Goal: Task Accomplishment & Management: Manage account settings

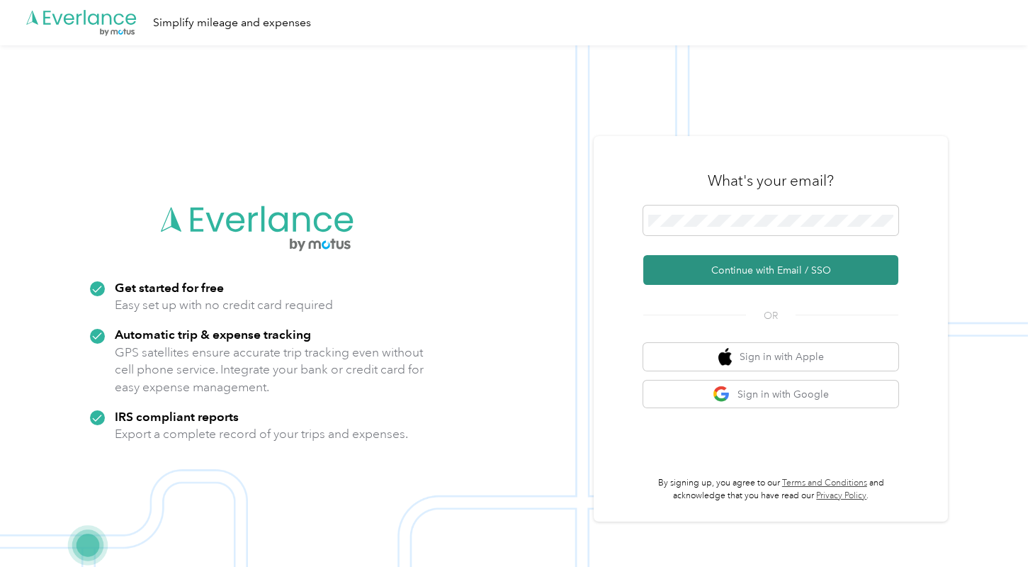
click at [778, 266] on button "Continue with Email / SSO" at bounding box center [770, 270] width 255 height 30
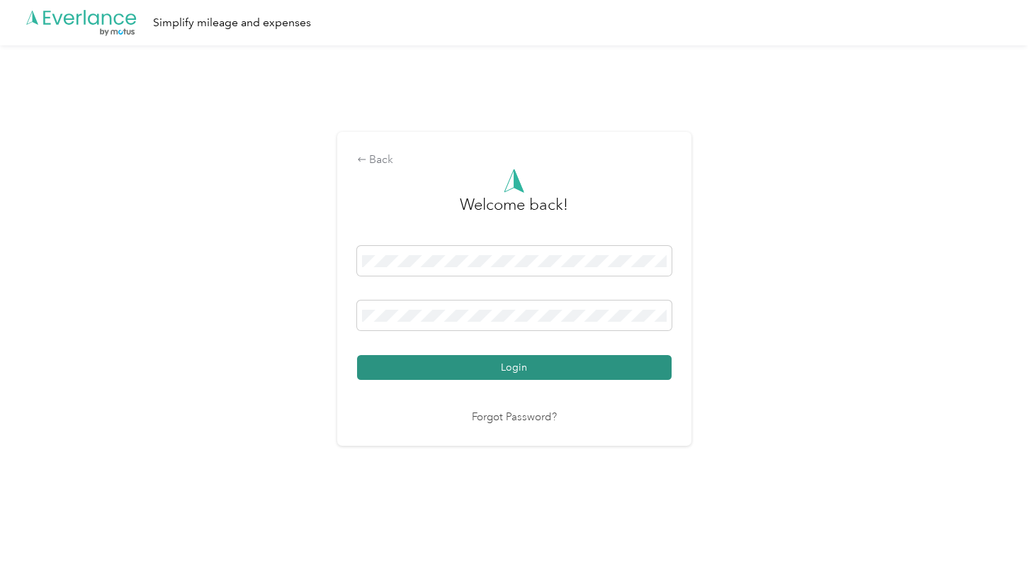
click at [531, 373] on button "Login" at bounding box center [514, 367] width 315 height 25
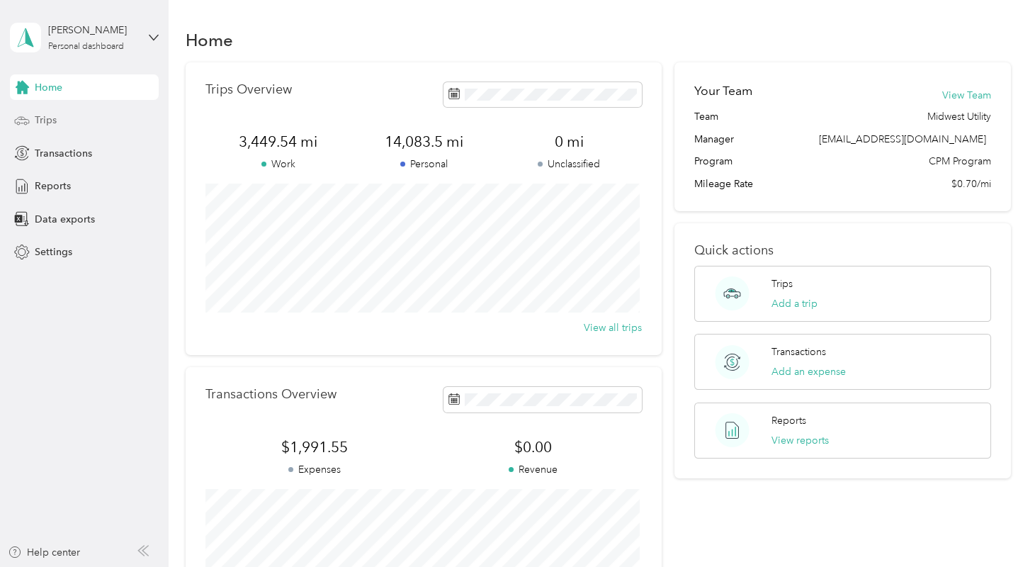
click at [40, 121] on span "Trips" at bounding box center [46, 120] width 22 height 15
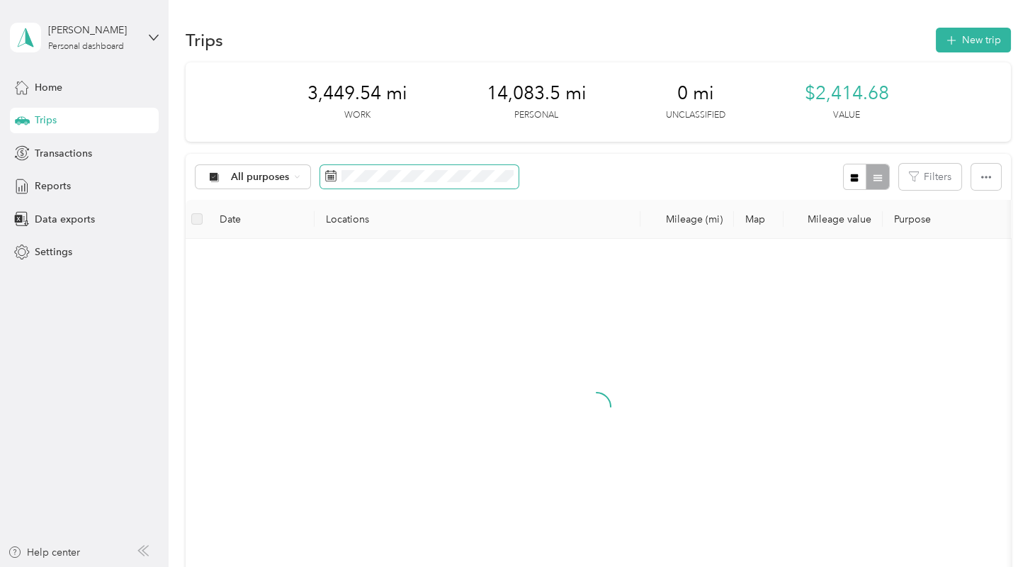
click at [327, 171] on icon at bounding box center [330, 175] width 11 height 11
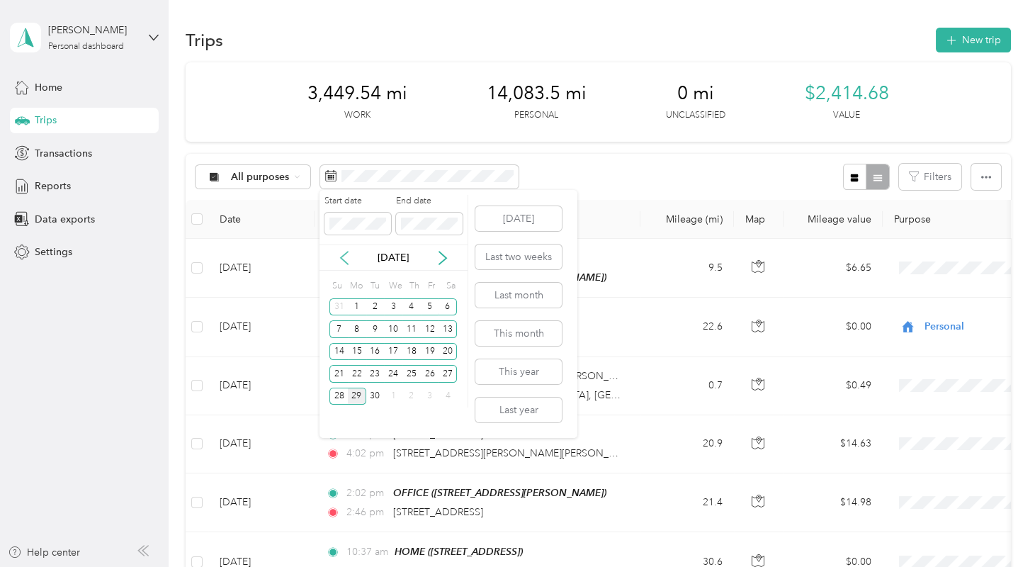
click at [338, 257] on icon at bounding box center [344, 258] width 14 height 14
click at [426, 302] on div "1" at bounding box center [430, 307] width 18 height 18
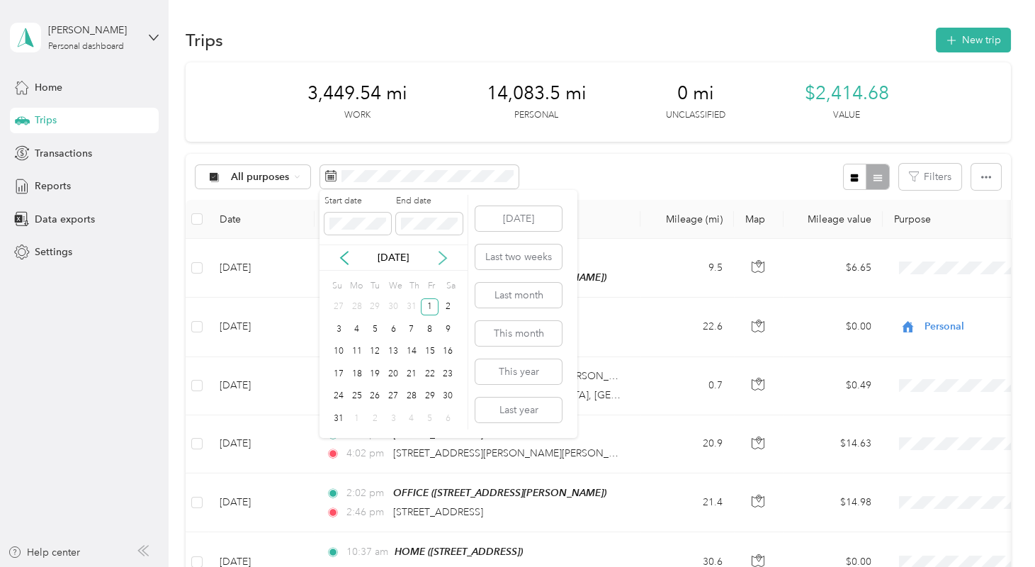
click at [441, 260] on icon at bounding box center [443, 258] width 14 height 14
click at [353, 397] on div "29" at bounding box center [357, 397] width 18 height 18
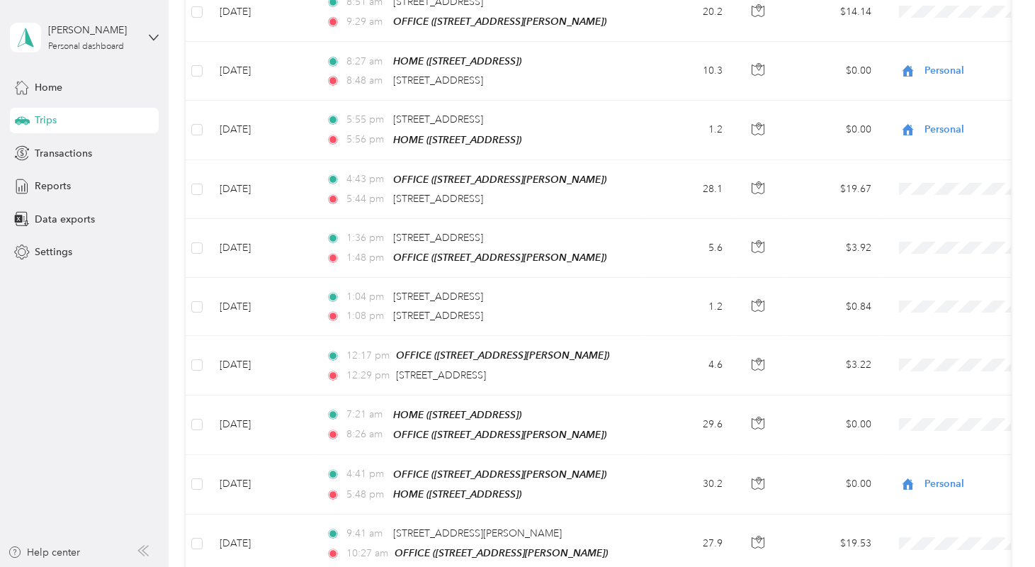
scroll to position [1382, 0]
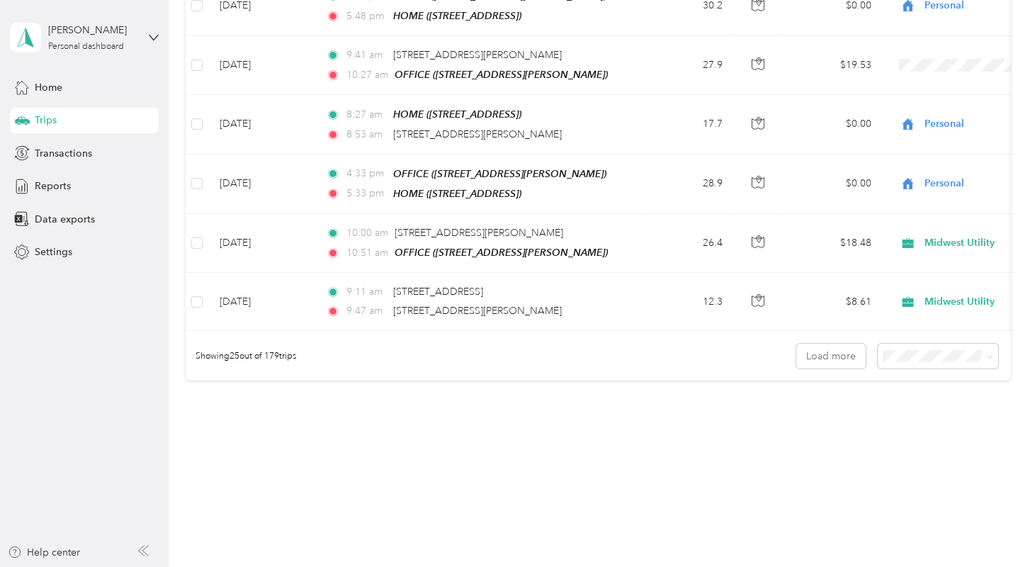
click at [920, 424] on li "100 per load" at bounding box center [935, 418] width 120 height 25
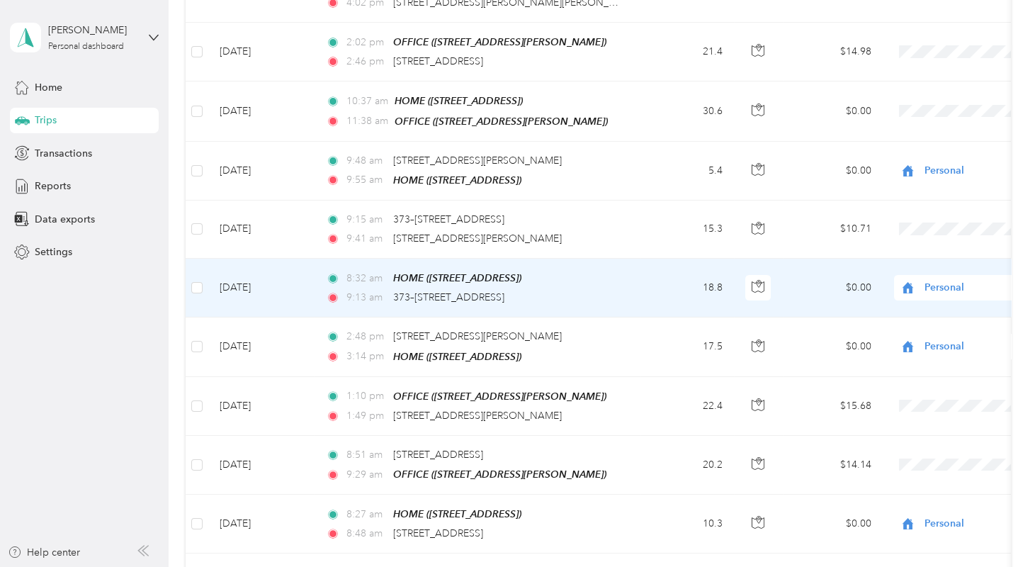
scroll to position [450, 0]
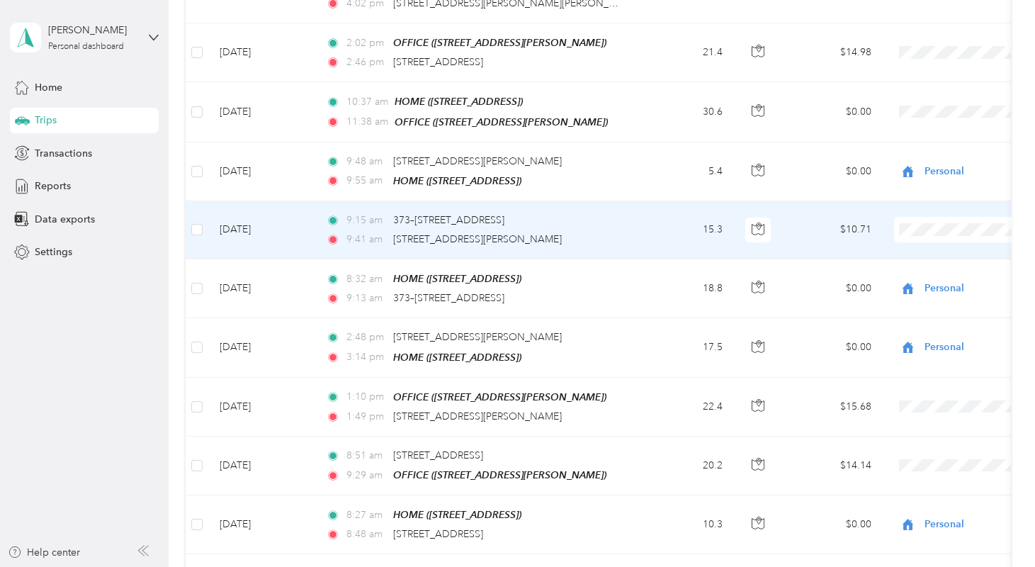
click at [912, 249] on span "Midwest Utility" at bounding box center [959, 251] width 131 height 15
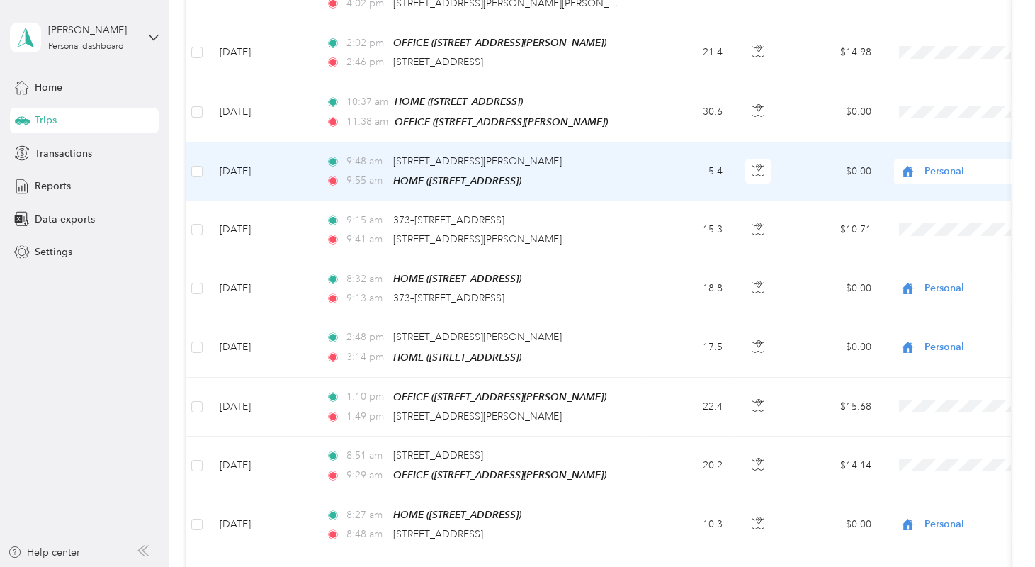
click at [950, 164] on span "Personal" at bounding box center [990, 172] width 130 height 16
click at [925, 197] on li "Midwest Utility" at bounding box center [947, 193] width 176 height 25
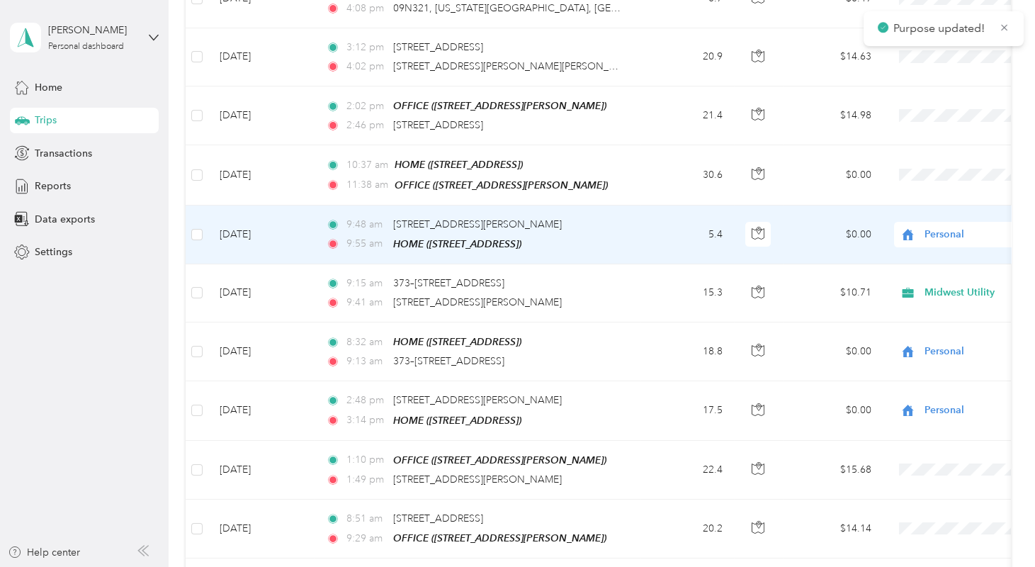
scroll to position [386, 0]
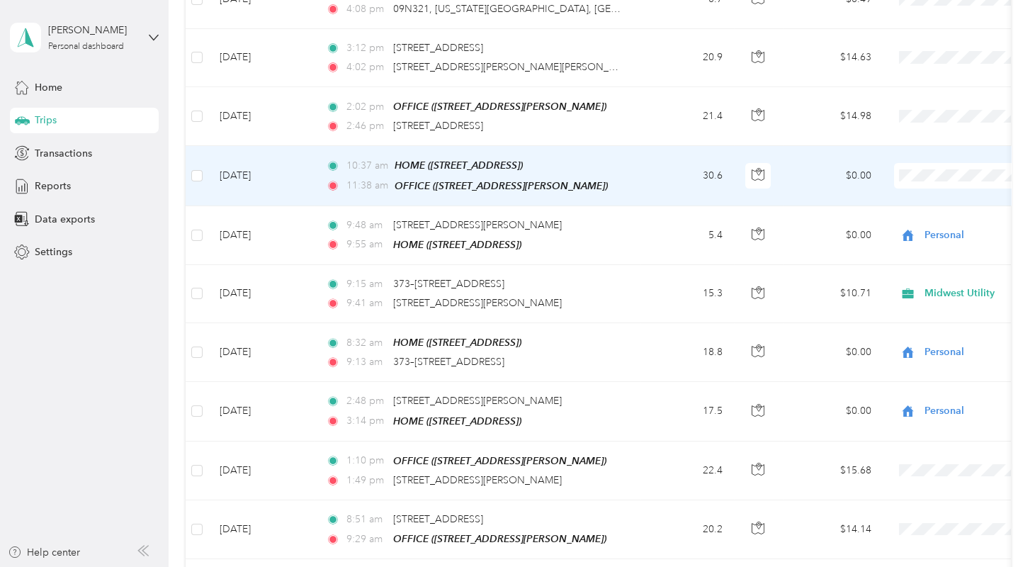
click at [905, 197] on span "Midwest Utility" at bounding box center [959, 198] width 131 height 15
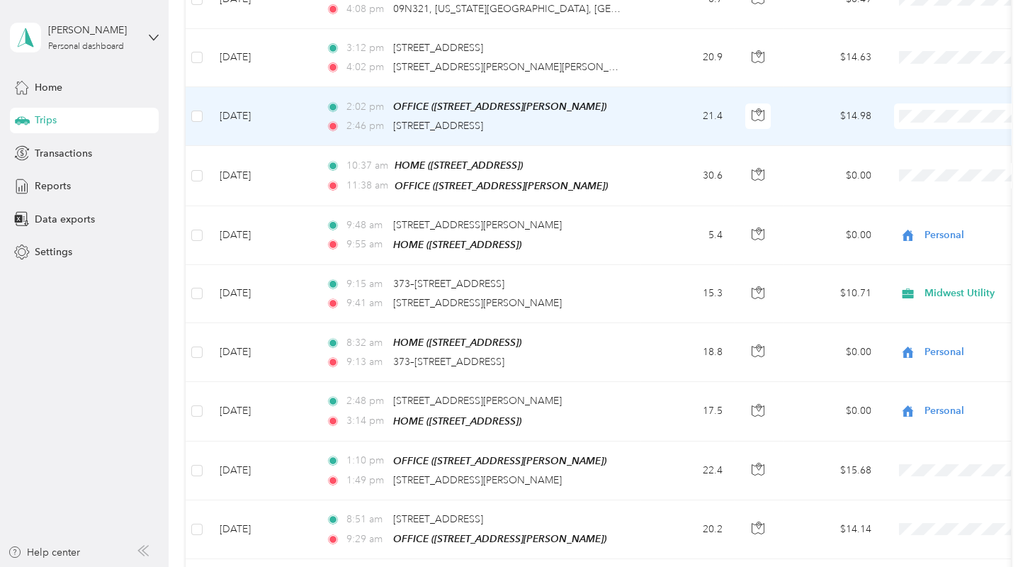
click at [910, 142] on li "Midwest Utility" at bounding box center [947, 140] width 176 height 25
click at [914, 135] on span "Midwest Utility" at bounding box center [959, 139] width 131 height 15
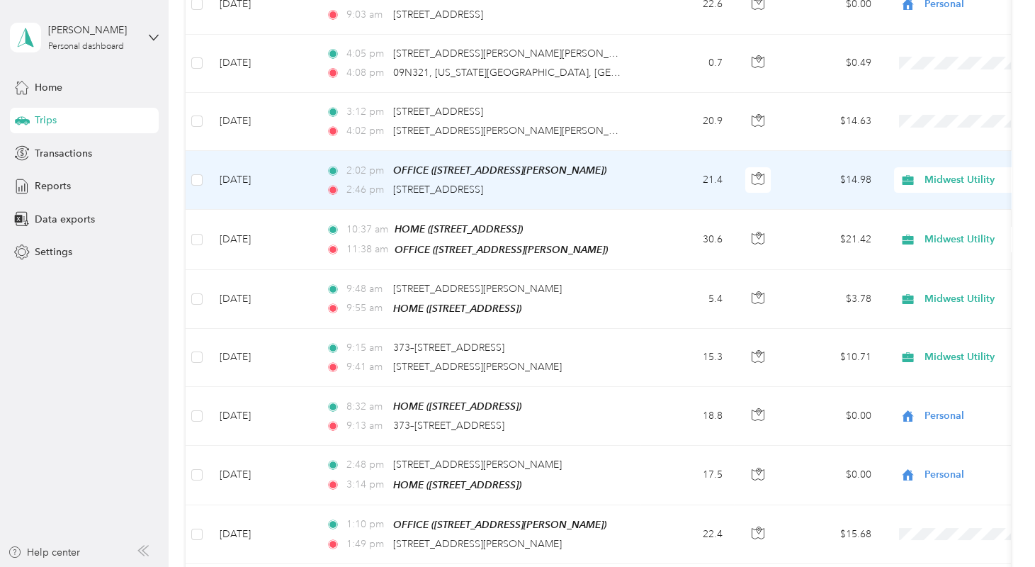
scroll to position [322, 0]
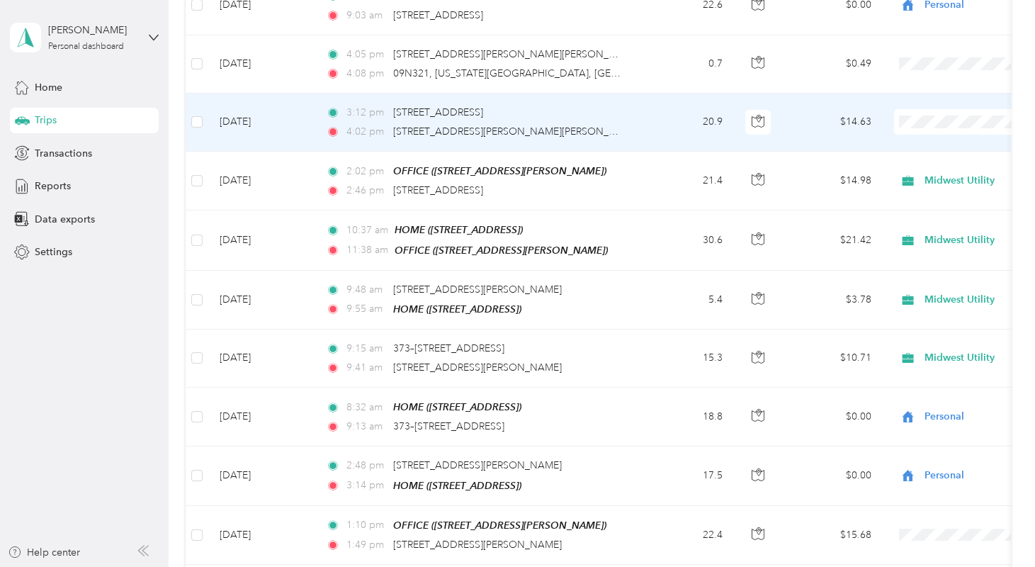
click at [932, 147] on li "Midwest Utility" at bounding box center [947, 145] width 176 height 25
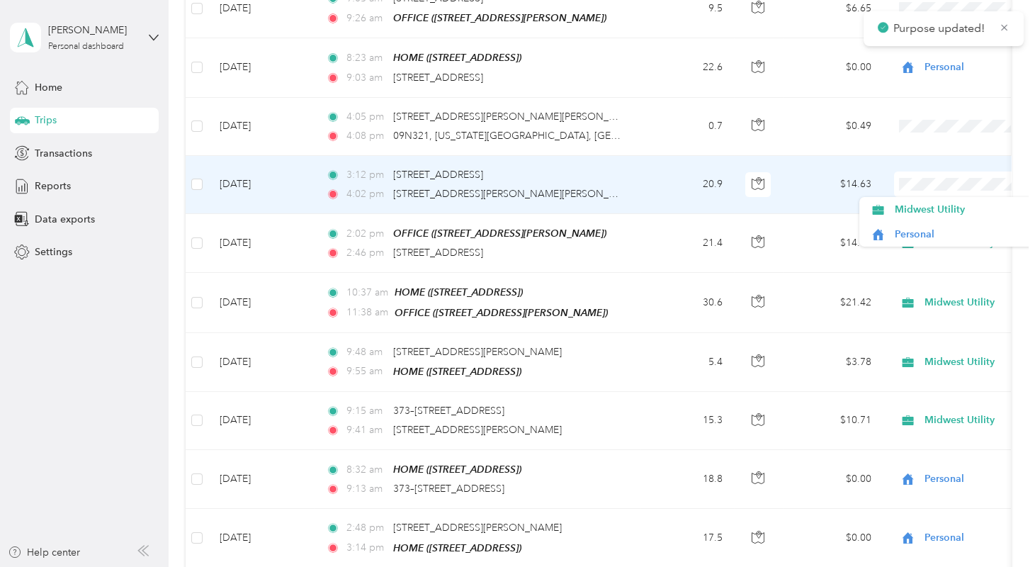
scroll to position [259, 0]
click at [937, 213] on li "Midwest Utility" at bounding box center [947, 209] width 176 height 25
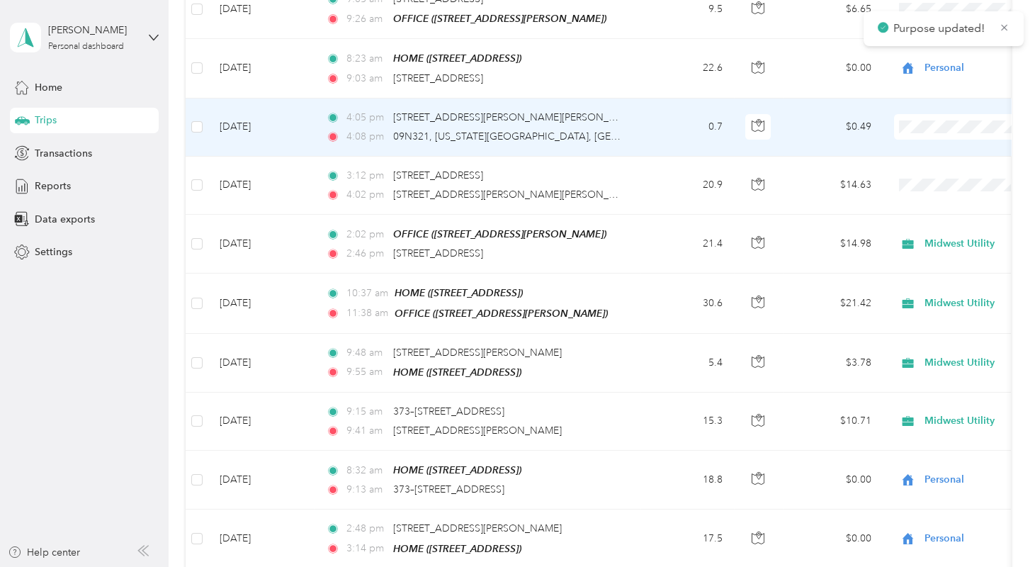
click at [919, 152] on span "Midwest Utility" at bounding box center [959, 151] width 131 height 15
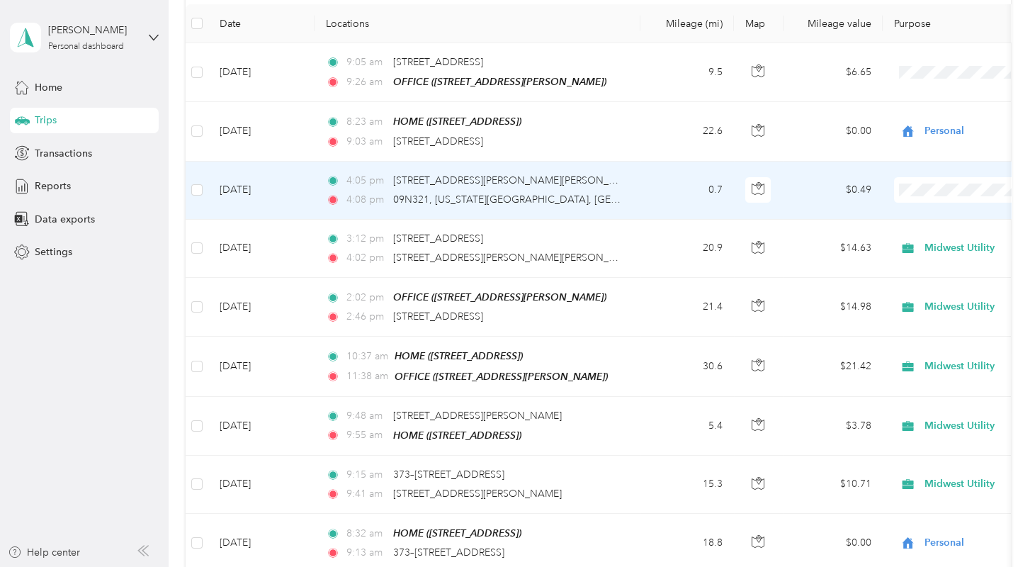
scroll to position [195, 0]
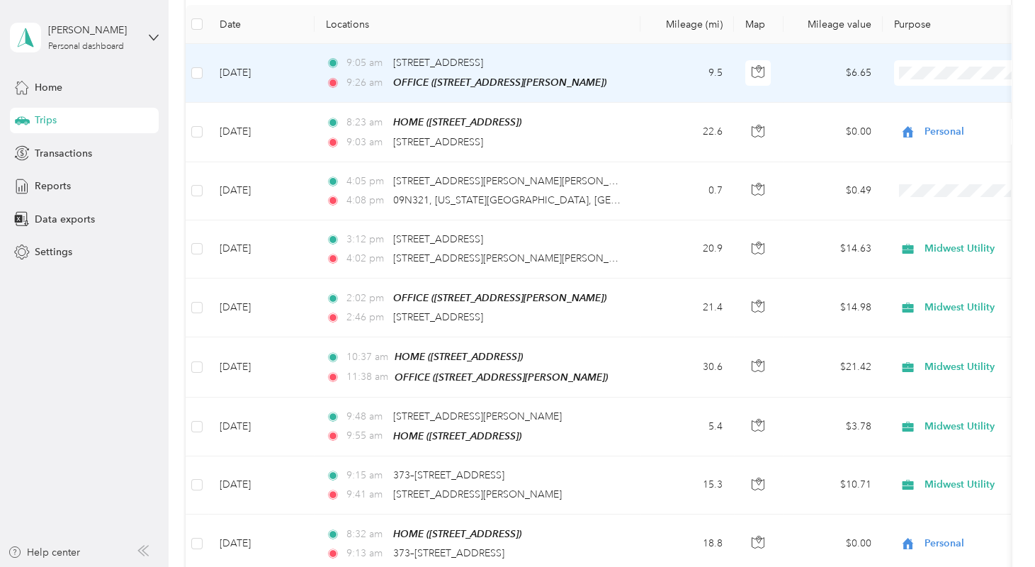
click at [930, 92] on span "Midwest Utility" at bounding box center [959, 94] width 131 height 15
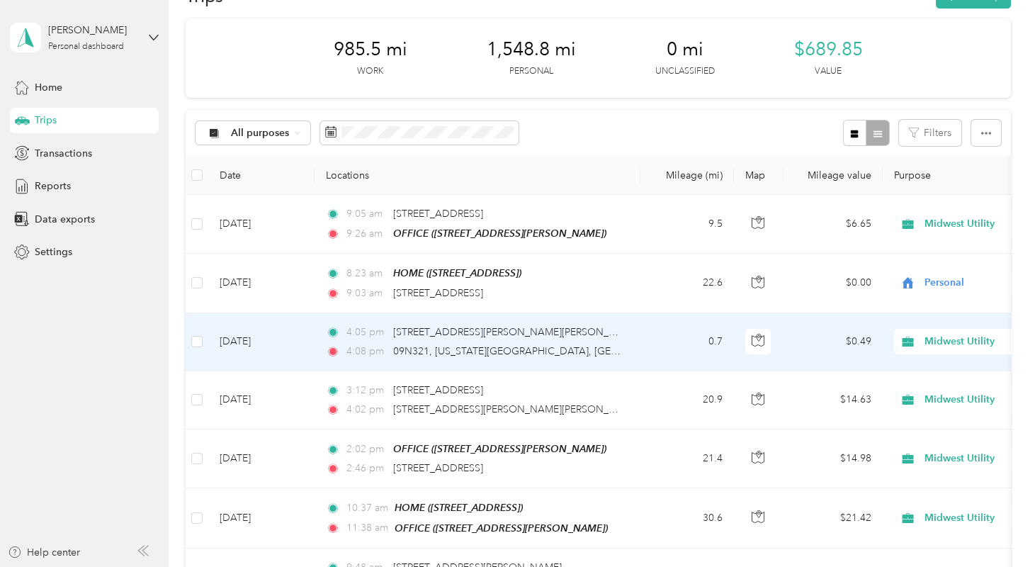
scroll to position [0, 0]
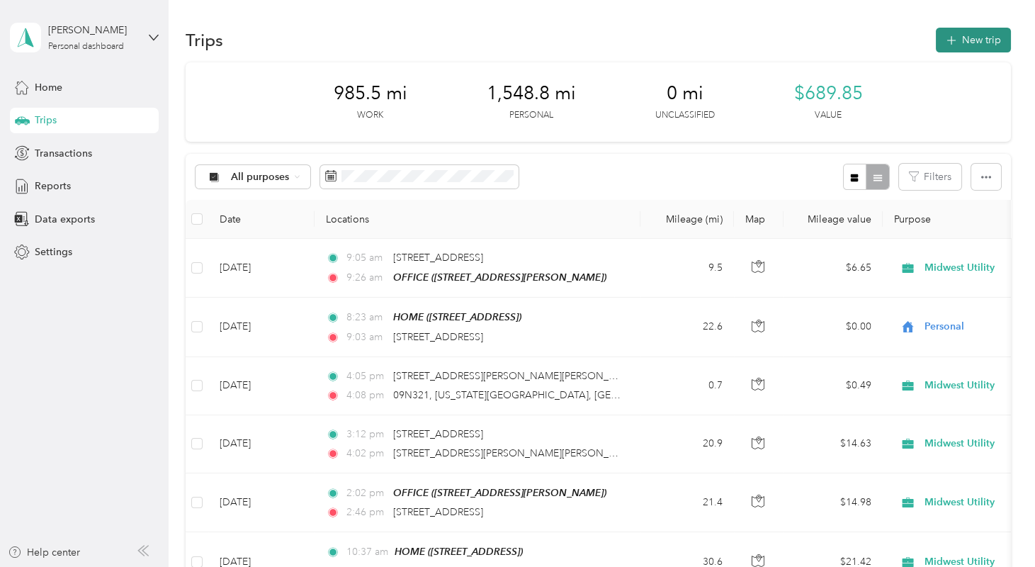
click at [942, 35] on button "New trip" at bounding box center [973, 40] width 75 height 25
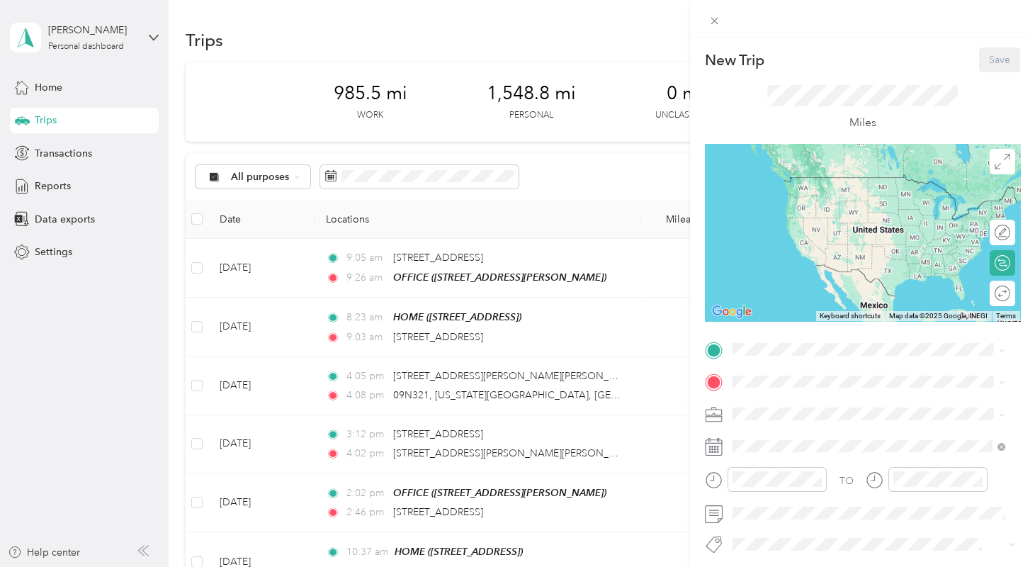
drag, startPoint x: 553, startPoint y: 451, endPoint x: 446, endPoint y: 446, distance: 107.1
click at [446, 446] on div "New Trip Save This trip cannot be edited because it is either under review, app…" at bounding box center [517, 283] width 1035 height 567
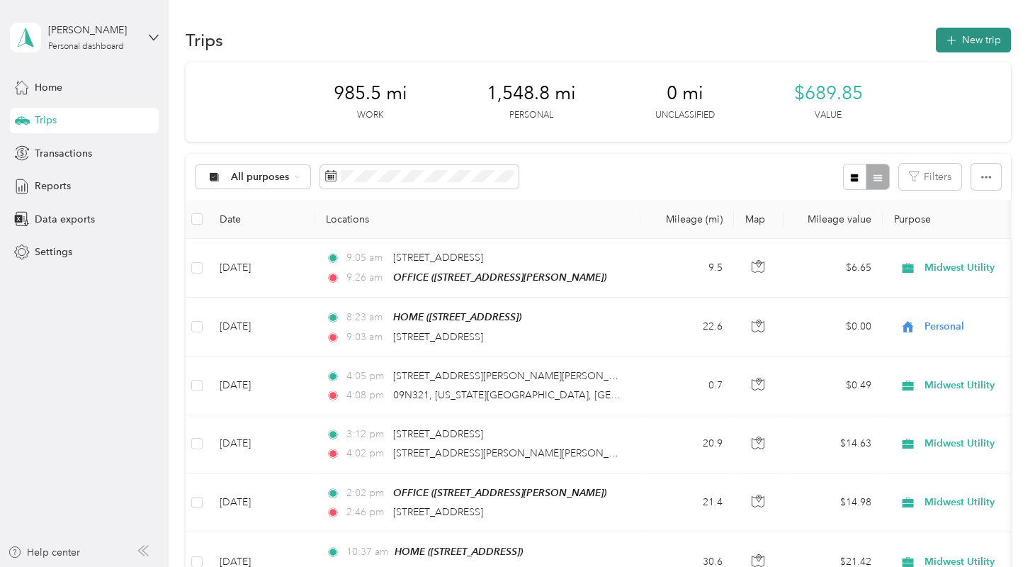
click at [952, 39] on icon "button" at bounding box center [951, 41] width 16 height 16
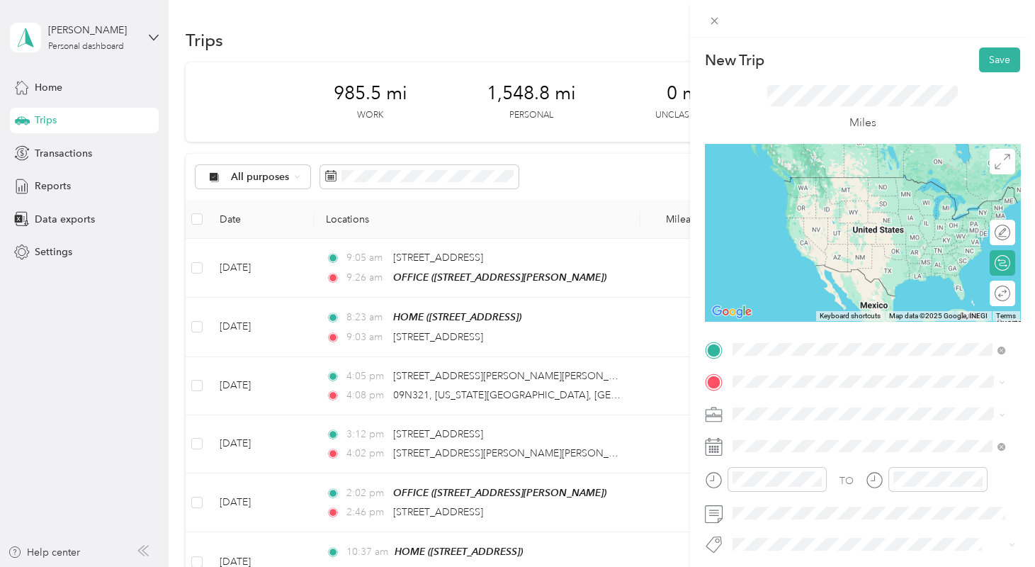
click at [806, 408] on span "385 Miles Parkway Bartlett, Illinois 60103, United States" at bounding box center [880, 406] width 242 height 25
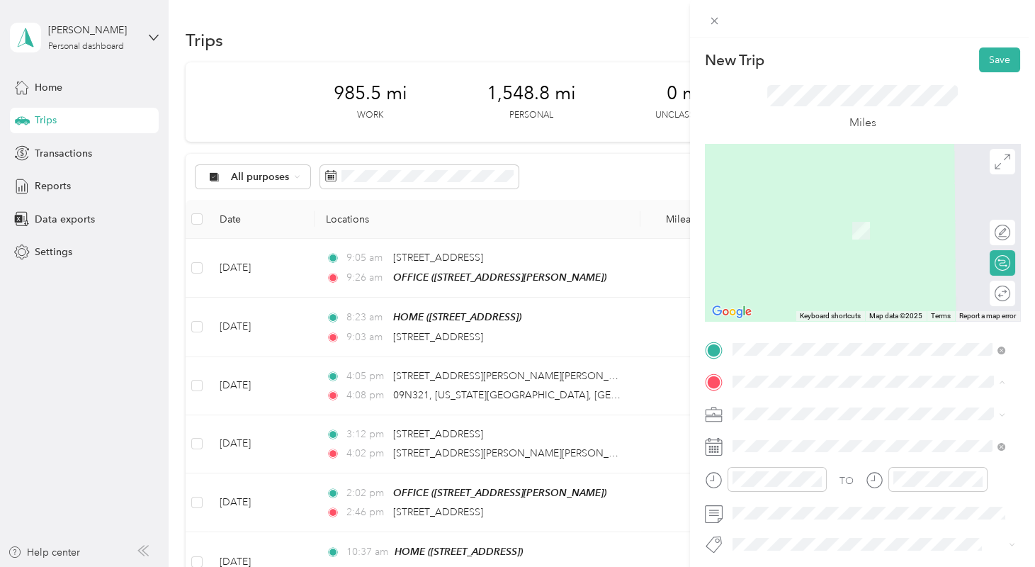
click at [768, 265] on strong "OFFICE" at bounding box center [777, 258] width 36 height 13
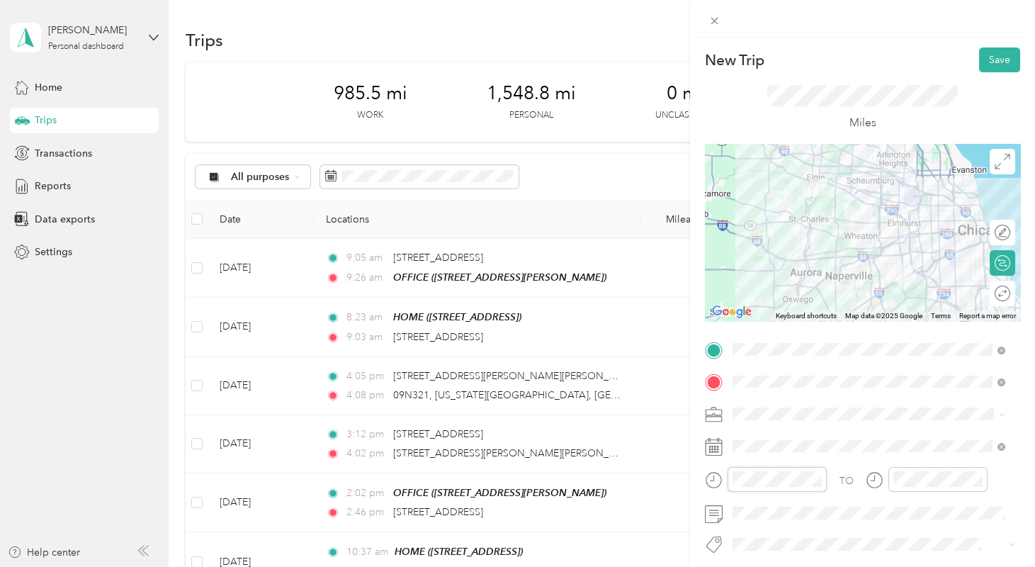
click at [704, 472] on form "New Trip Save This trip cannot be edited because it is either under review, app…" at bounding box center [862, 363] width 345 height 633
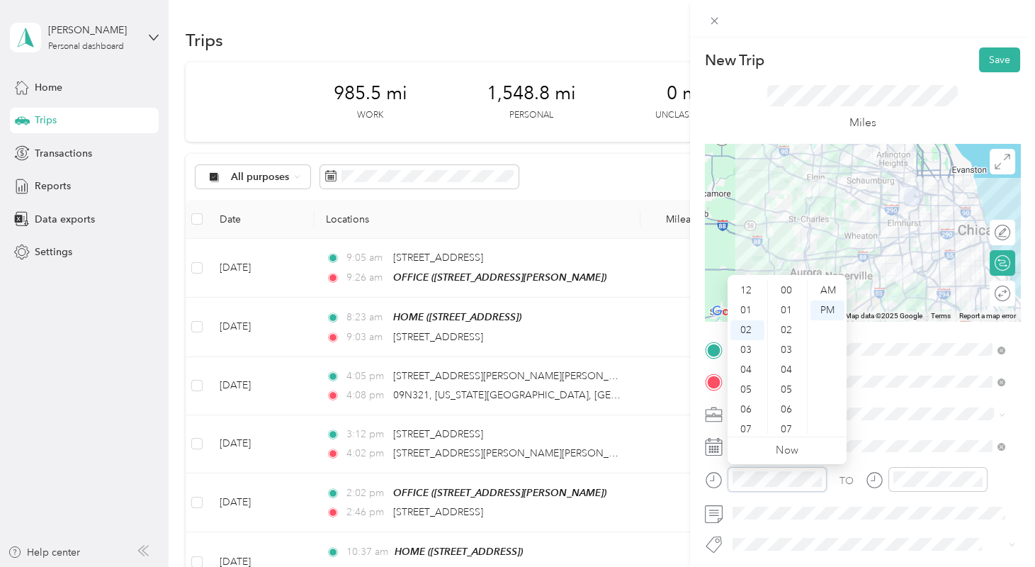
scroll to position [40, 0]
click at [825, 306] on div "PM" at bounding box center [828, 310] width 34 height 20
click at [747, 326] on div "04" at bounding box center [747, 330] width 34 height 20
click at [790, 310] on div "11" at bounding box center [788, 310] width 34 height 20
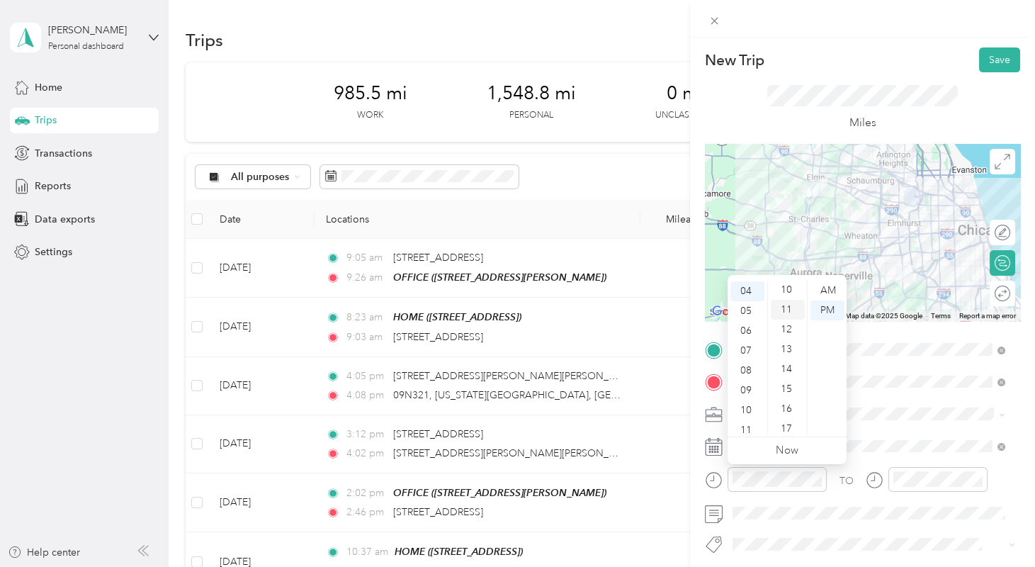
scroll to position [218, 0]
click at [819, 310] on div "PM" at bounding box center [828, 310] width 34 height 20
click at [832, 311] on div "PM" at bounding box center [828, 310] width 34 height 20
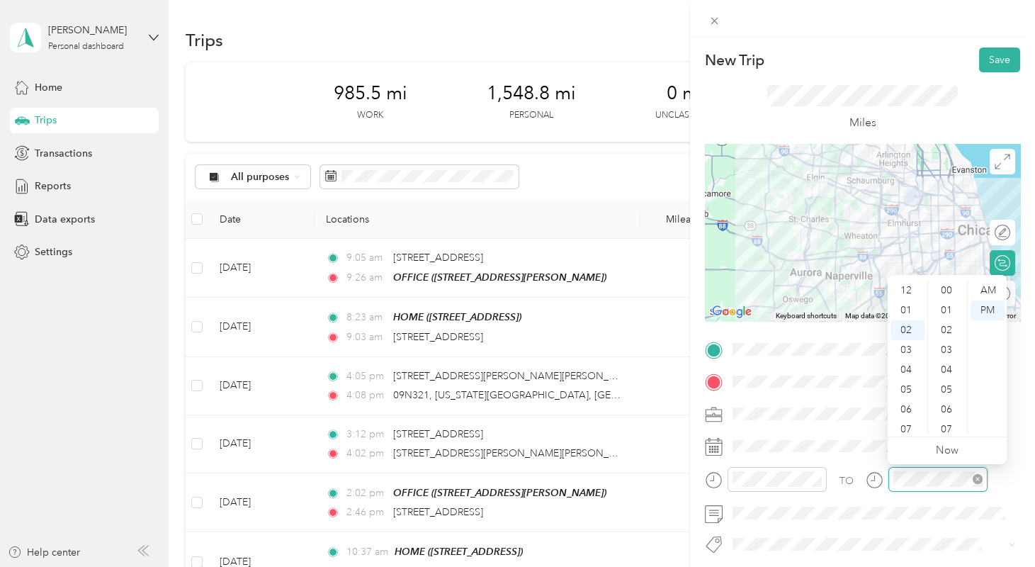
scroll to position [40, 0]
click at [908, 342] on div "05" at bounding box center [908, 350] width 34 height 20
click at [949, 352] on div "17" at bounding box center [948, 342] width 34 height 20
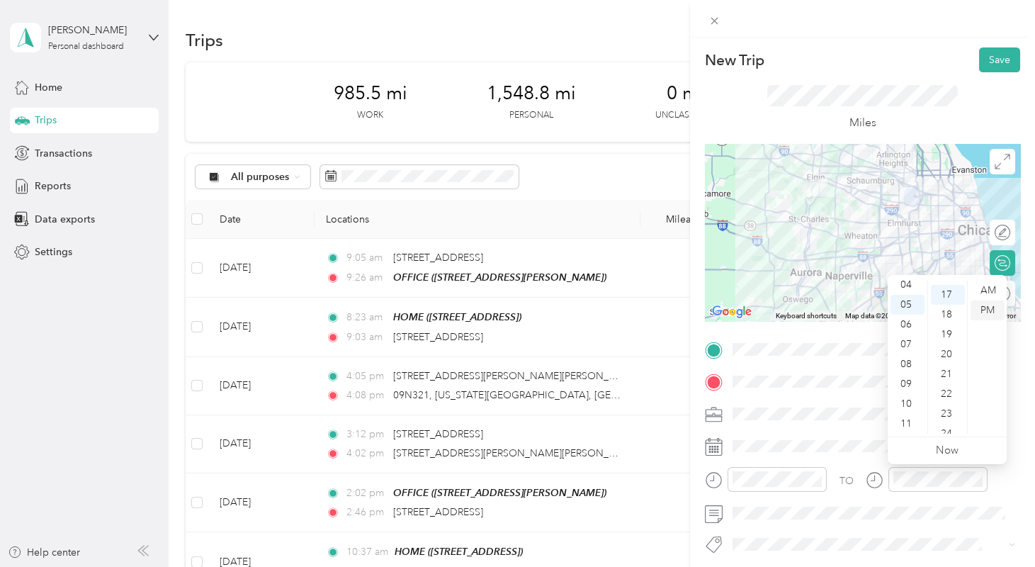
click at [990, 304] on div "PM" at bounding box center [988, 310] width 34 height 20
click at [863, 521] on span at bounding box center [874, 513] width 293 height 23
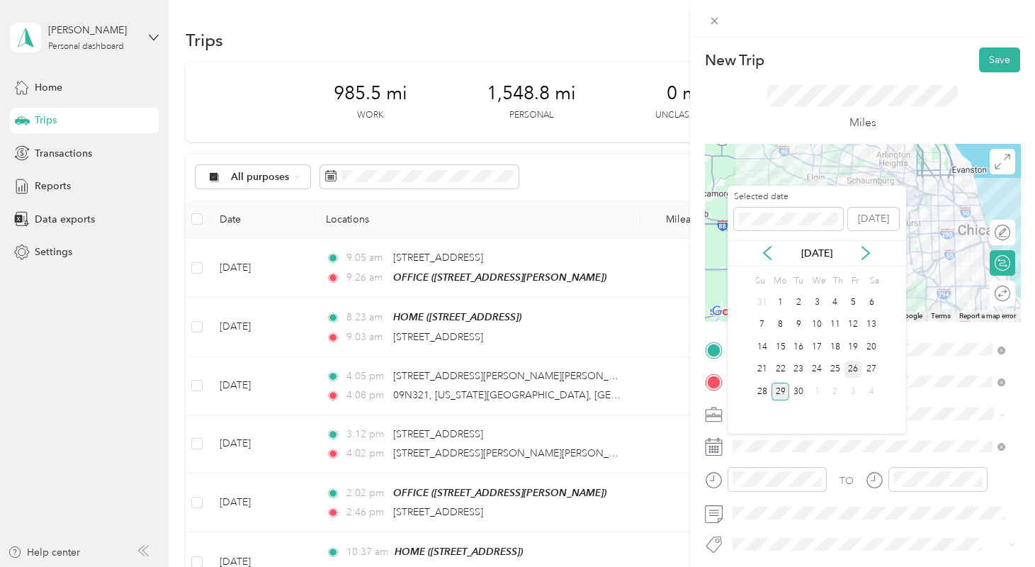
click at [854, 366] on div "26" at bounding box center [854, 370] width 18 height 18
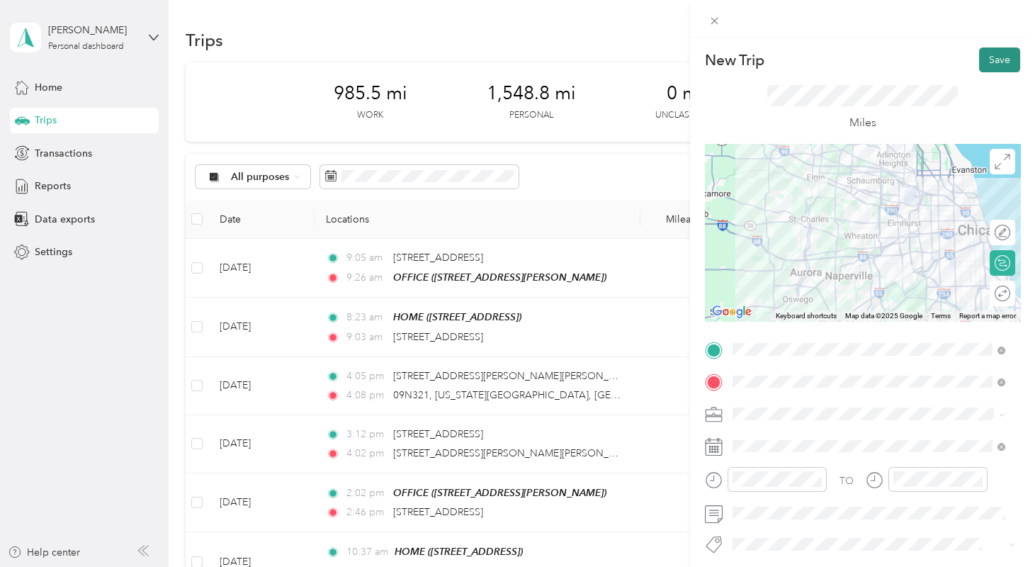
click at [995, 55] on button "Save" at bounding box center [999, 59] width 41 height 25
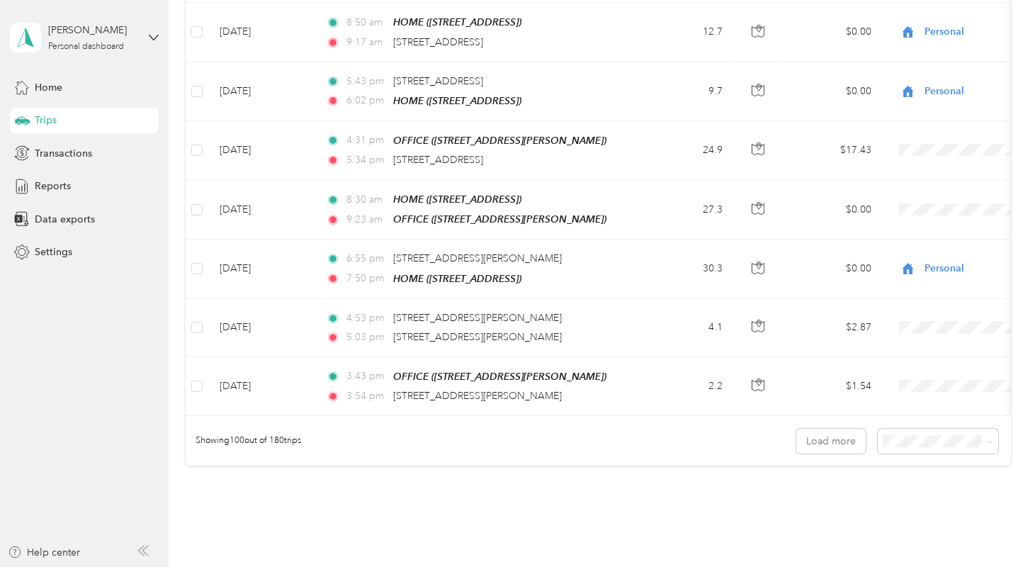
scroll to position [5746, 0]
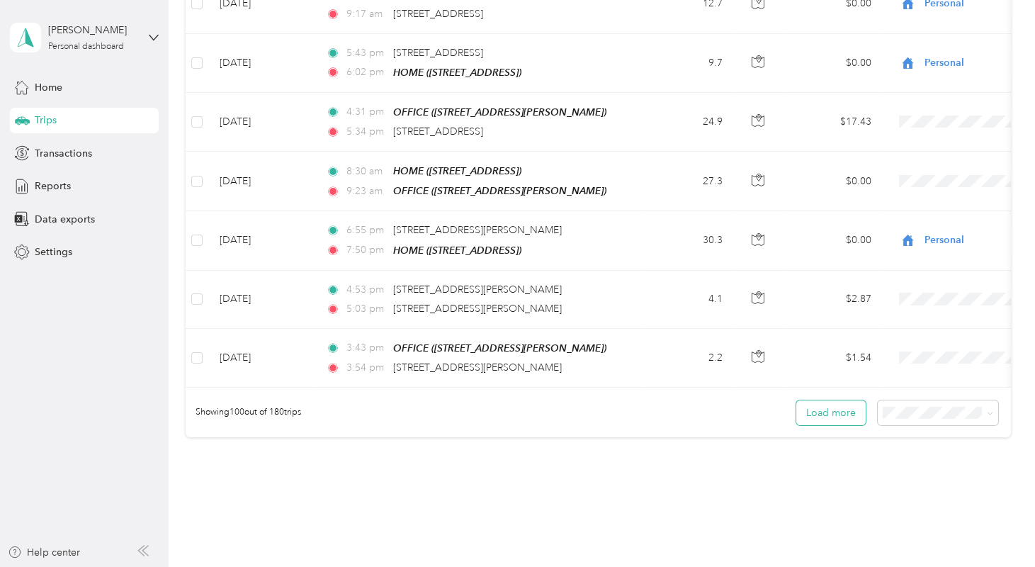
click at [842, 400] on button "Load more" at bounding box center [830, 412] width 69 height 25
click at [837, 400] on button "Load more" at bounding box center [830, 412] width 69 height 25
click at [829, 400] on button "Load more" at bounding box center [830, 412] width 69 height 25
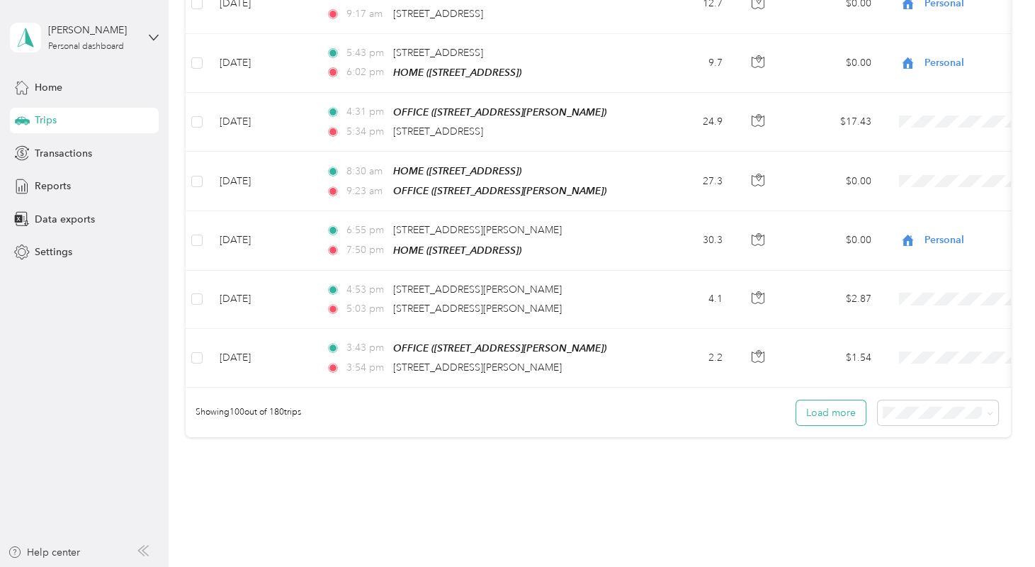
click at [829, 400] on button "Load more" at bounding box center [830, 412] width 69 height 25
click at [840, 400] on button "Load more" at bounding box center [830, 412] width 69 height 25
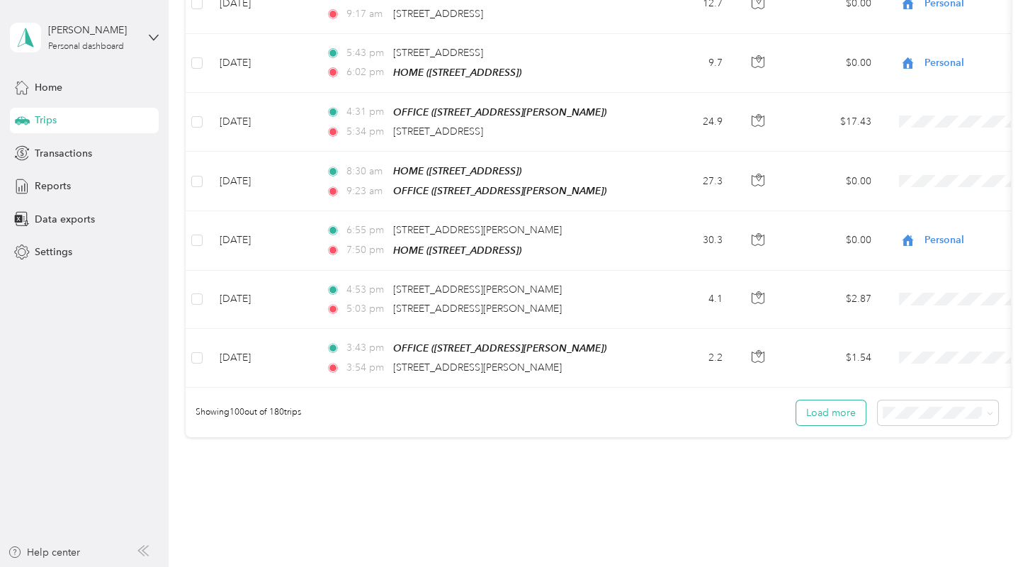
click at [840, 400] on button "Load more" at bounding box center [830, 412] width 69 height 25
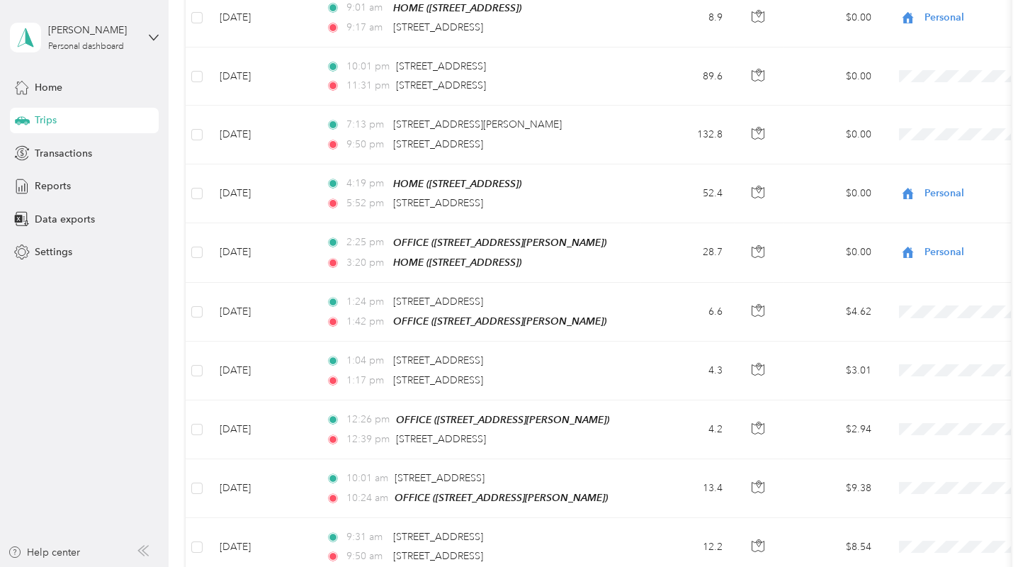
scroll to position [5746, 0]
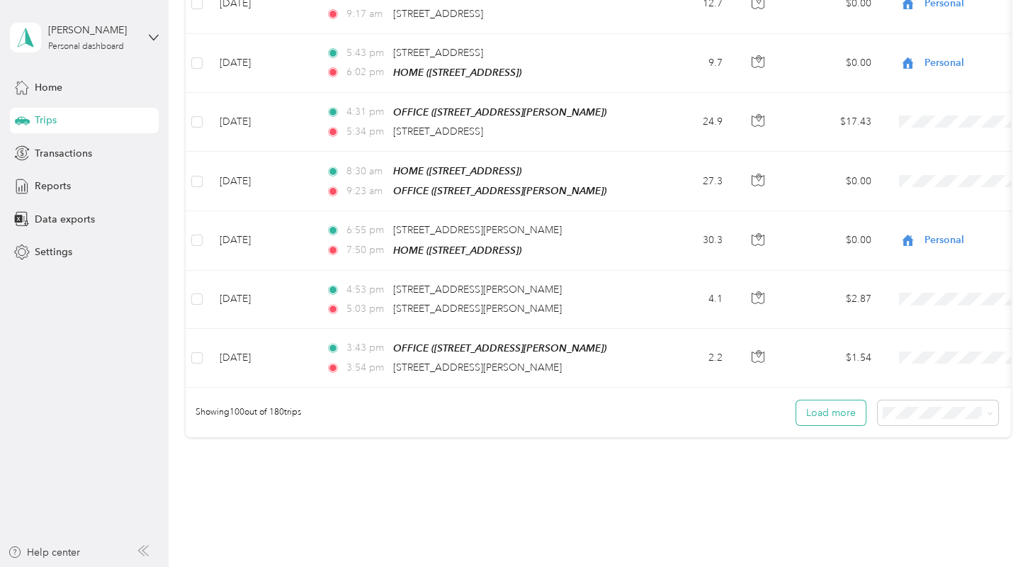
click at [822, 400] on button "Load more" at bounding box center [830, 412] width 69 height 25
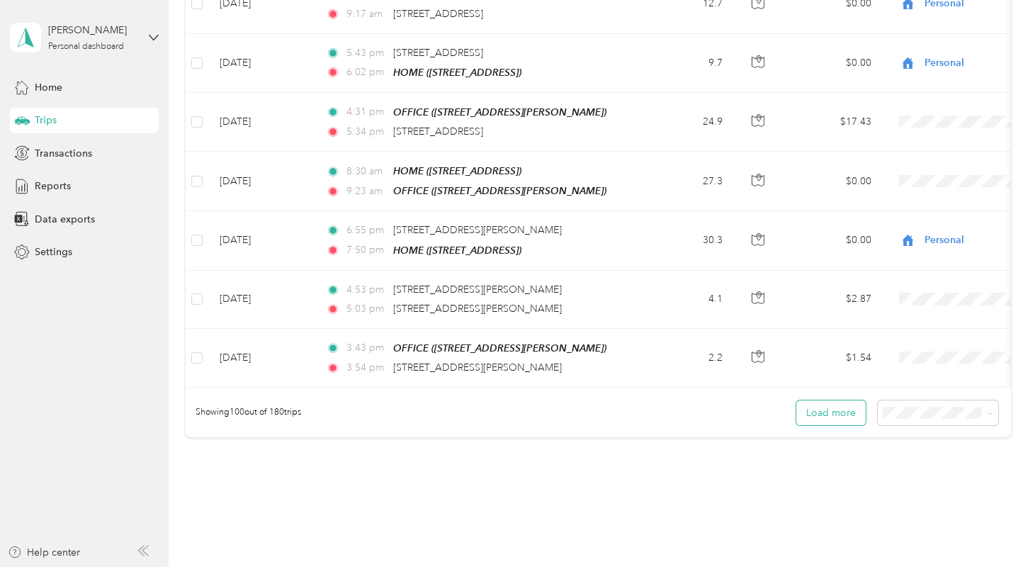
click at [822, 400] on button "Load more" at bounding box center [830, 412] width 69 height 25
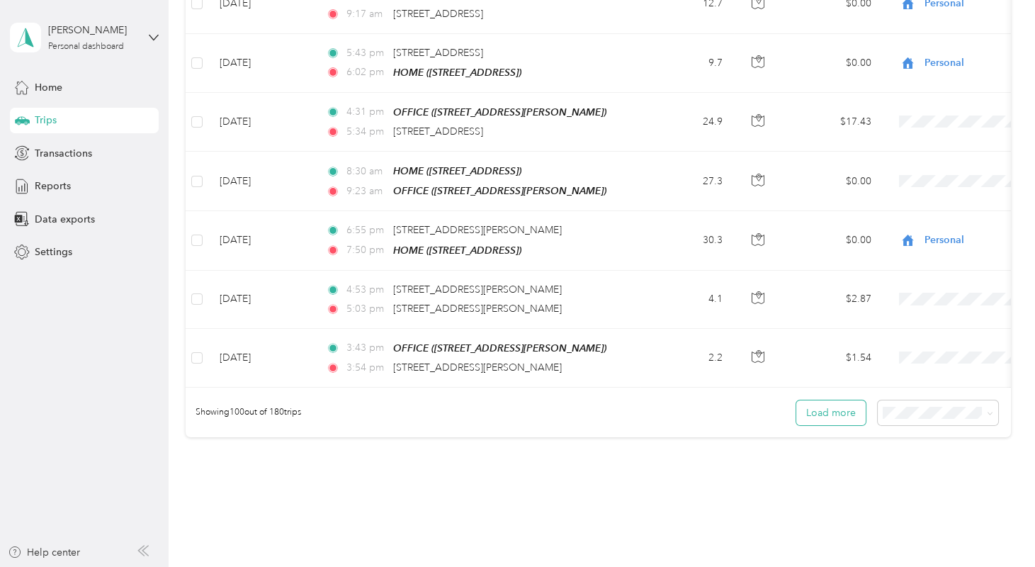
click at [822, 400] on button "Load more" at bounding box center [830, 412] width 69 height 25
click at [891, 400] on span at bounding box center [938, 412] width 120 height 25
click at [813, 400] on button "Load more" at bounding box center [830, 412] width 69 height 25
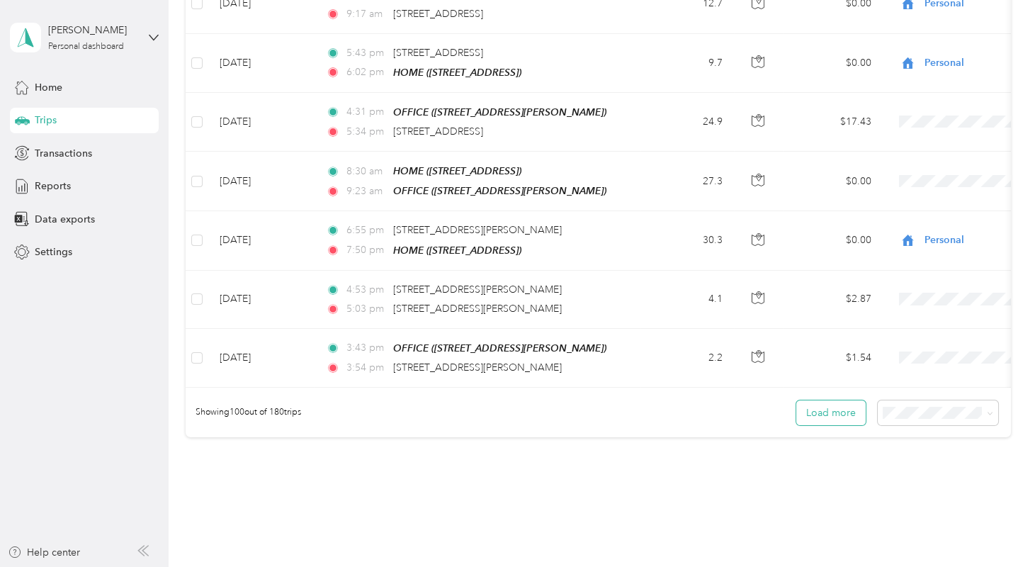
click at [813, 400] on button "Load more" at bounding box center [830, 412] width 69 height 25
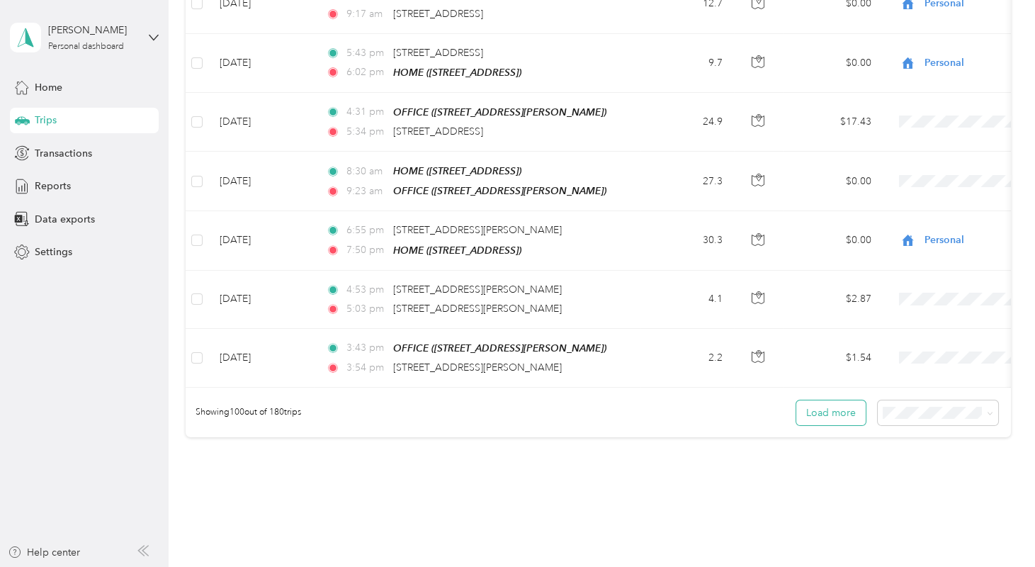
click at [825, 400] on button "Load more" at bounding box center [830, 412] width 69 height 25
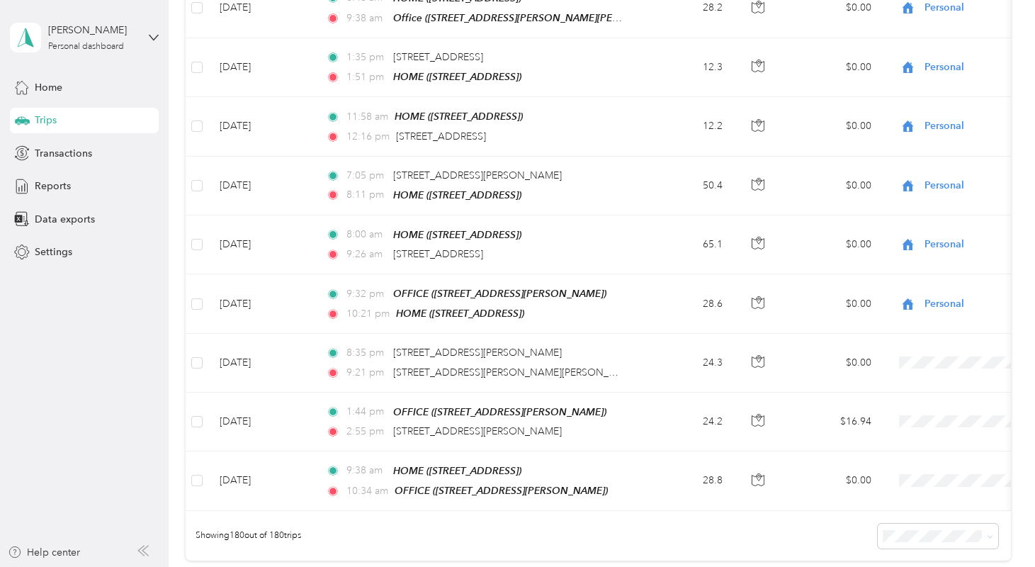
scroll to position [10338, 0]
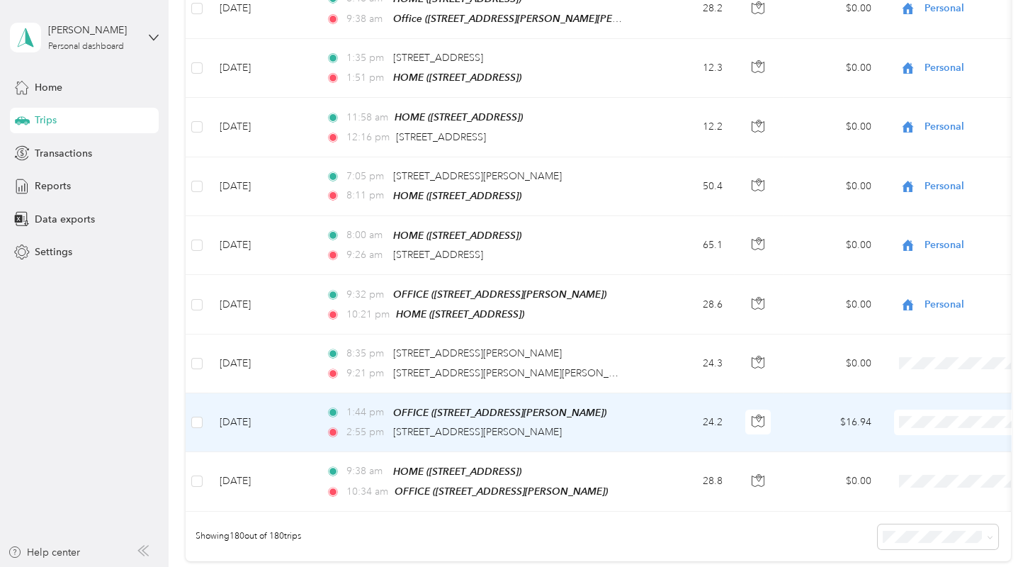
click at [914, 410] on span at bounding box center [982, 423] width 176 height 26
click at [915, 335] on span "Personal" at bounding box center [959, 339] width 131 height 15
click at [913, 337] on span "Personal" at bounding box center [951, 334] width 115 height 15
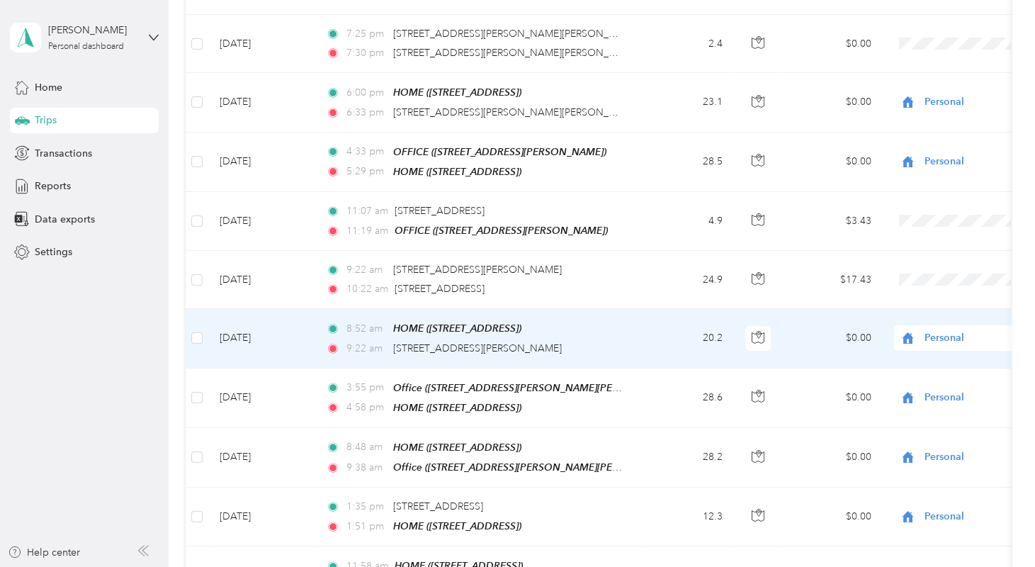
scroll to position [9889, 0]
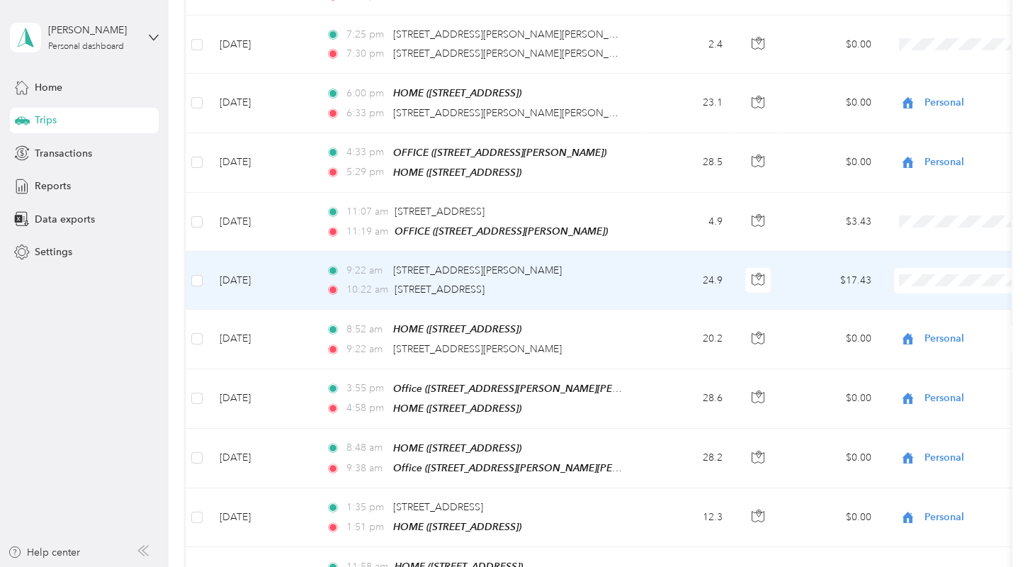
click at [915, 181] on span "Midwest Utility" at bounding box center [959, 181] width 131 height 15
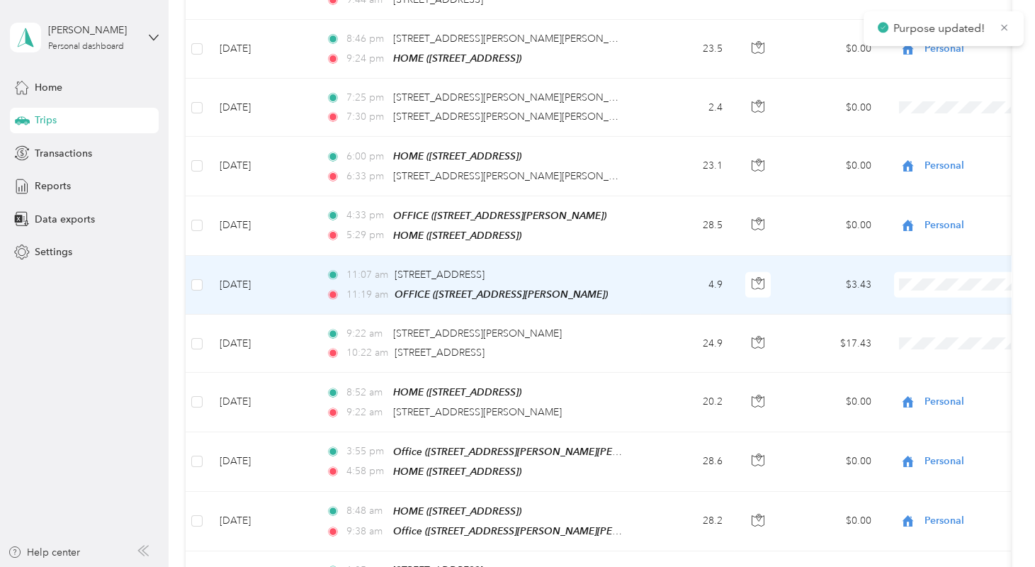
scroll to position [9825, 0]
click at [918, 186] on span "Midwest Utility" at bounding box center [959, 186] width 131 height 15
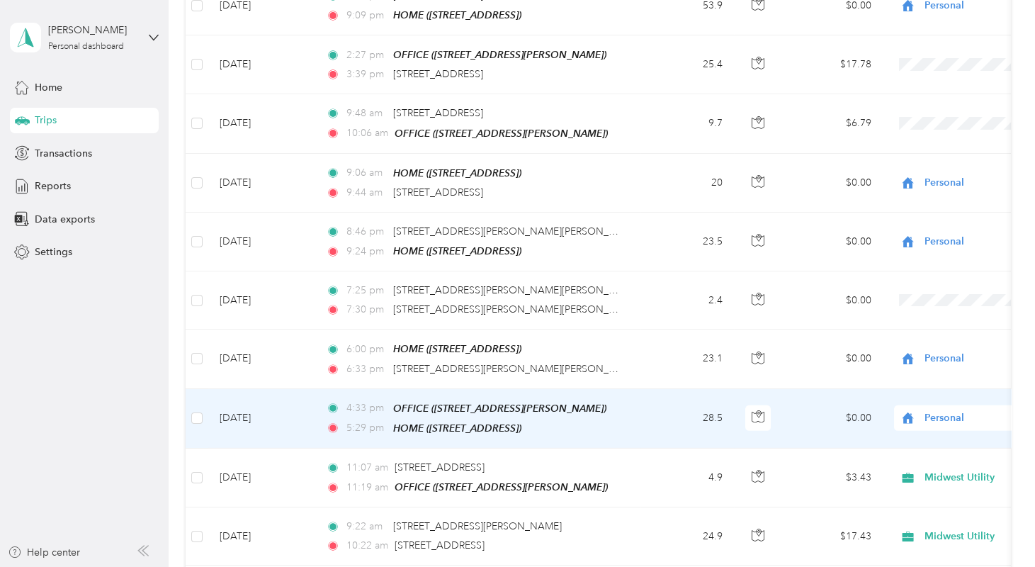
scroll to position [9633, 0]
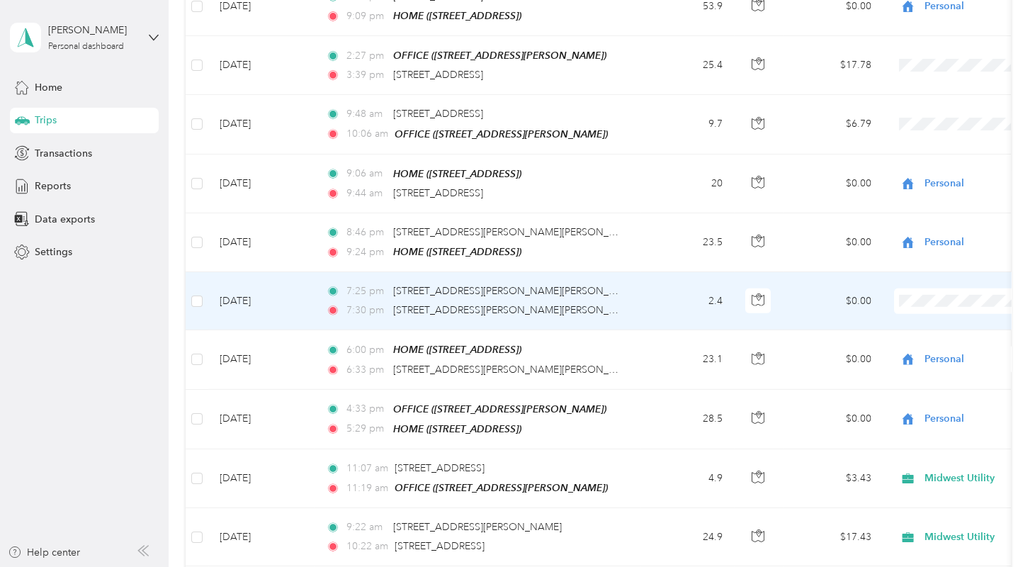
click at [922, 227] on span "Personal" at bounding box center [959, 230] width 131 height 15
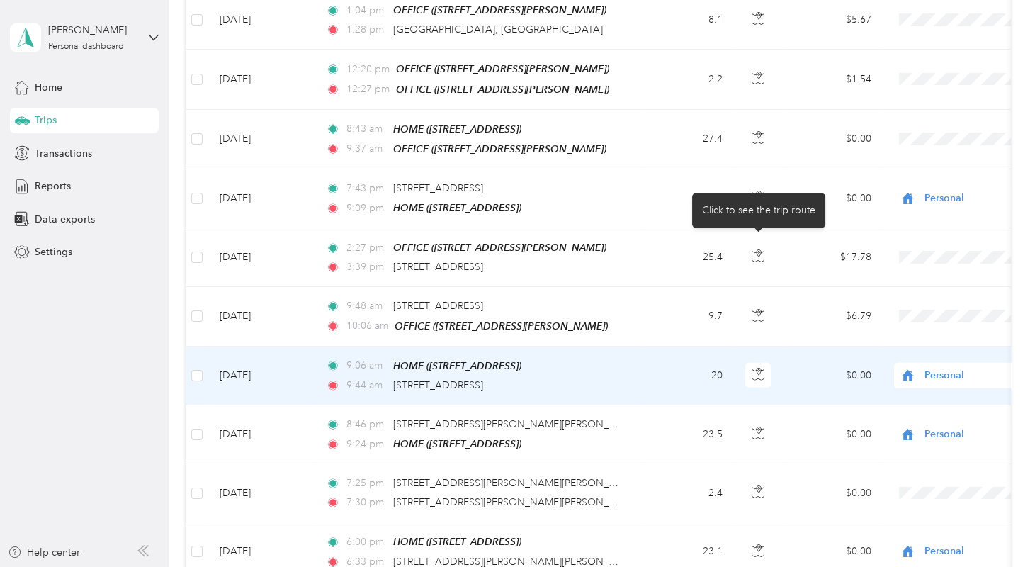
scroll to position [9440, 0]
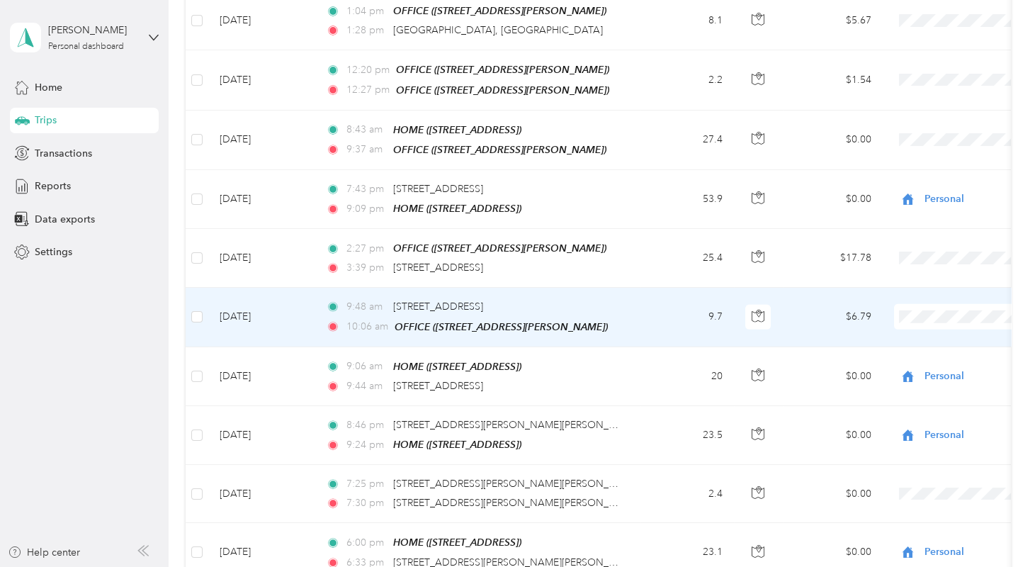
click at [915, 220] on span "Midwest Utility" at bounding box center [959, 215] width 131 height 15
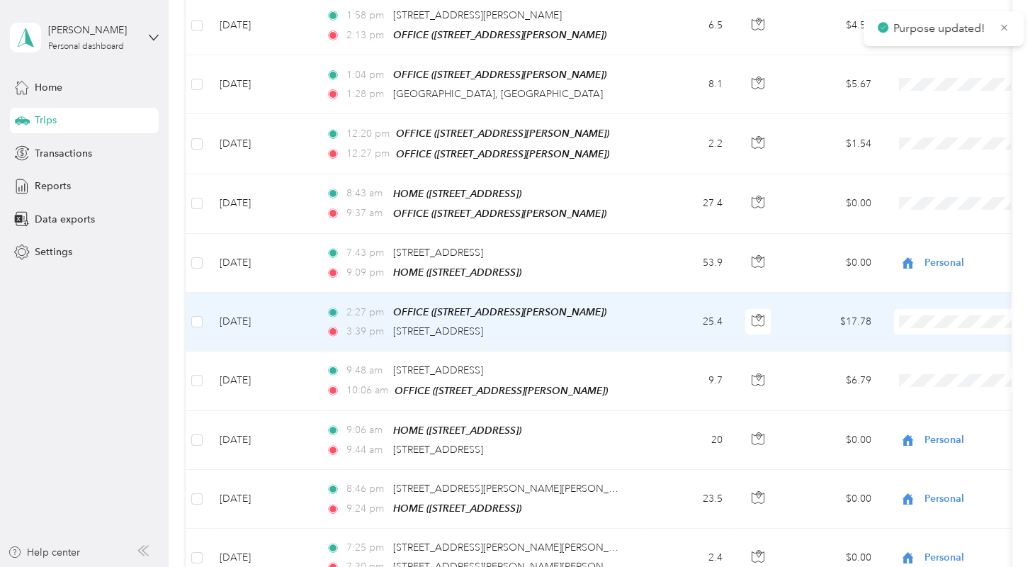
scroll to position [9376, 0]
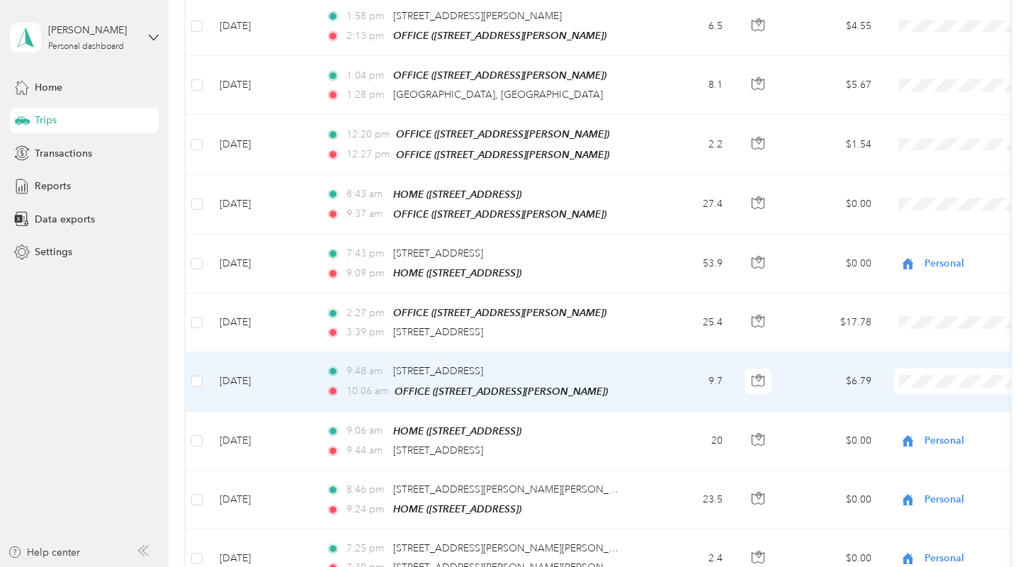
click at [919, 288] on li "Midwest Utility" at bounding box center [947, 288] width 176 height 25
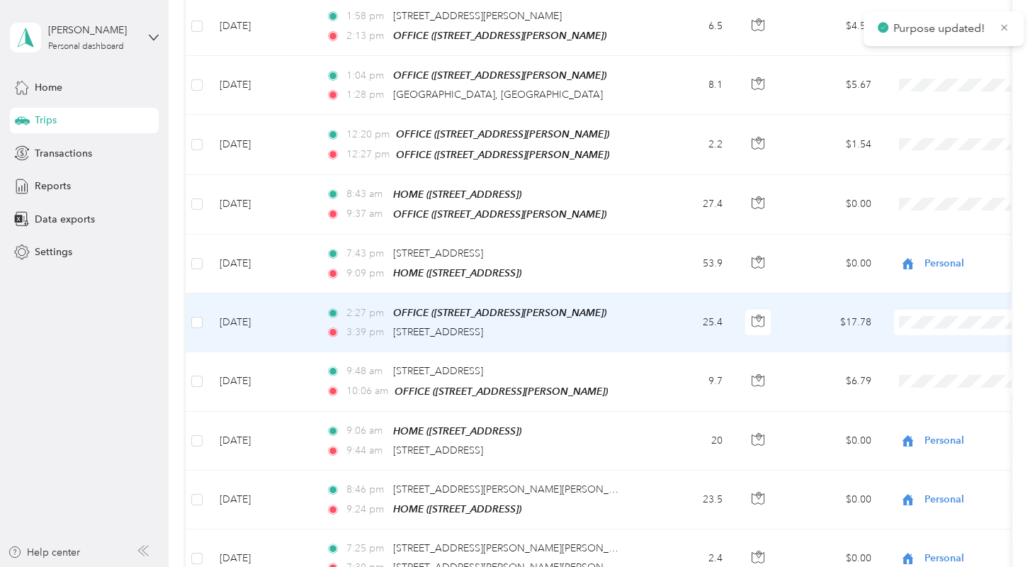
click at [907, 253] on span "Personal" at bounding box center [959, 250] width 131 height 15
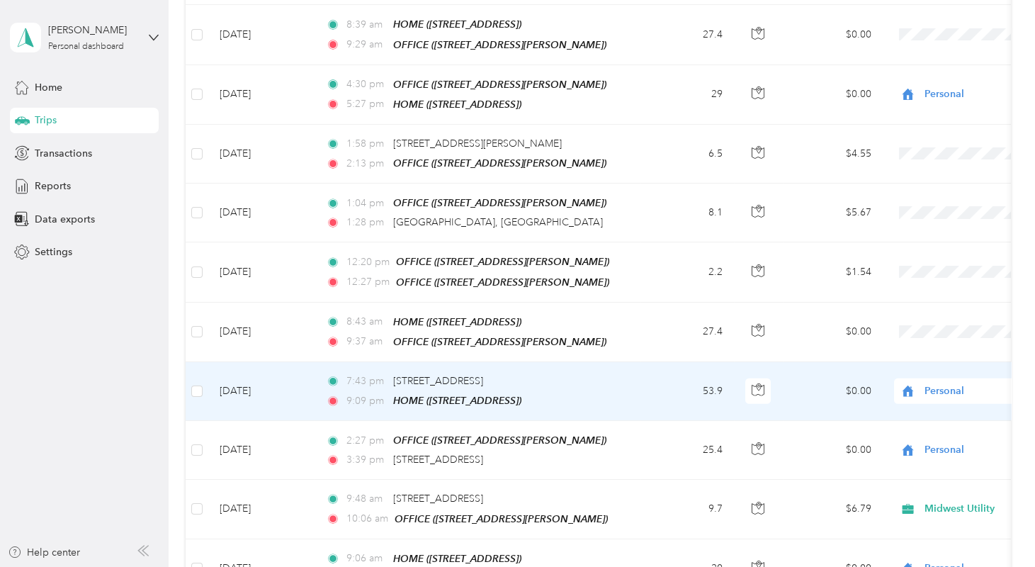
scroll to position [9247, 0]
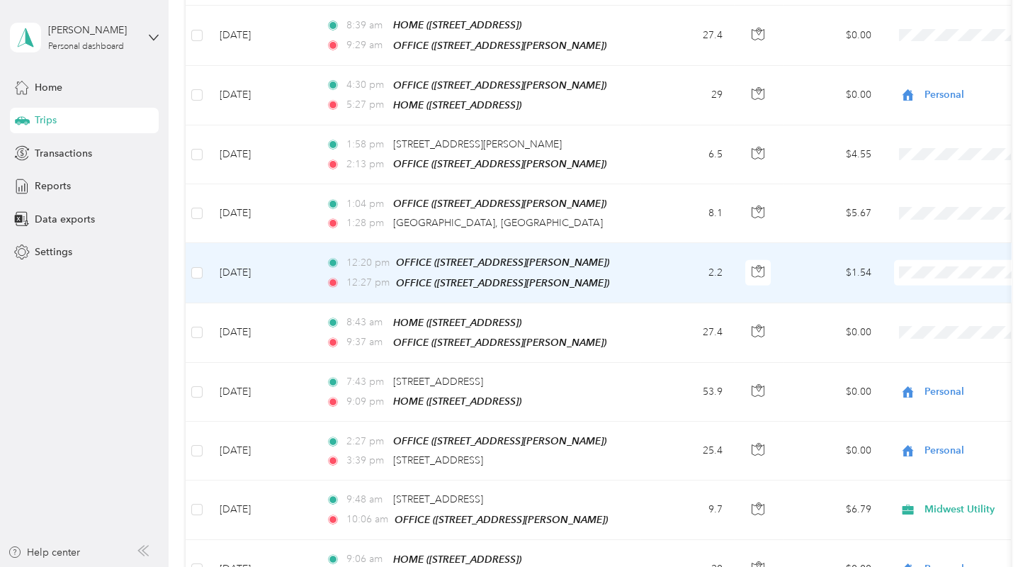
click at [918, 181] on span "Midwest Utility" at bounding box center [959, 183] width 131 height 15
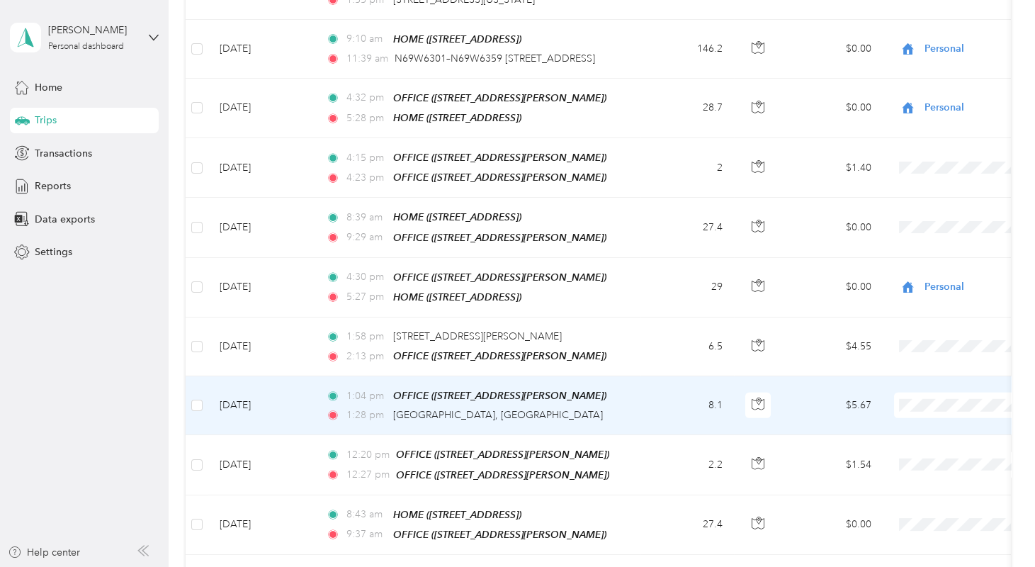
scroll to position [9055, 0]
click at [930, 318] on span "Midwest Utility" at bounding box center [959, 311] width 131 height 15
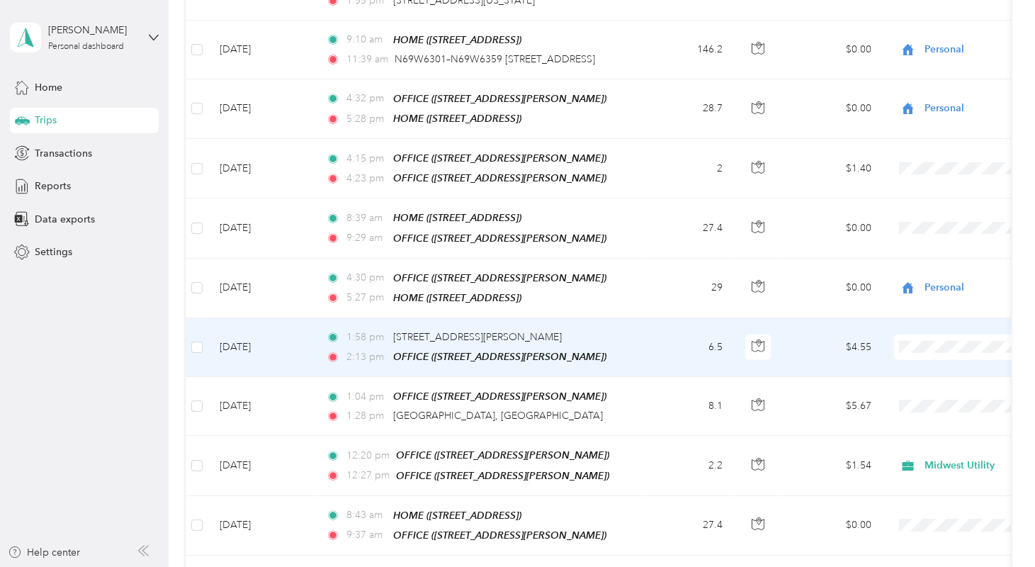
click at [914, 255] on span "Midwest Utility" at bounding box center [959, 259] width 131 height 15
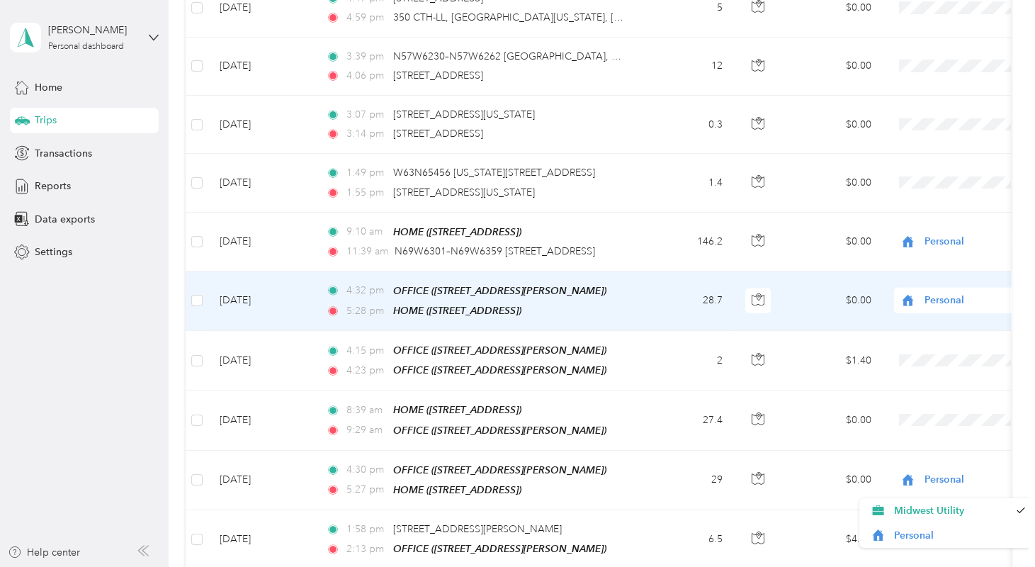
scroll to position [8862, 0]
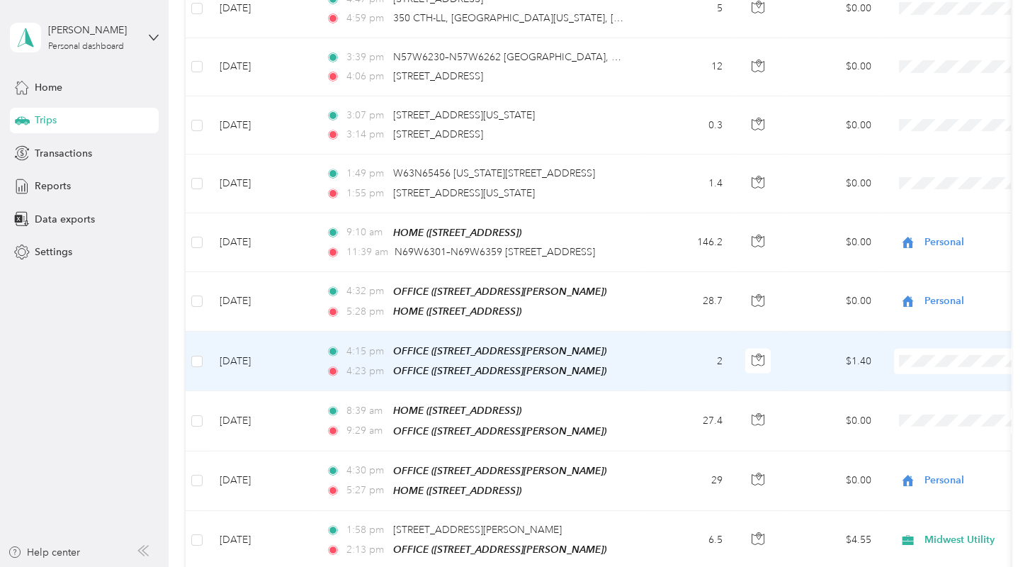
click at [920, 276] on span "Midwest Utility" at bounding box center [959, 278] width 131 height 15
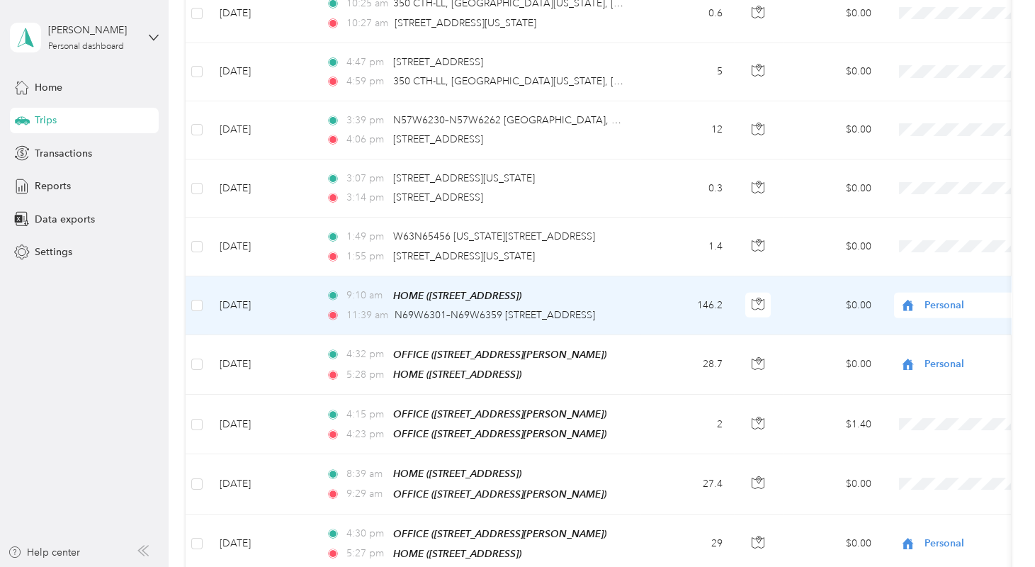
scroll to position [8798, 0]
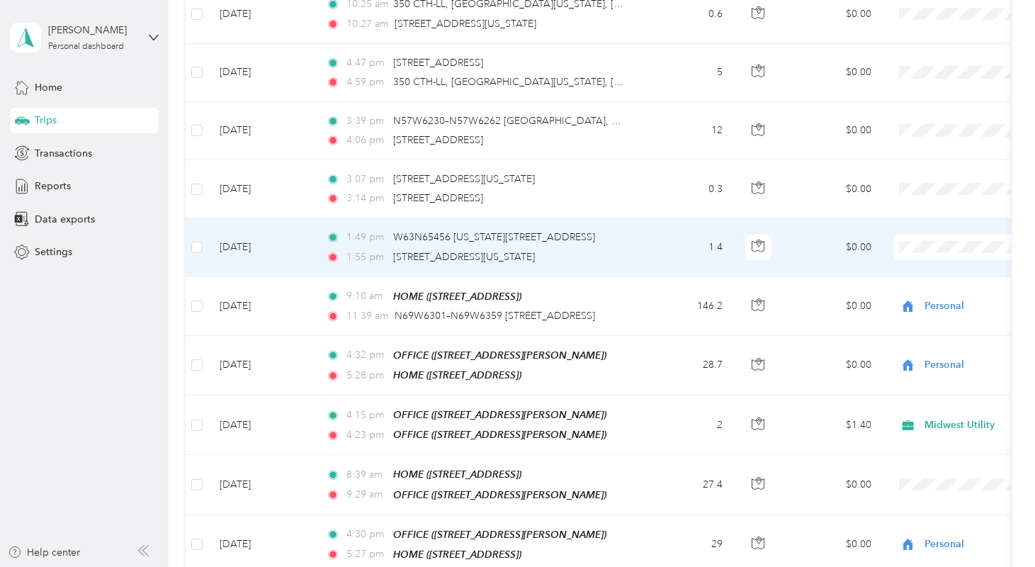
click at [908, 191] on span "Personal" at bounding box center [959, 191] width 131 height 15
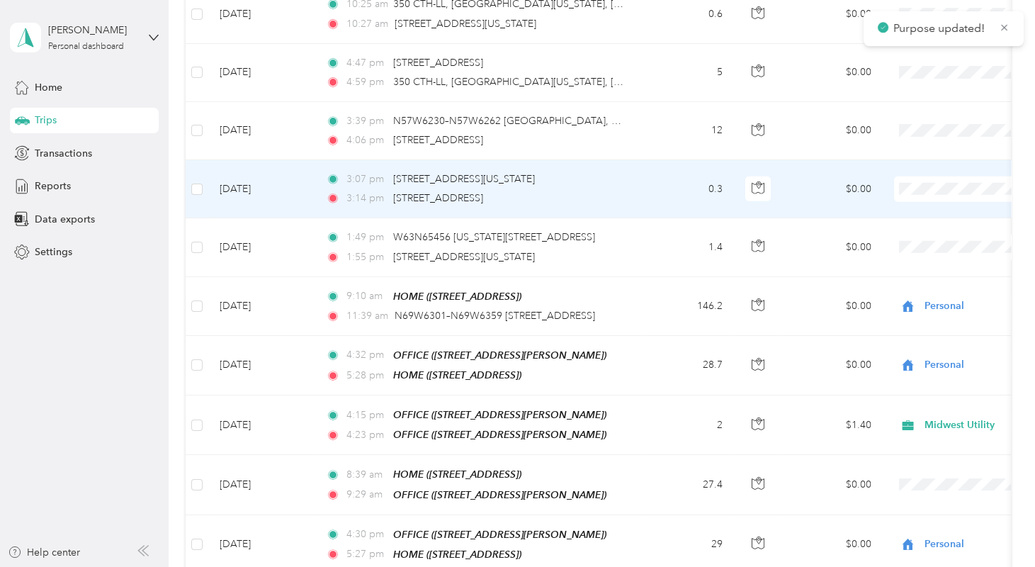
click at [900, 129] on span "Personal" at bounding box center [959, 134] width 131 height 15
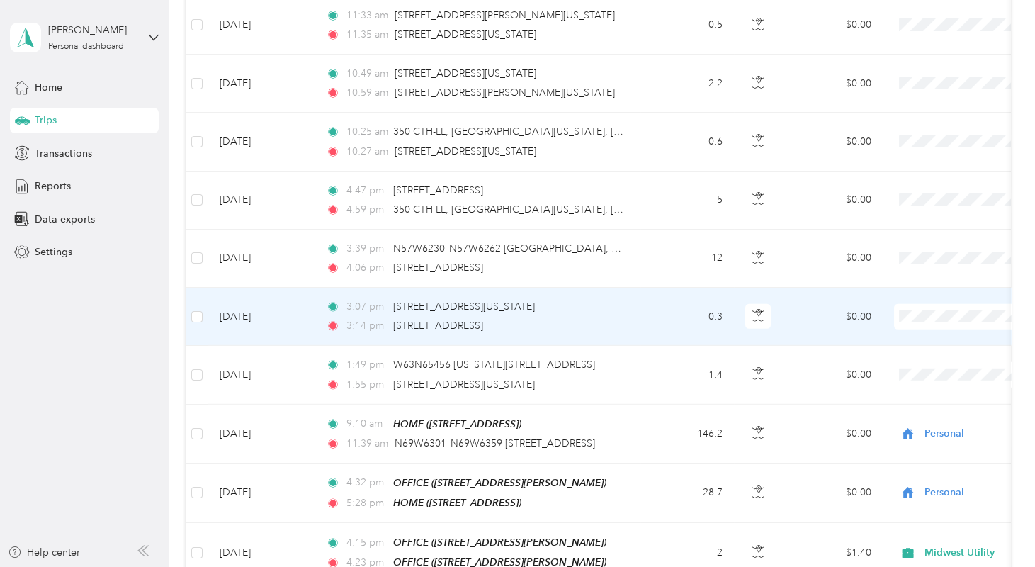
scroll to position [8670, 0]
drag, startPoint x: 918, startPoint y: 202, endPoint x: 852, endPoint y: 218, distance: 67.7
click at [852, 288] on tr "[DATE] 3:07 pm [STREET_ADDRESS][US_STATE] 3:14 pm N58W6181 [GEOGRAPHIC_DATA] 0.…" at bounding box center [772, 317] width 1173 height 58
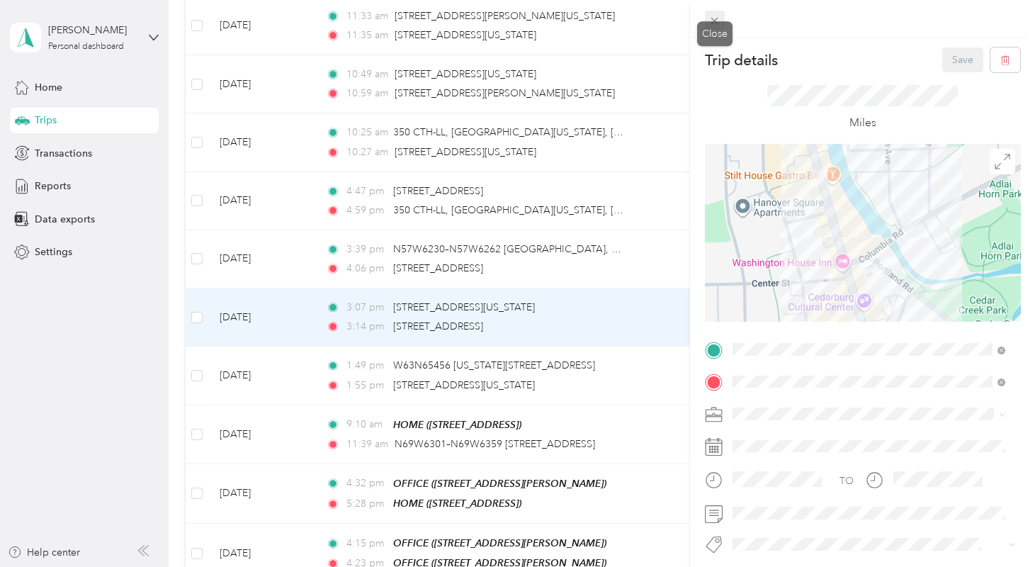
click at [708, 20] on icon at bounding box center [714, 21] width 12 height 12
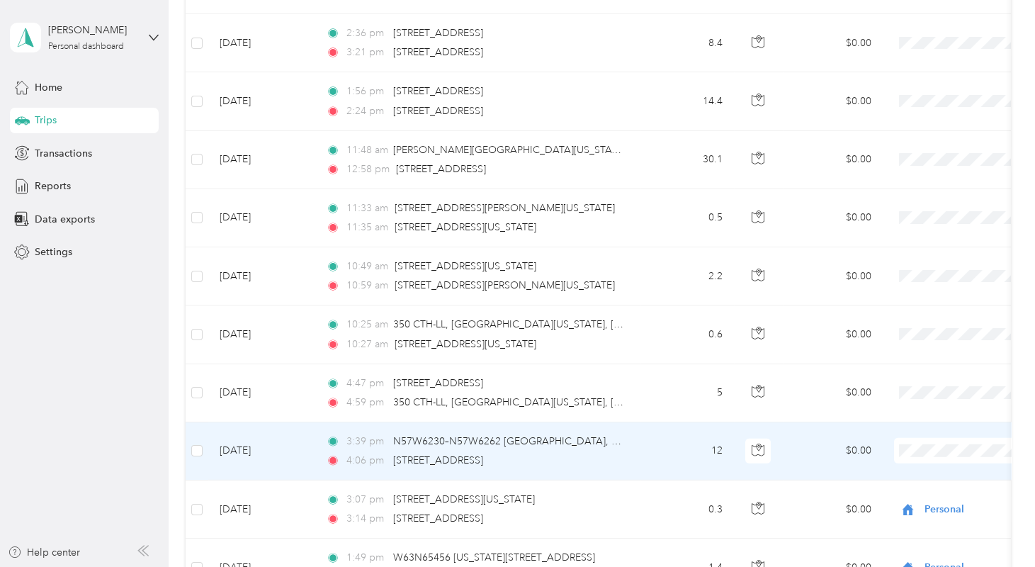
scroll to position [8477, 0]
click at [907, 395] on span "Personal" at bounding box center [959, 396] width 131 height 15
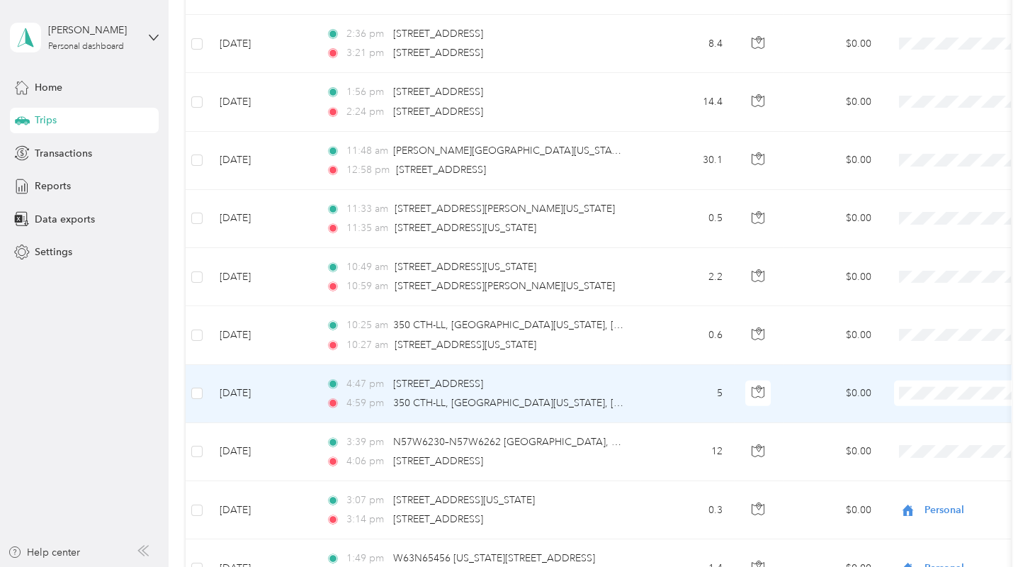
click at [905, 337] on span "Personal" at bounding box center [959, 338] width 131 height 15
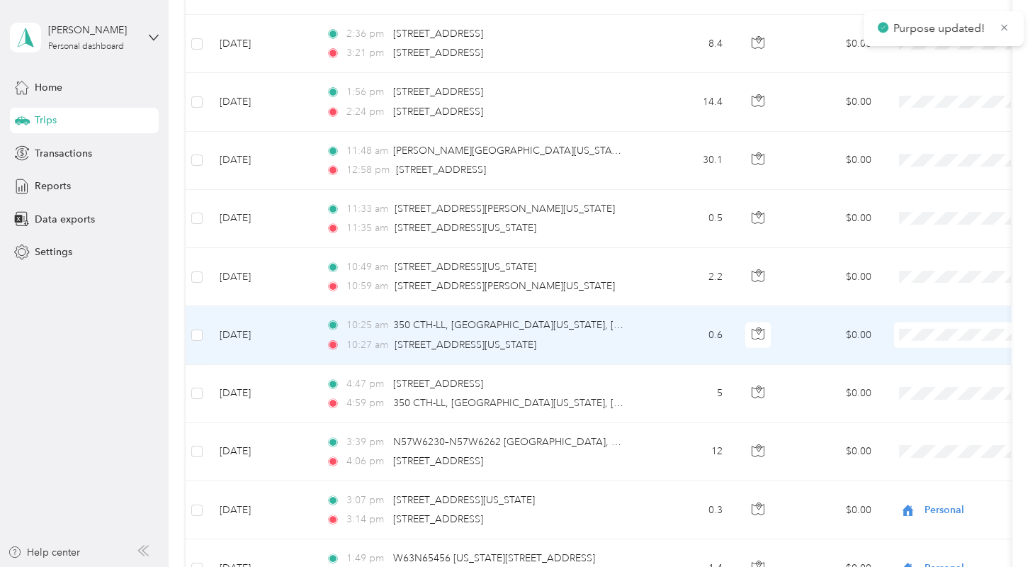
click at [924, 322] on span at bounding box center [982, 335] width 176 height 26
click at [893, 276] on span "Personal" at bounding box center [947, 277] width 156 height 15
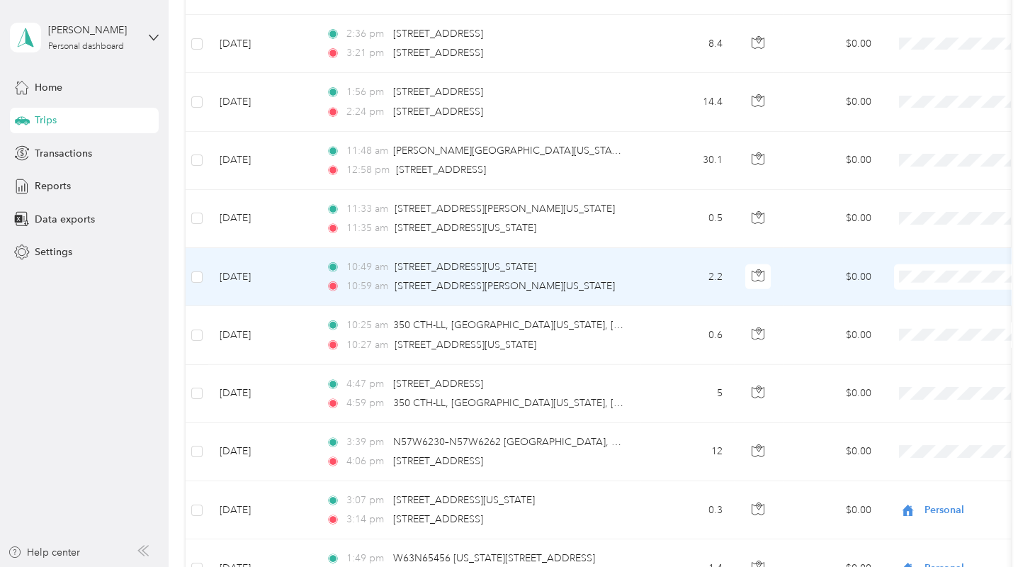
click at [903, 220] on span "Personal" at bounding box center [959, 222] width 131 height 15
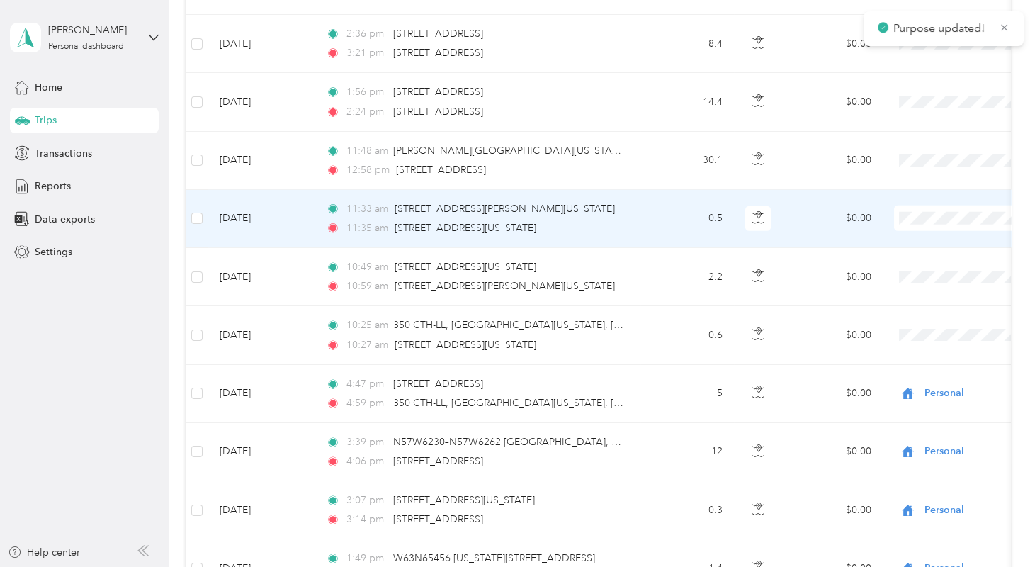
click at [907, 161] on span "Personal" at bounding box center [959, 164] width 131 height 15
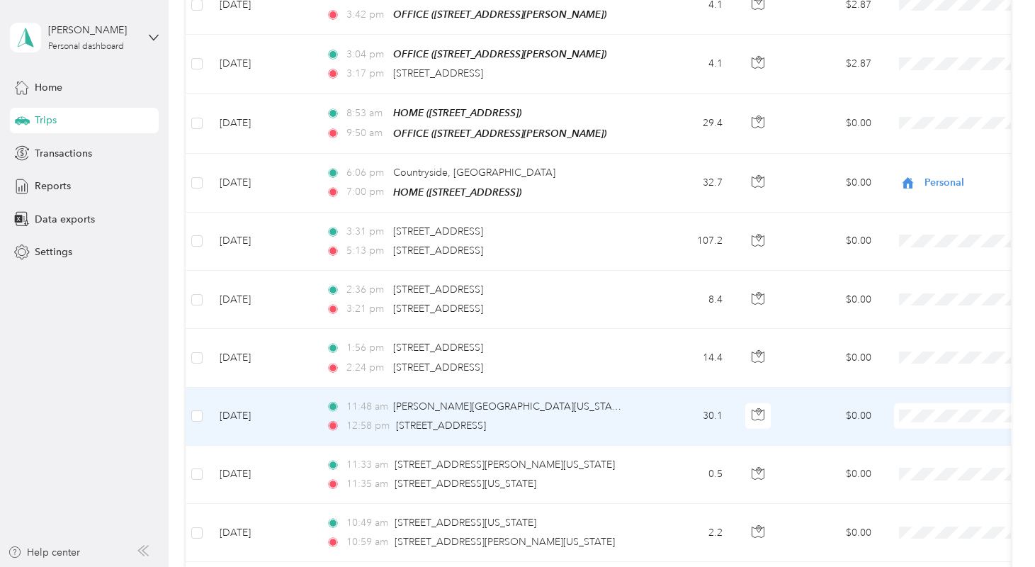
scroll to position [8221, 0]
click at [916, 361] on span "Personal" at bounding box center [959, 361] width 131 height 15
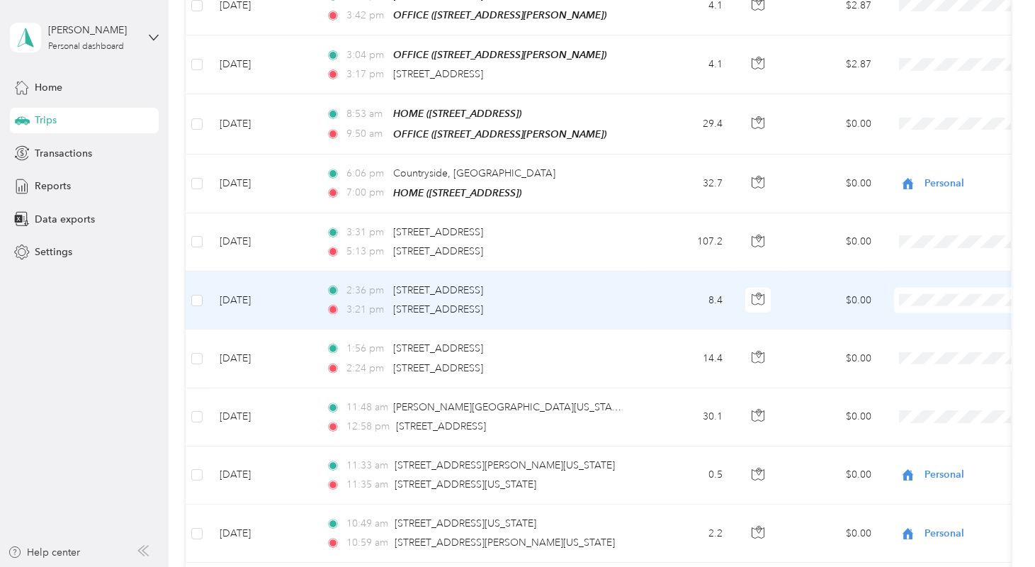
click at [918, 243] on span "Personal" at bounding box center [959, 239] width 131 height 15
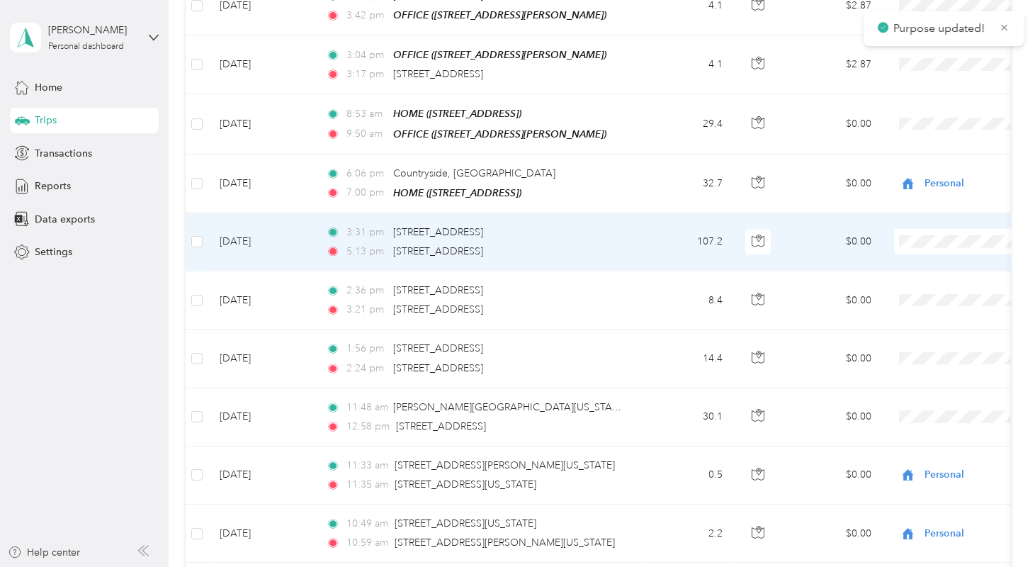
click at [915, 187] on span "Personal" at bounding box center [959, 181] width 131 height 15
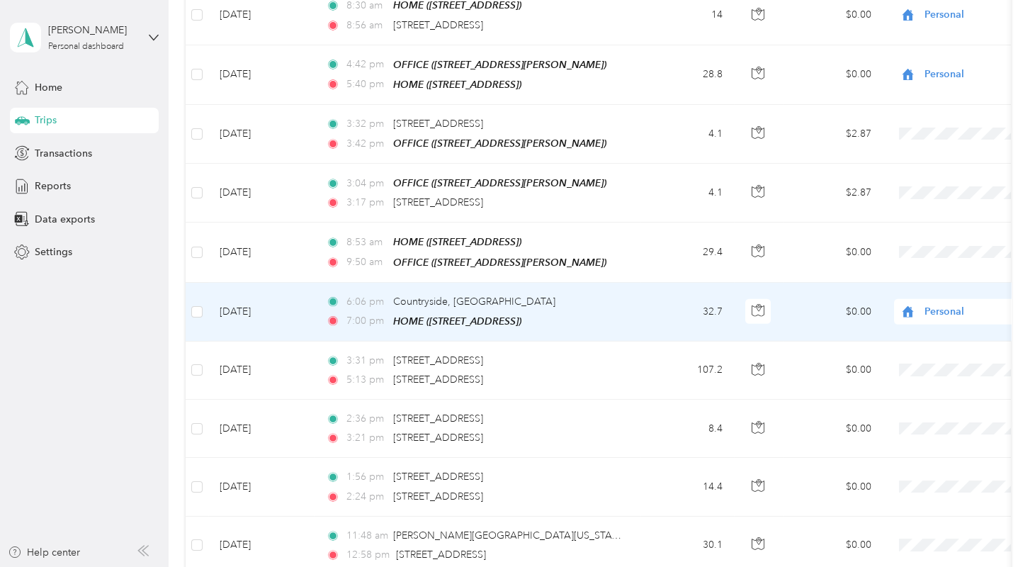
scroll to position [8092, 0]
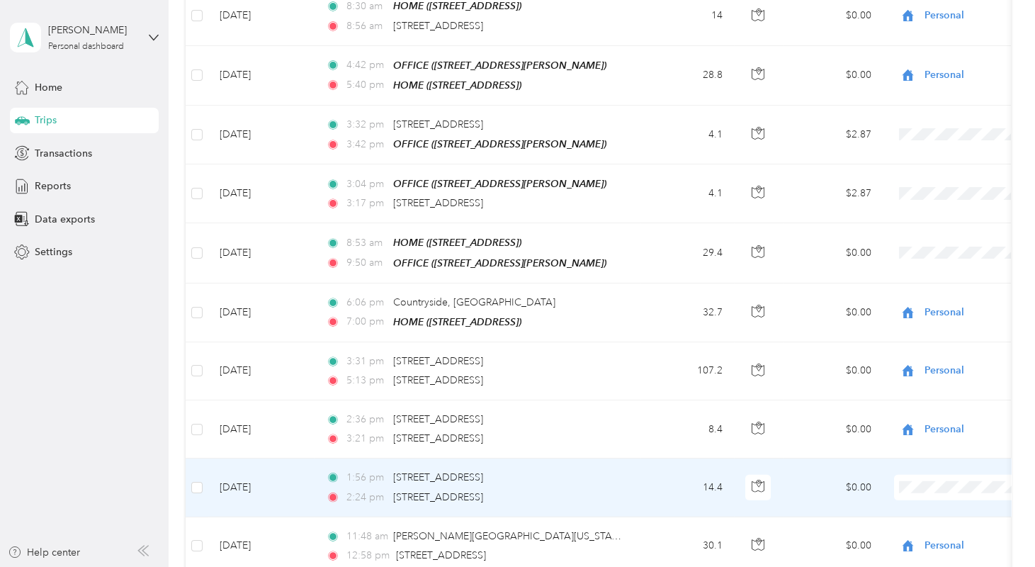
click at [907, 429] on span "Personal" at bounding box center [959, 432] width 131 height 15
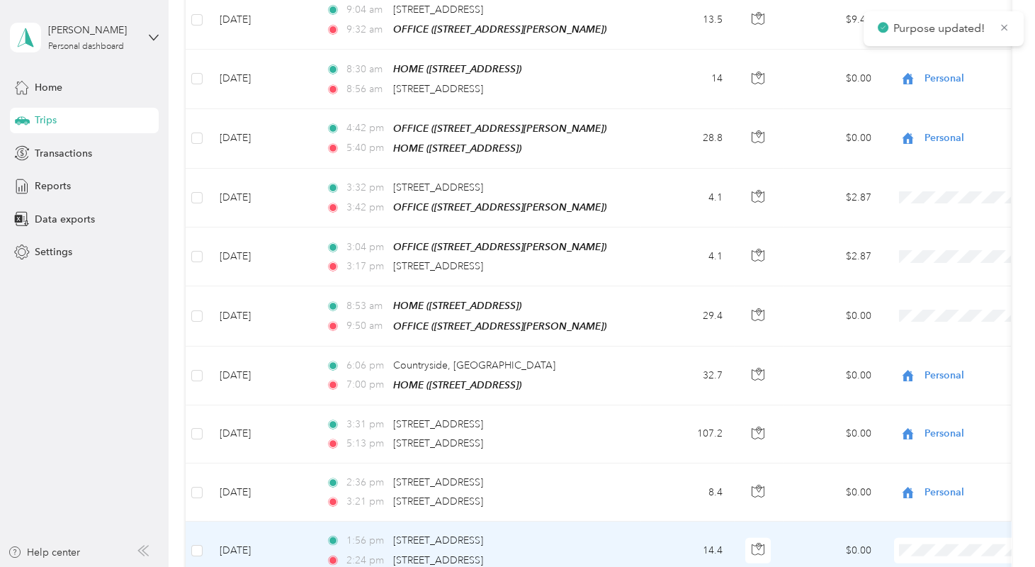
scroll to position [8028, 0]
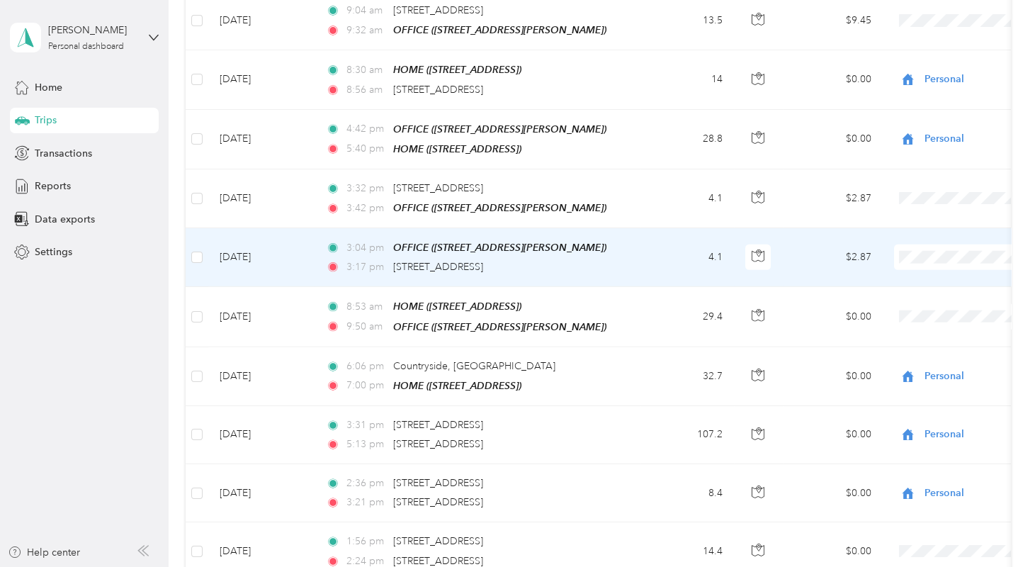
click at [912, 176] on span "Midwest Utility" at bounding box center [959, 180] width 131 height 15
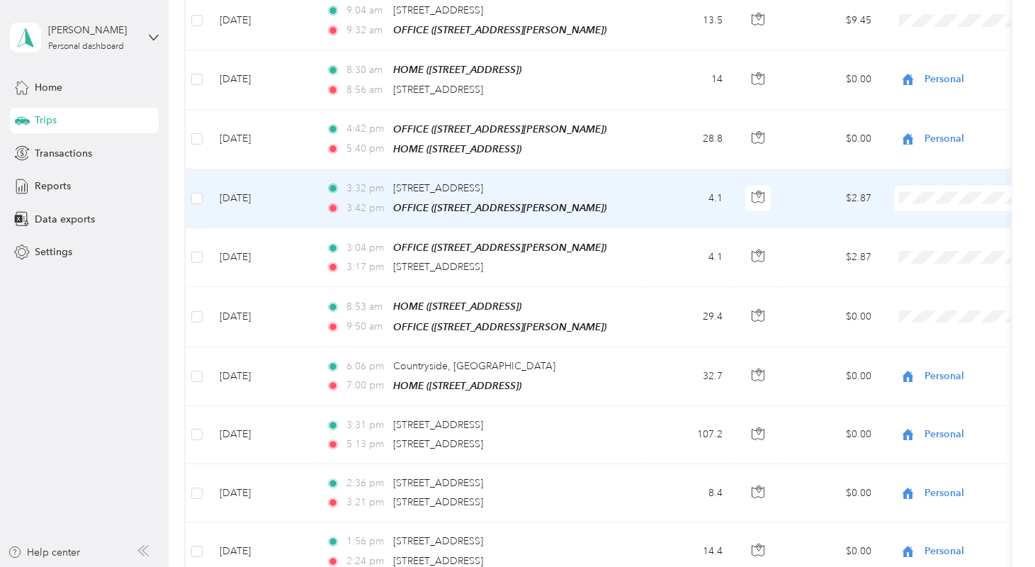
click at [924, 115] on span "Midwest Utility" at bounding box center [959, 122] width 131 height 15
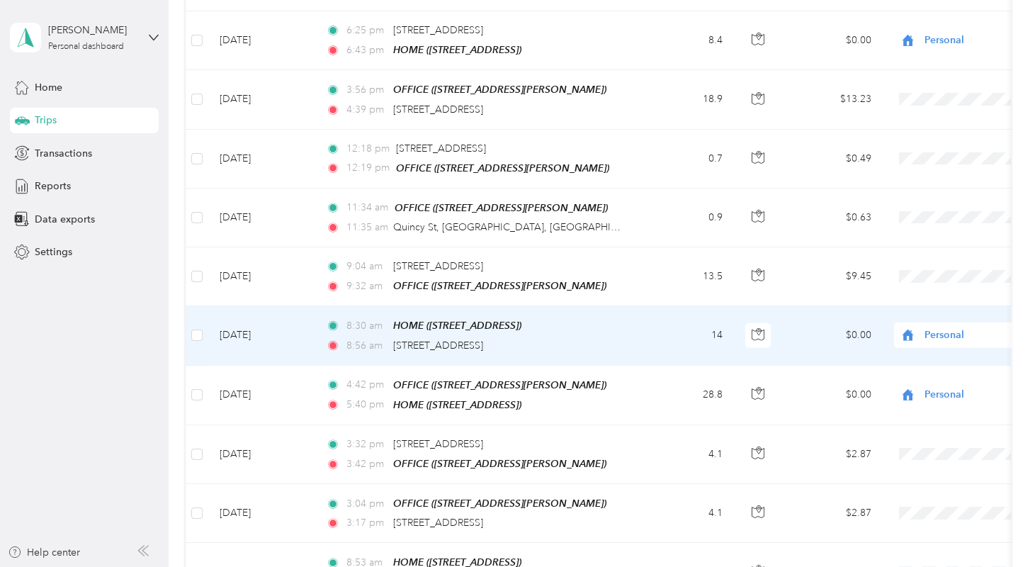
scroll to position [7772, 0]
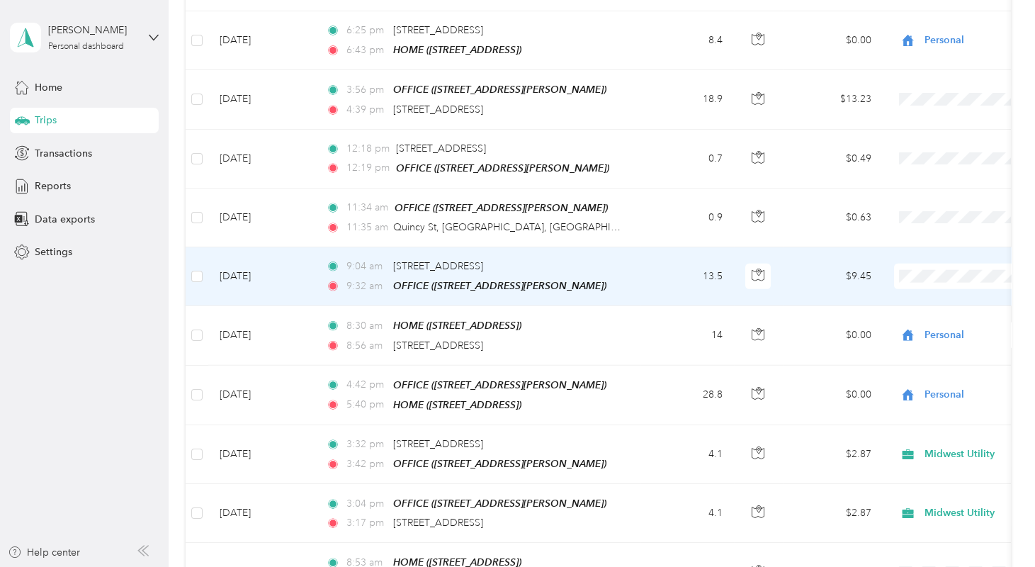
click at [910, 200] on span "Midwest Utility" at bounding box center [959, 203] width 131 height 15
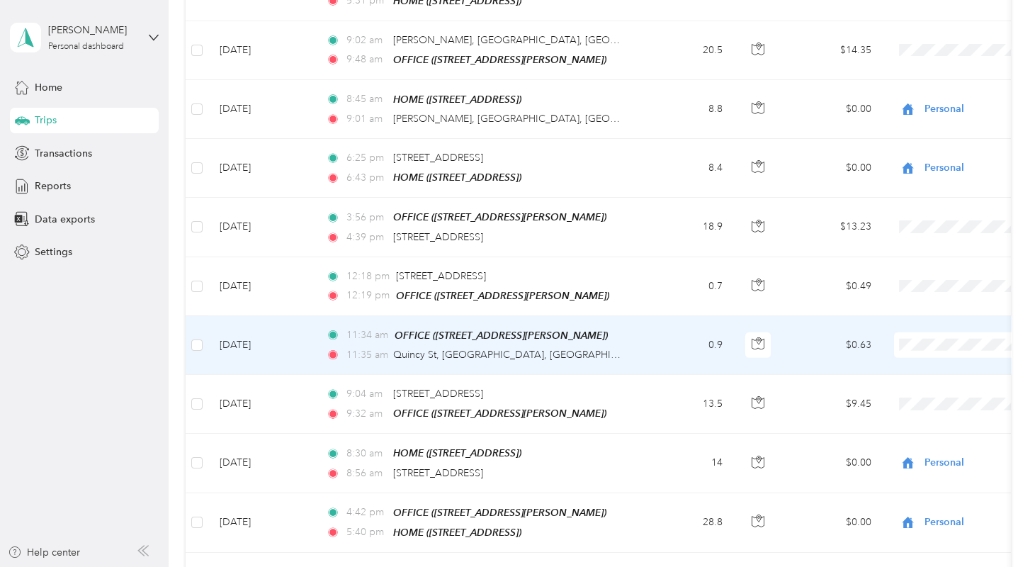
scroll to position [7645, 0]
click at [922, 269] on span "Midwest Utility" at bounding box center [959, 273] width 131 height 15
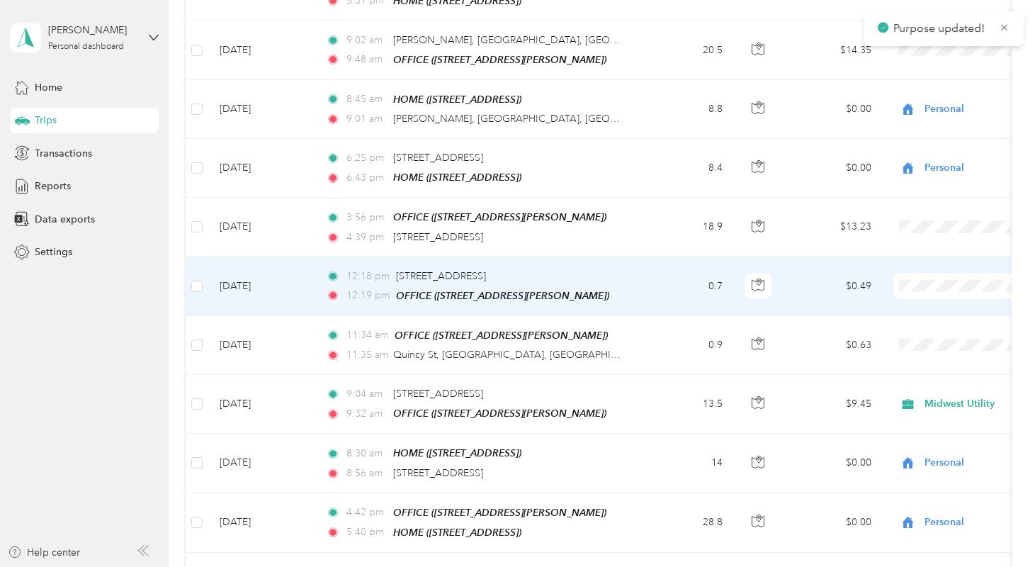
click at [898, 215] on span "Midwest Utility" at bounding box center [959, 215] width 131 height 15
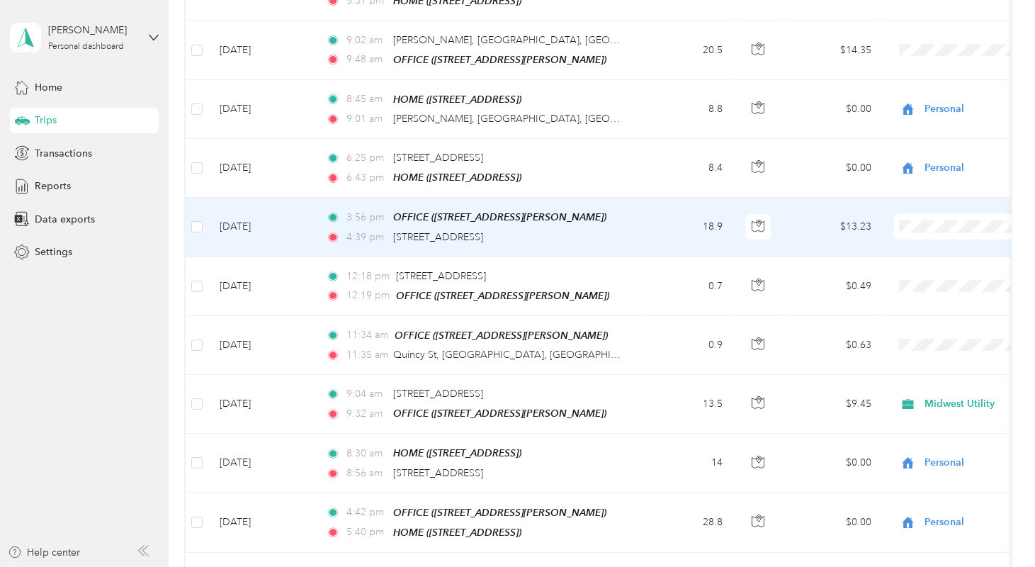
click at [918, 151] on span "Midwest Utility" at bounding box center [959, 156] width 131 height 15
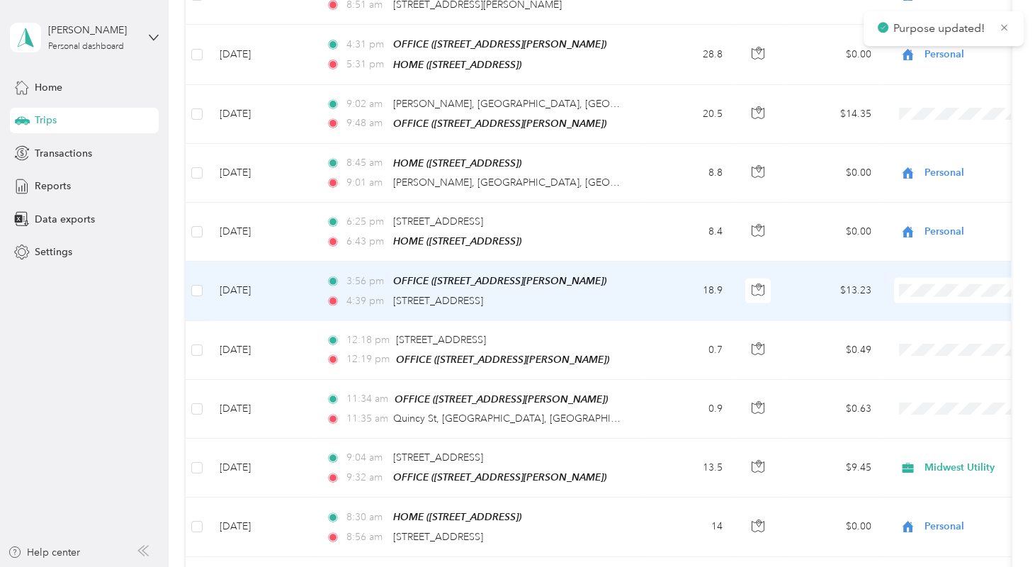
scroll to position [7580, 0]
click at [911, 219] on span "Midwest Utility" at bounding box center [959, 217] width 131 height 15
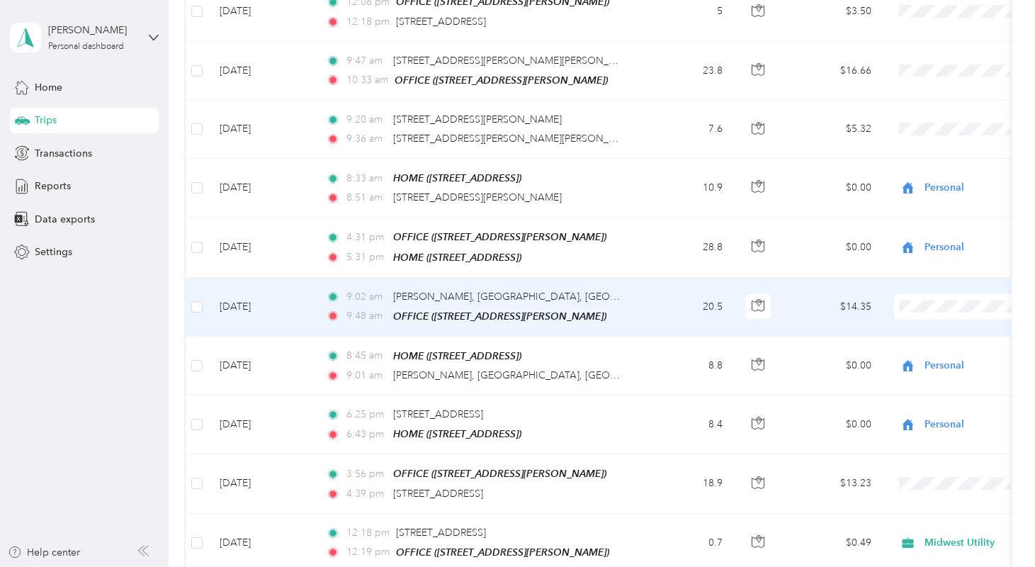
scroll to position [7387, 0]
click at [925, 235] on span "Midwest Utility" at bounding box center [959, 232] width 131 height 15
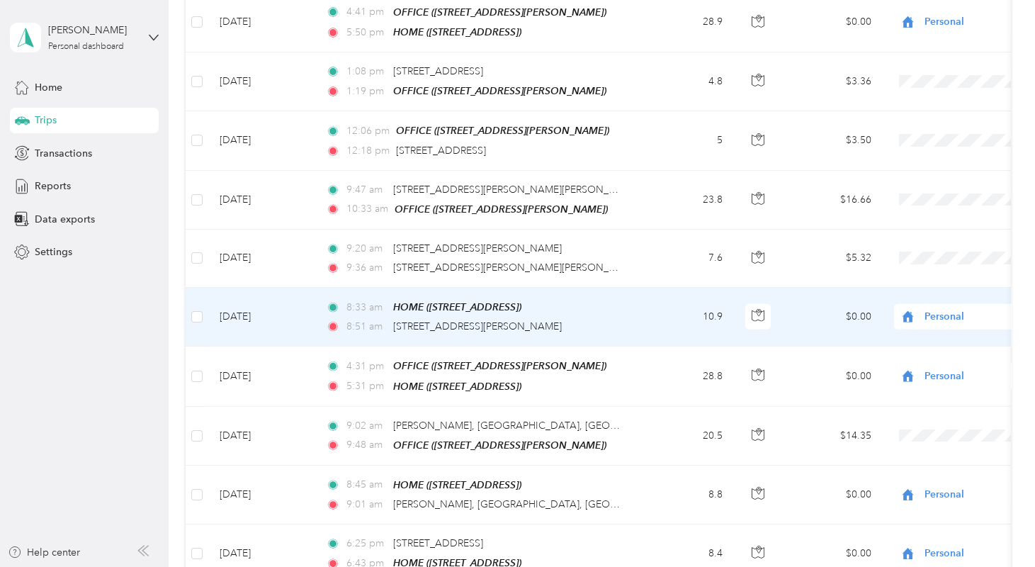
scroll to position [7259, 0]
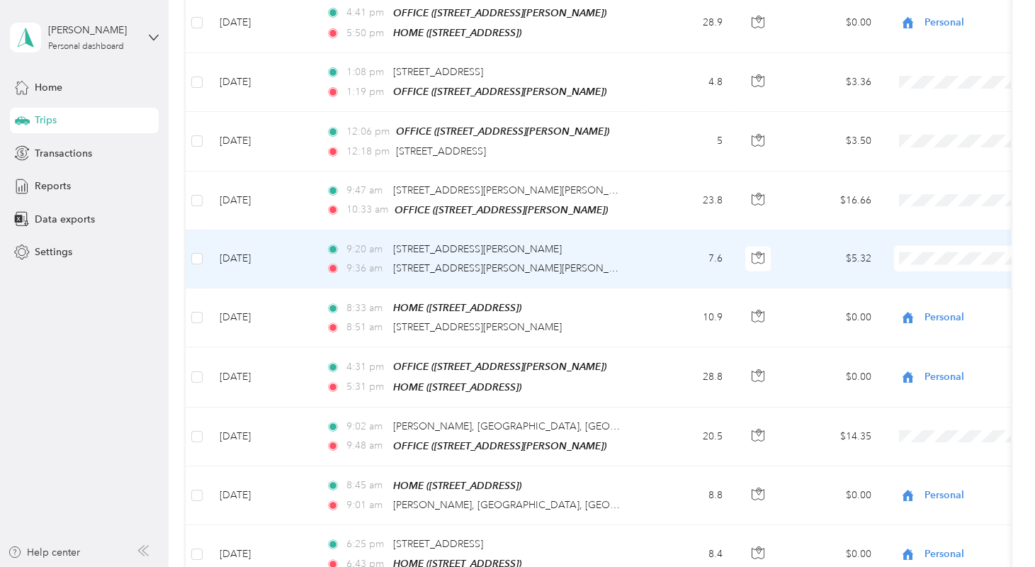
click at [917, 191] on span "Midwest Utility" at bounding box center [959, 193] width 131 height 15
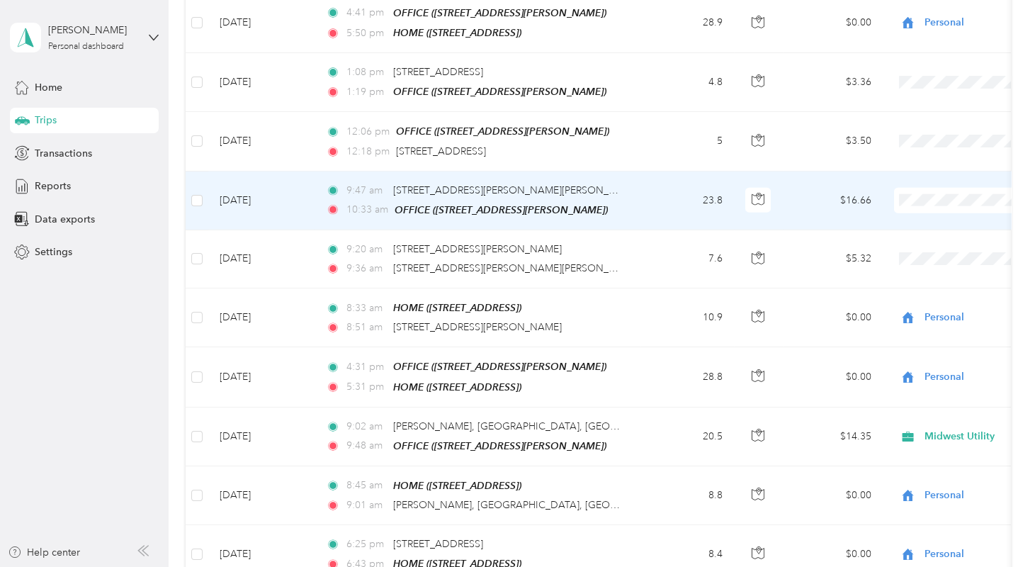
click at [904, 130] on span "Midwest Utility" at bounding box center [959, 135] width 131 height 15
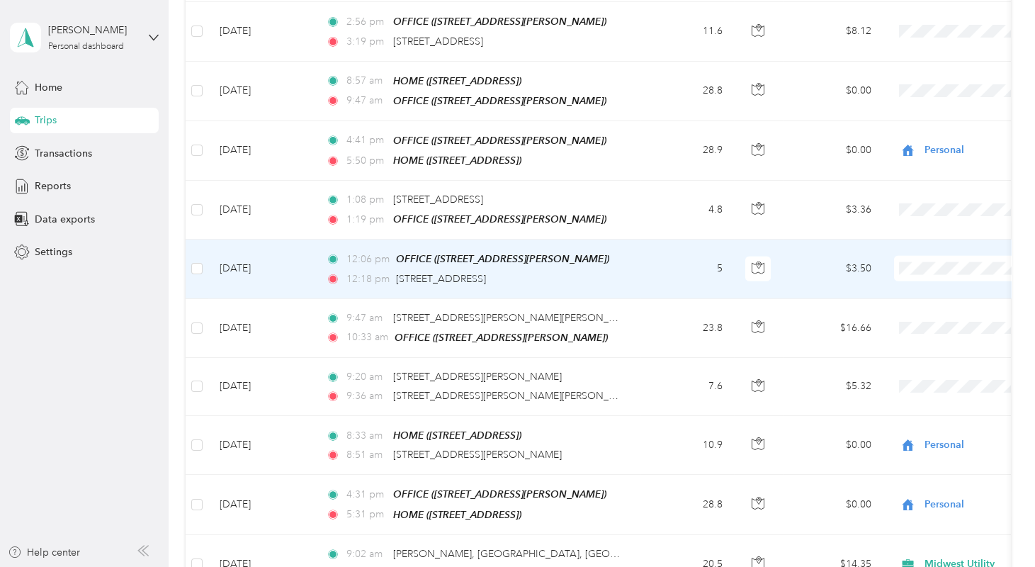
scroll to position [7130, 0]
click at [921, 203] on span "Midwest Utility" at bounding box center [959, 205] width 131 height 15
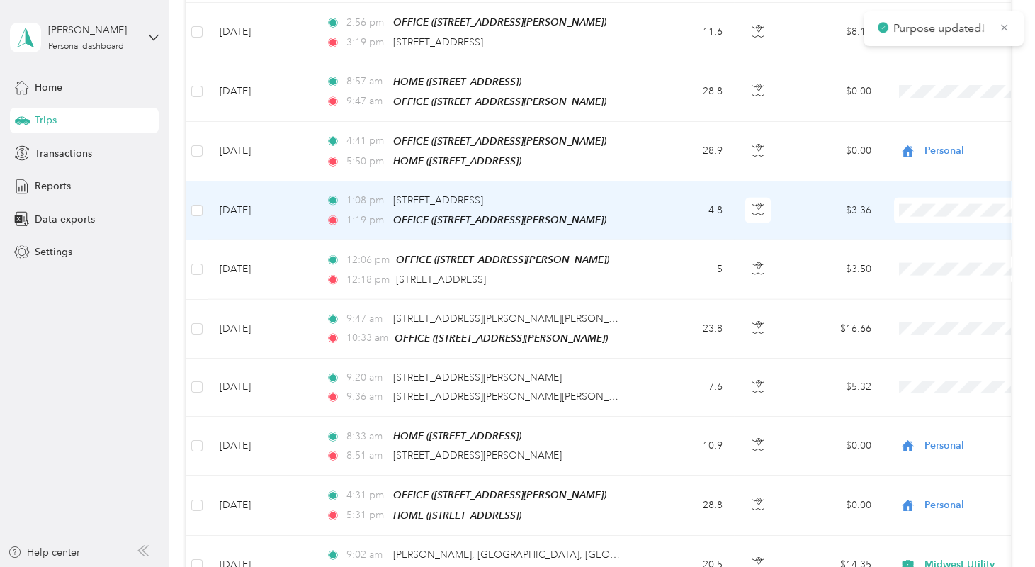
click at [906, 144] on span "Midwest Utility" at bounding box center [959, 144] width 131 height 15
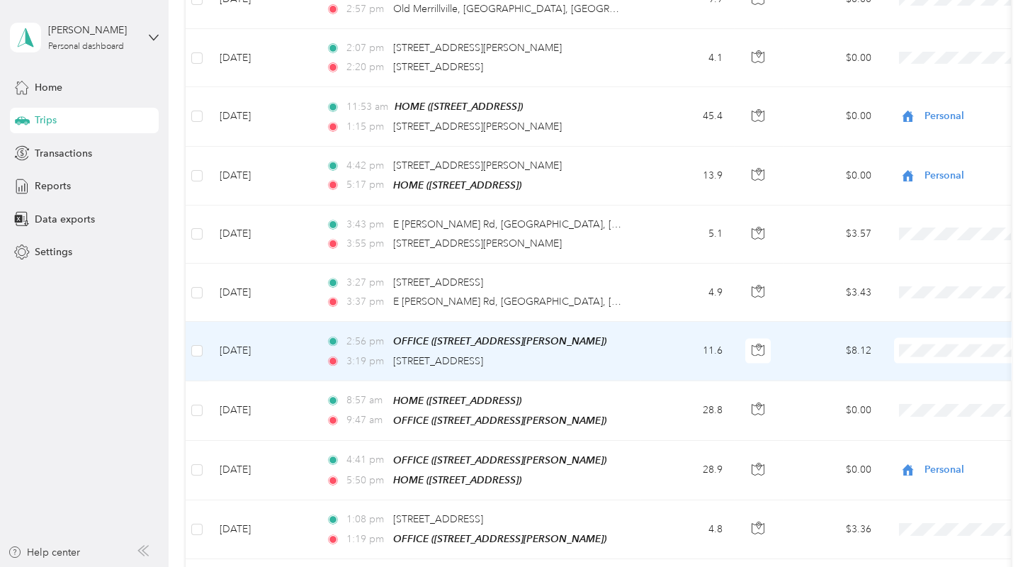
scroll to position [6811, 0]
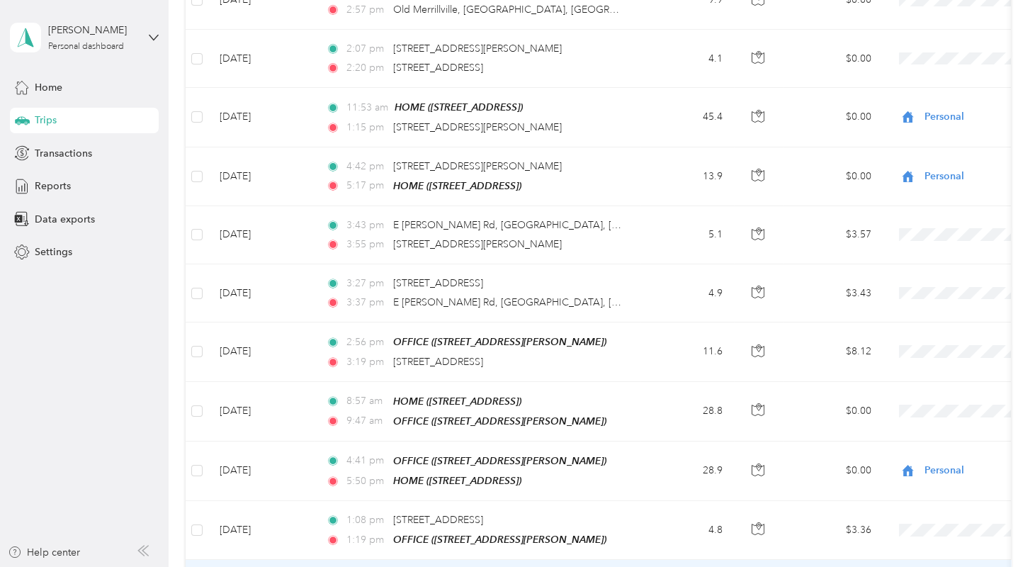
click at [908, 524] on span "Midwest Utility" at bounding box center [959, 524] width 131 height 15
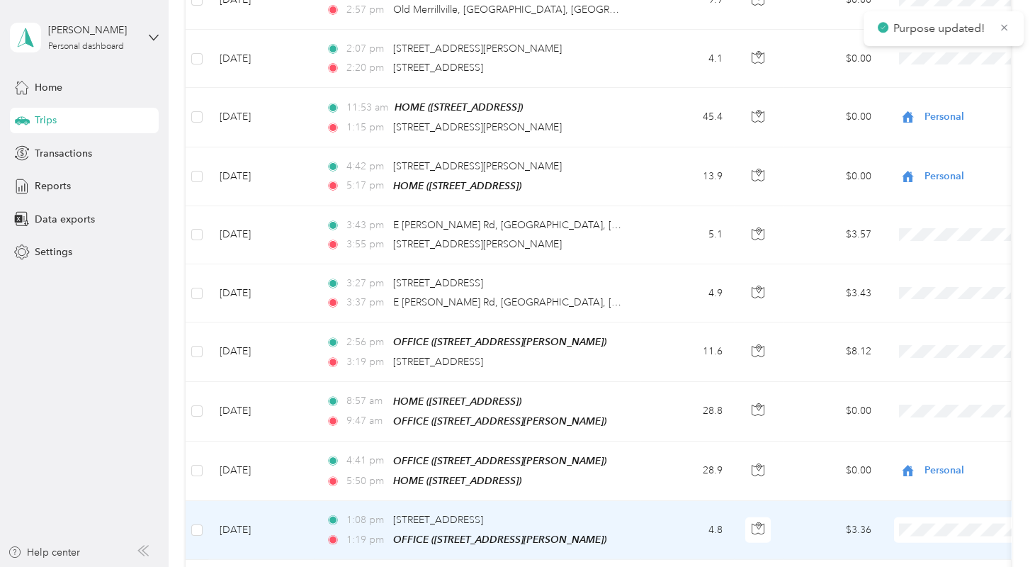
click at [915, 459] on span "Midwest Utility" at bounding box center [959, 460] width 131 height 15
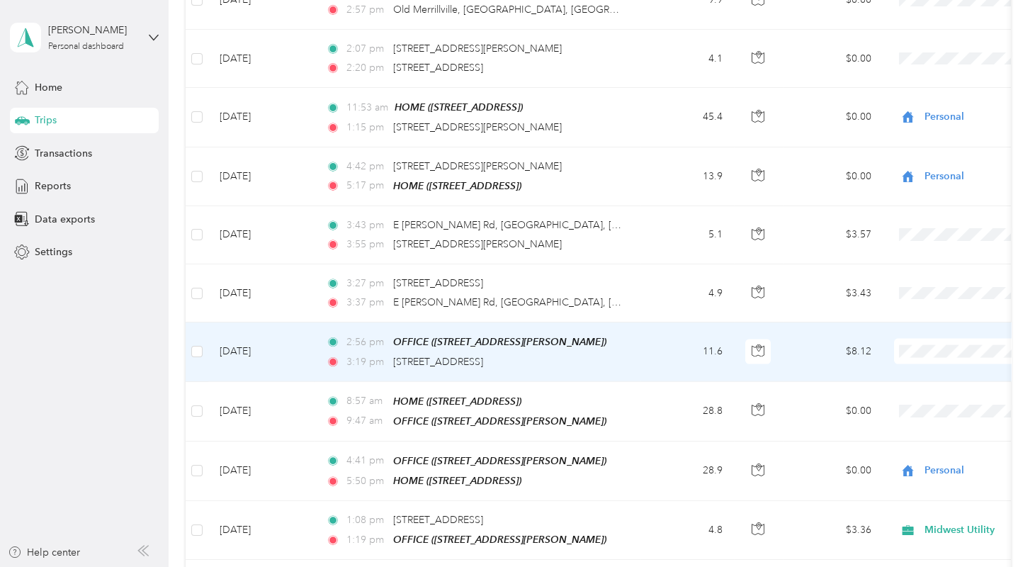
click at [919, 290] on span "Midwest Utility" at bounding box center [959, 292] width 131 height 15
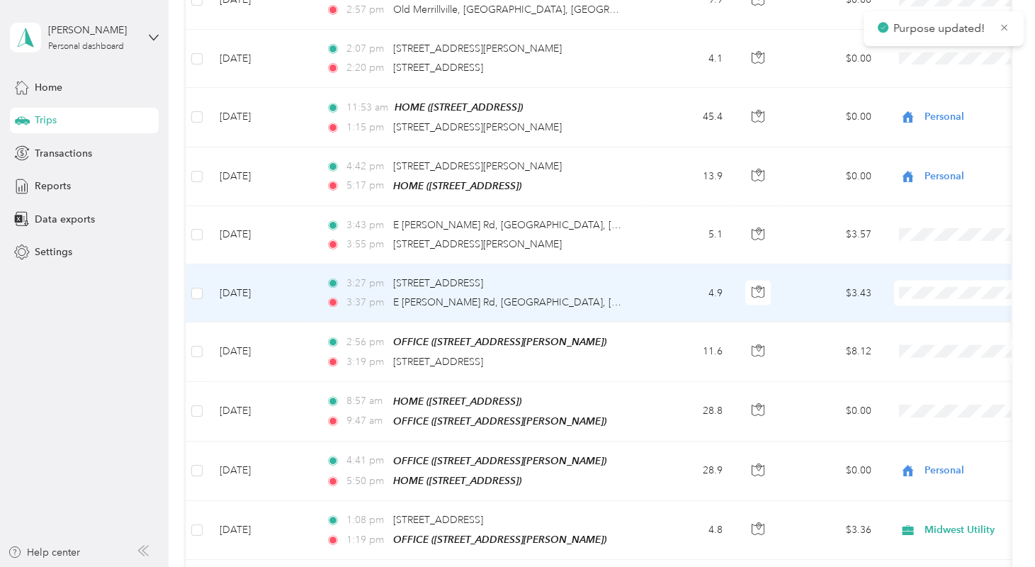
click at [910, 232] on span "Midwest Utility" at bounding box center [959, 233] width 131 height 15
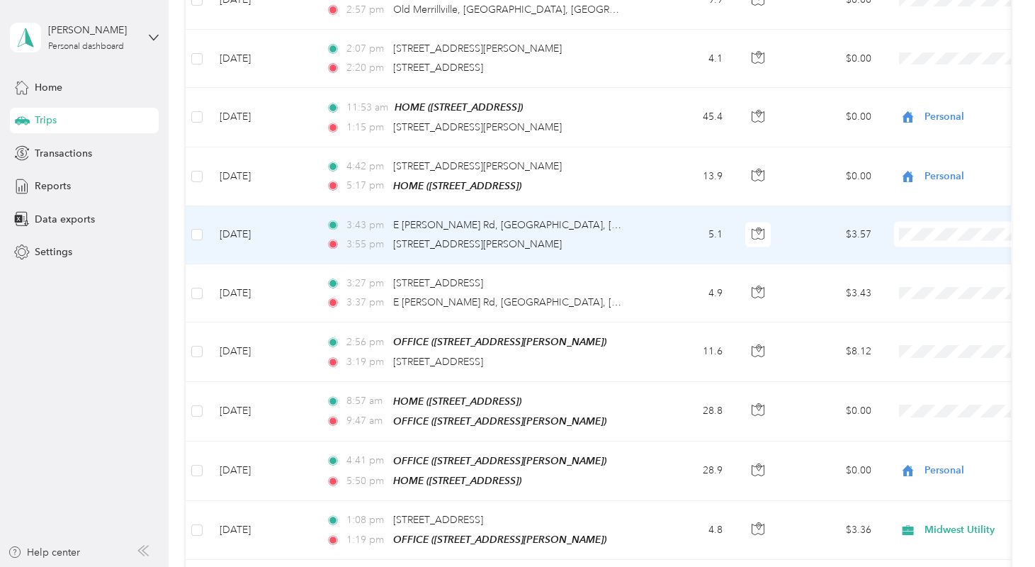
click at [900, 171] on span "Midwest Utility" at bounding box center [959, 175] width 131 height 15
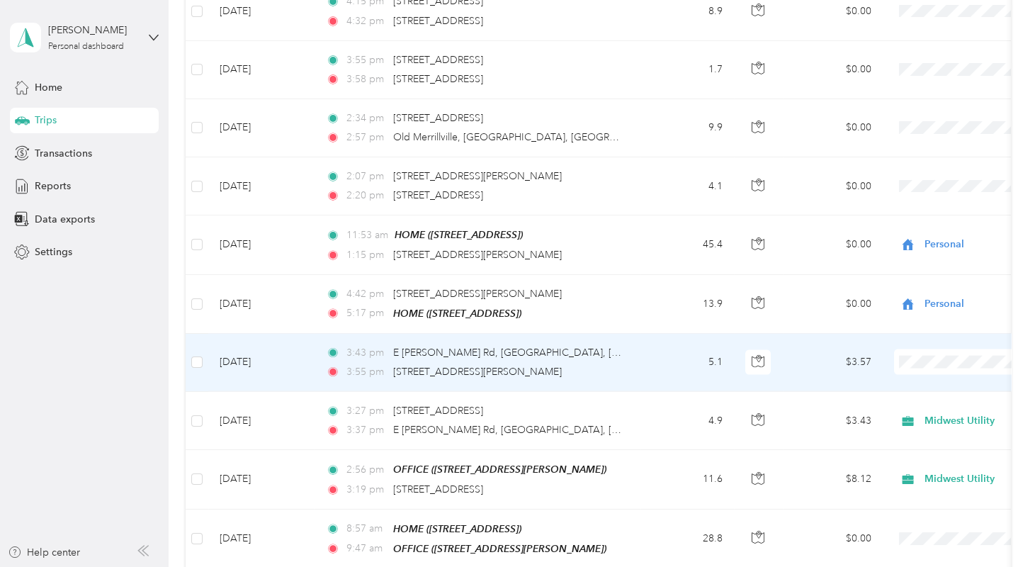
scroll to position [6683, 0]
click at [920, 300] on span "Midwest Utility" at bounding box center [959, 303] width 131 height 15
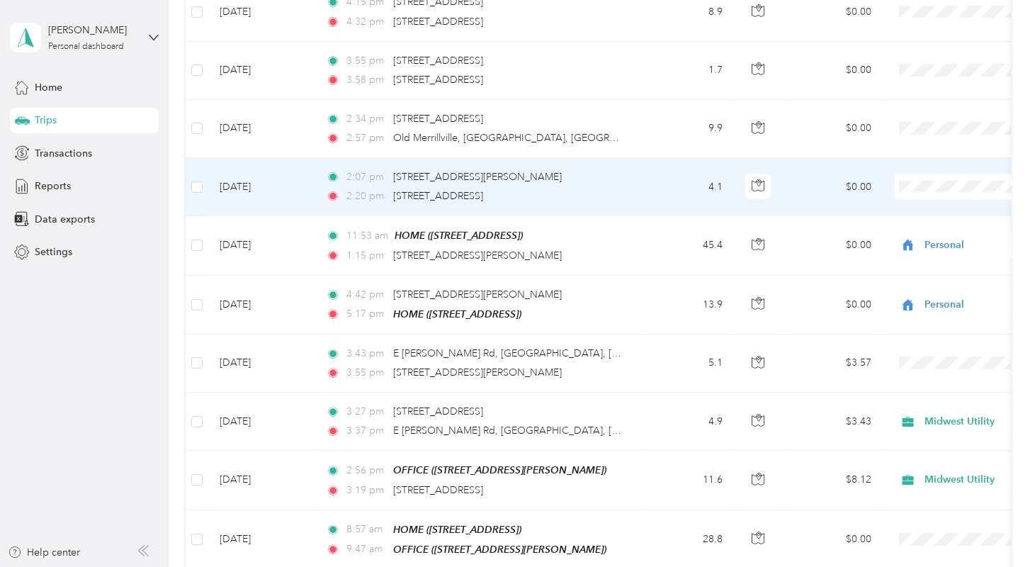
click at [901, 149] on span "Personal" at bounding box center [959, 154] width 131 height 15
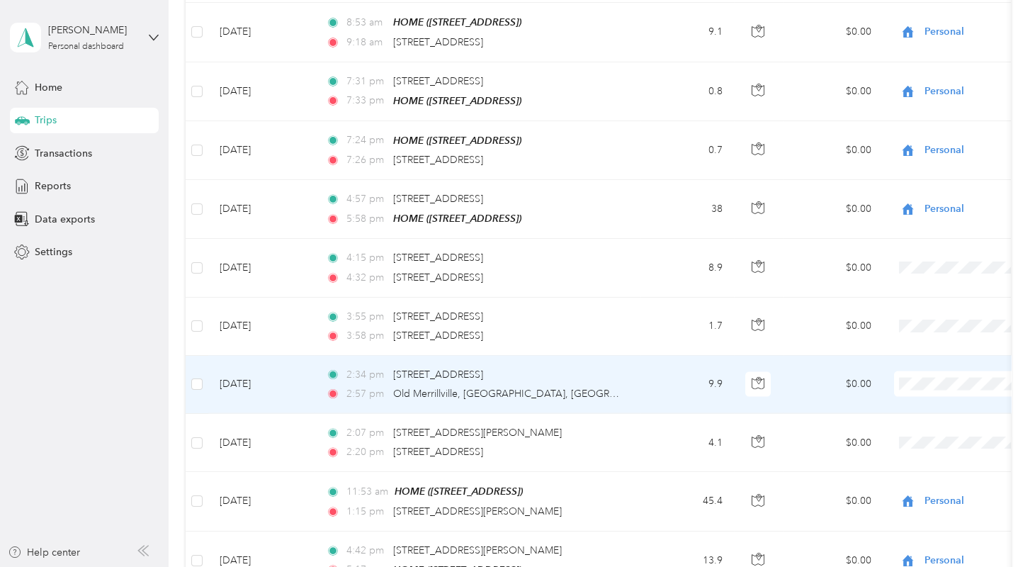
scroll to position [6426, 0]
click at [898, 353] on li "Personal" at bounding box center [947, 351] width 176 height 25
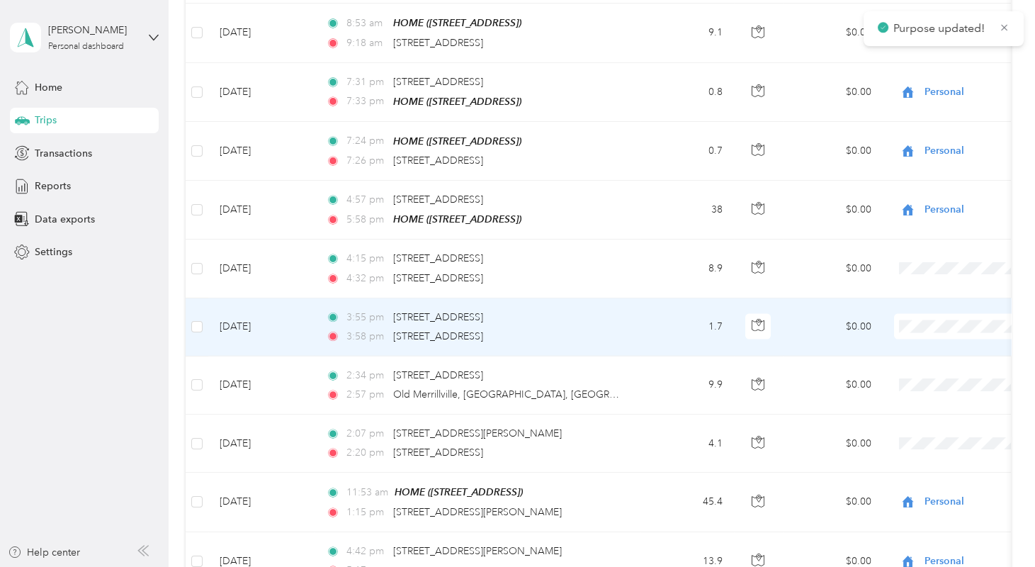
click at [898, 293] on span "Personal" at bounding box center [959, 288] width 131 height 15
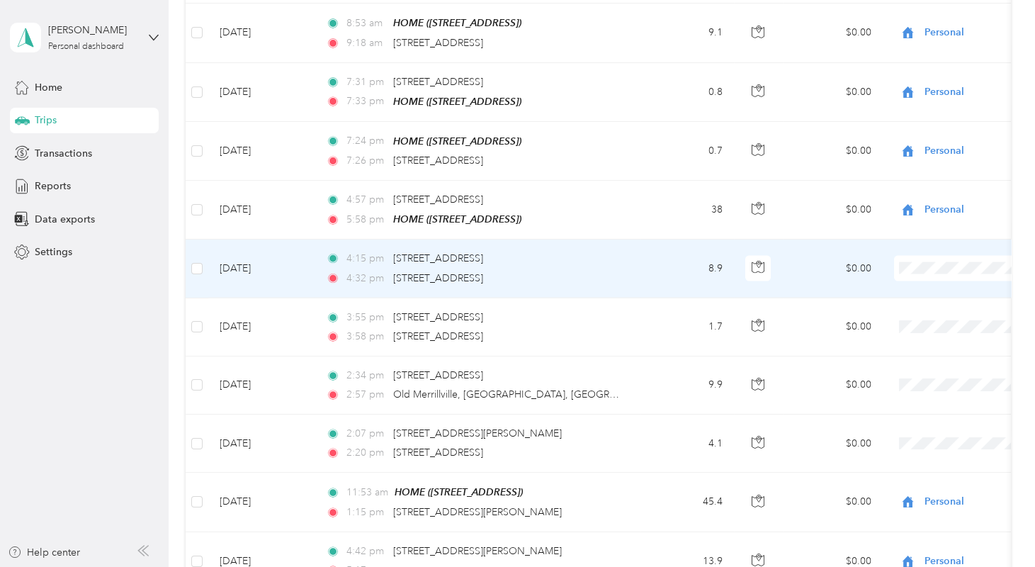
click at [915, 235] on li "Personal" at bounding box center [947, 231] width 176 height 25
click at [915, 234] on span "Personal" at bounding box center [959, 230] width 131 height 15
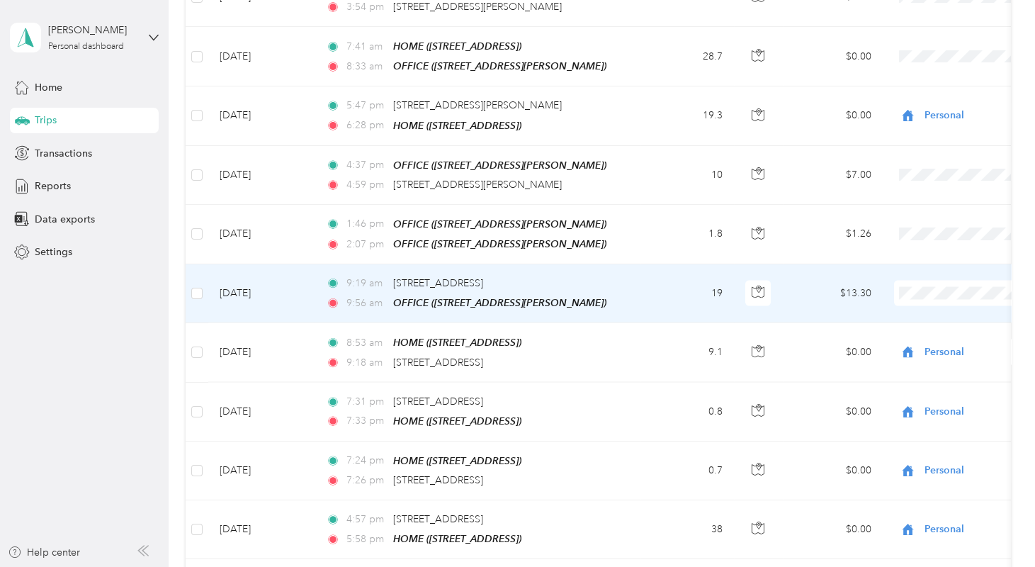
scroll to position [6106, 0]
click at [927, 238] on span "Midwest Utility" at bounding box center [959, 233] width 131 height 15
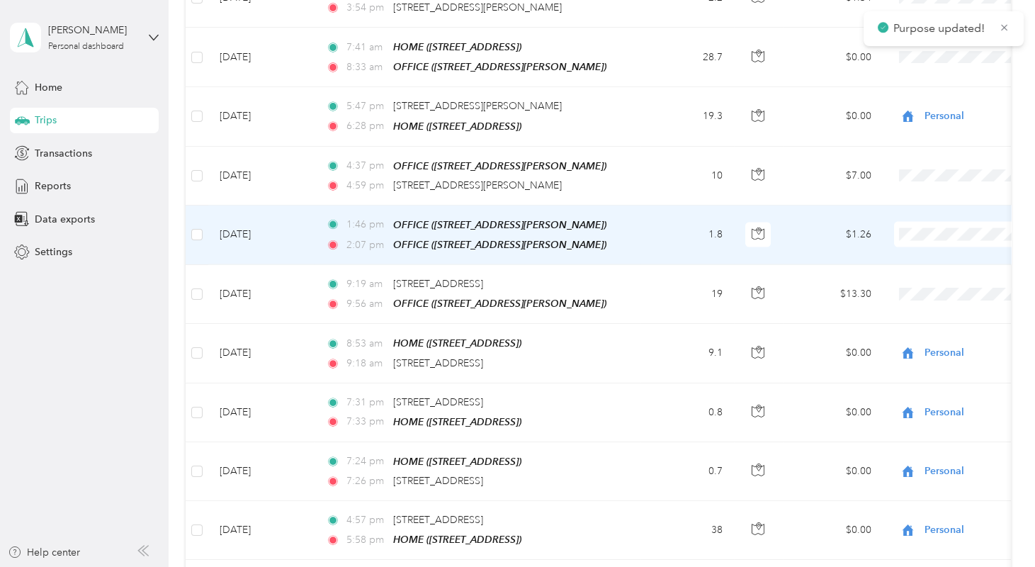
click at [918, 183] on span "Midwest Utility" at bounding box center [959, 182] width 131 height 15
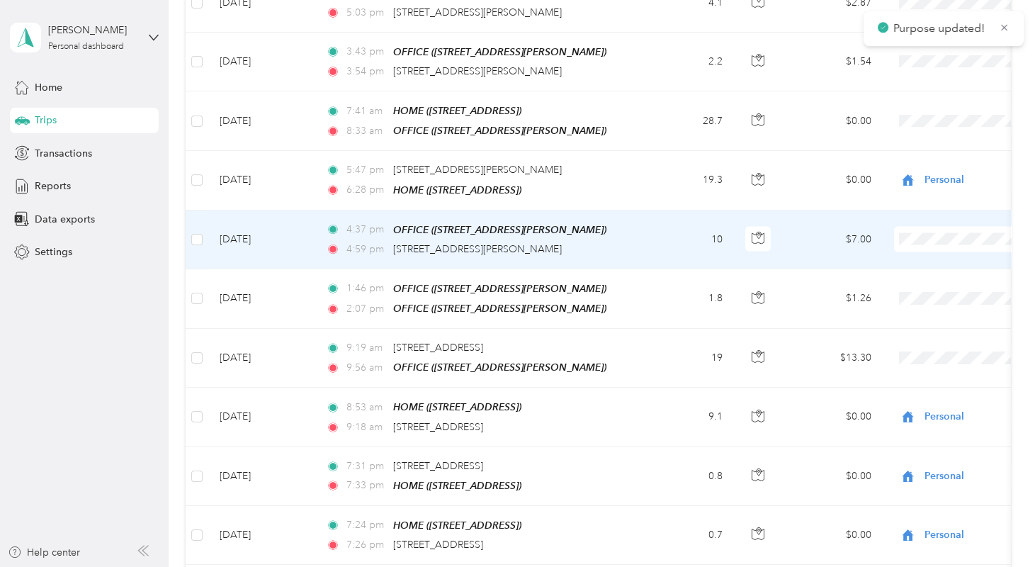
scroll to position [6041, 0]
click at [916, 188] on span "Midwest Utility" at bounding box center [959, 182] width 131 height 15
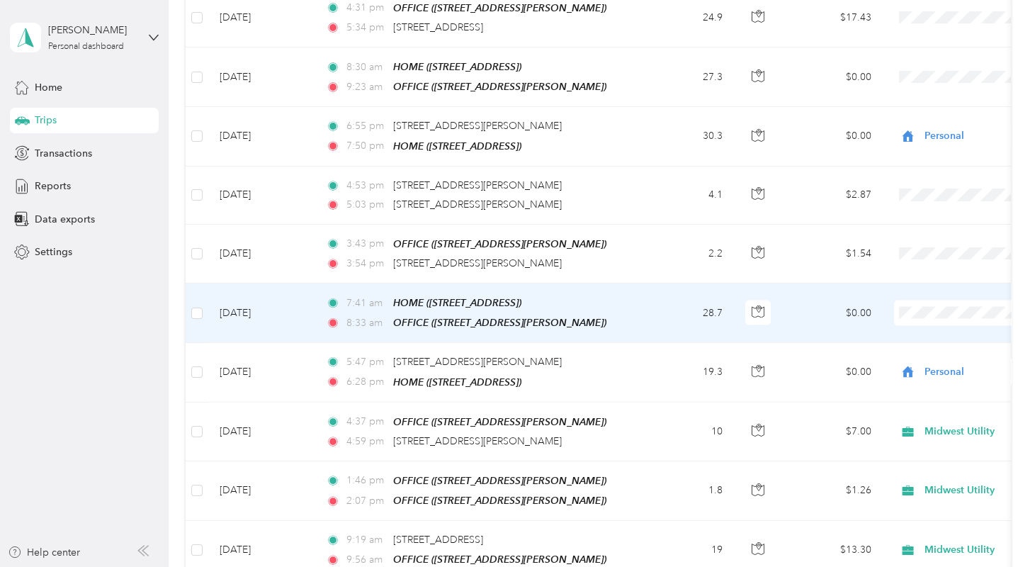
scroll to position [5849, 0]
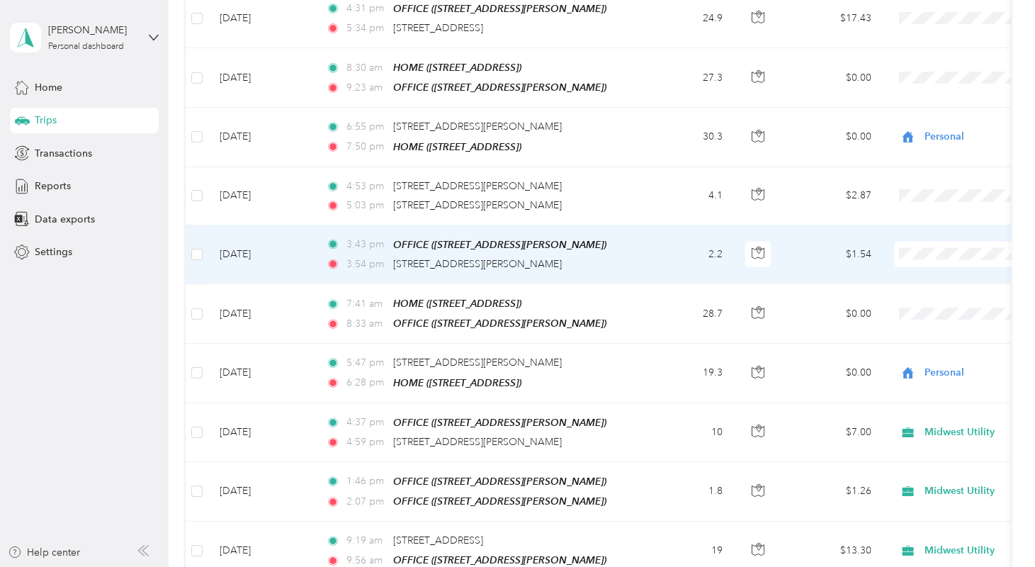
click at [902, 204] on span "Midwest Utility" at bounding box center [959, 200] width 131 height 15
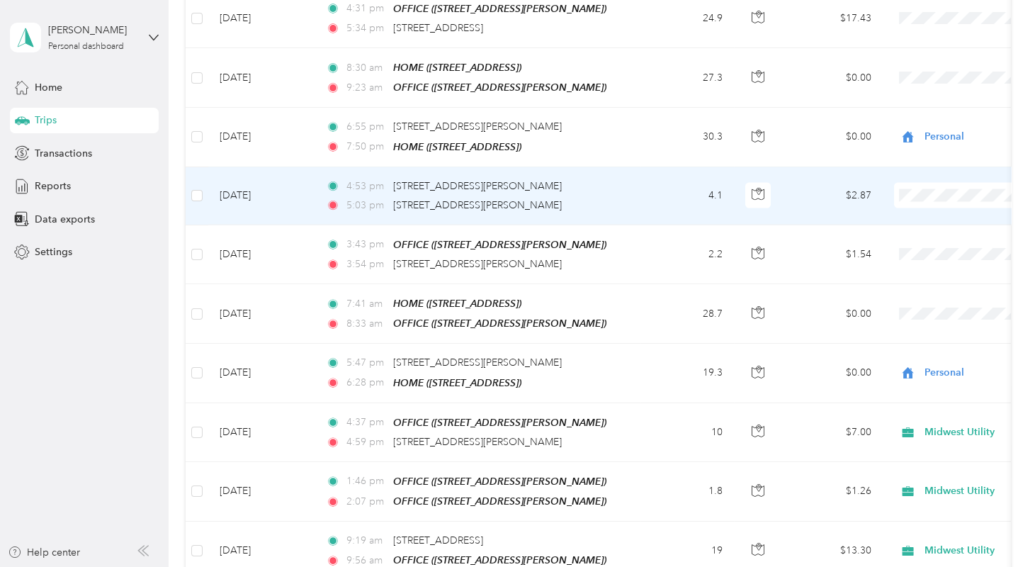
click at [894, 145] on span "Midwest Utility" at bounding box center [959, 141] width 131 height 15
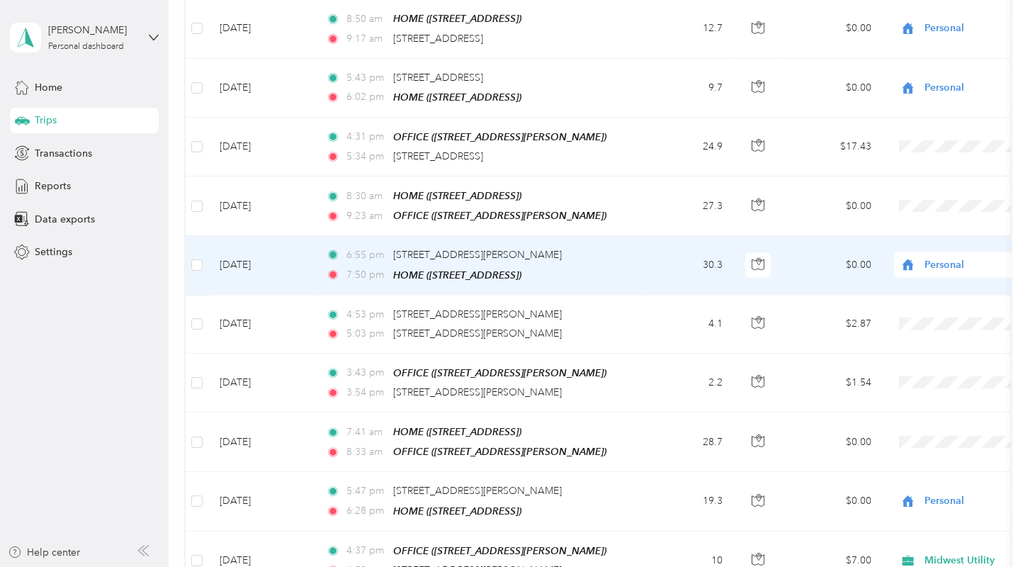
scroll to position [5720, 0]
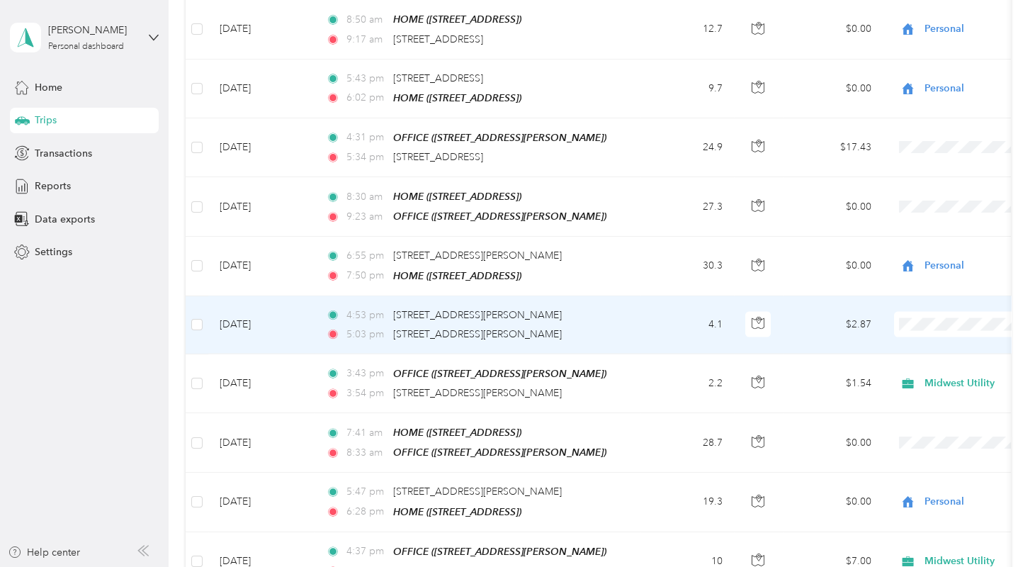
click at [921, 275] on span "Midwest Utility" at bounding box center [959, 268] width 131 height 15
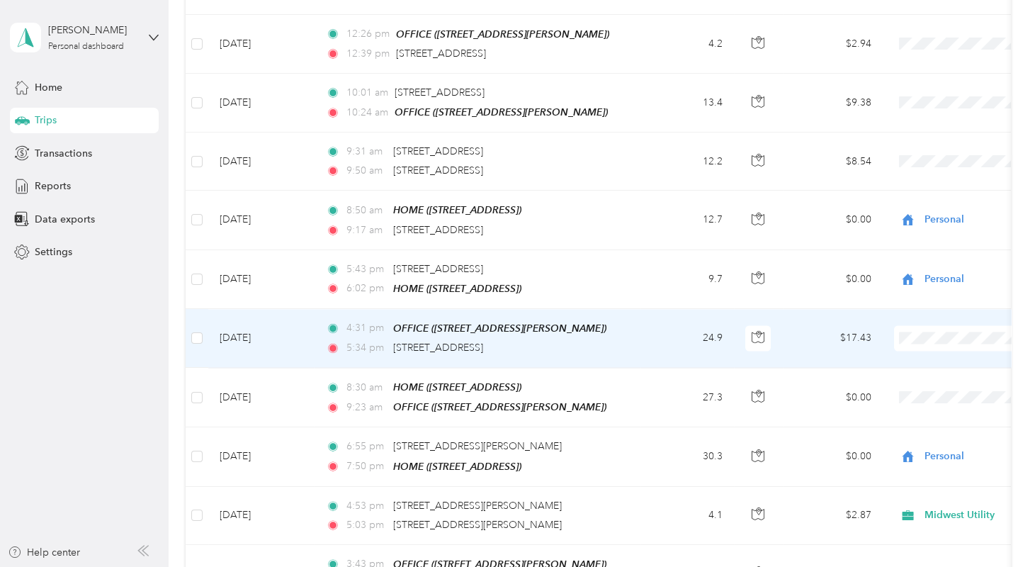
scroll to position [5529, 0]
click at [921, 314] on span "Personal" at bounding box center [959, 317] width 131 height 15
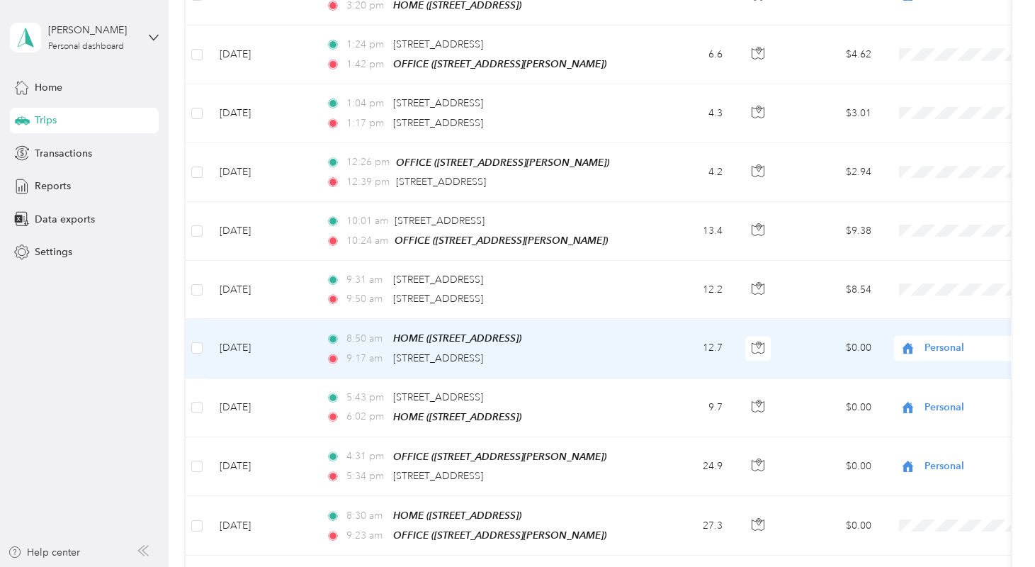
scroll to position [5401, 0]
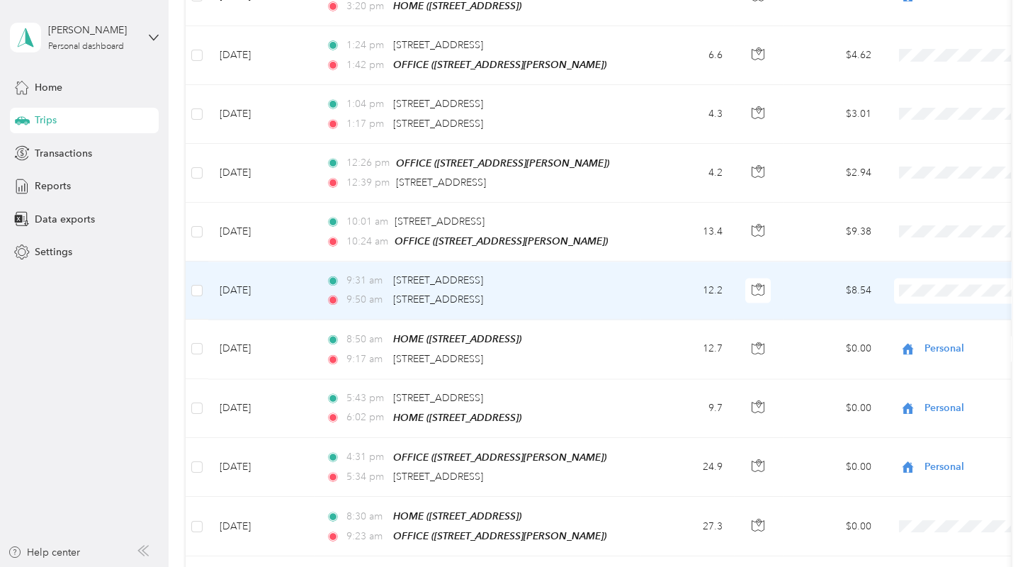
click at [898, 244] on span "Midwest Utility" at bounding box center [959, 246] width 131 height 15
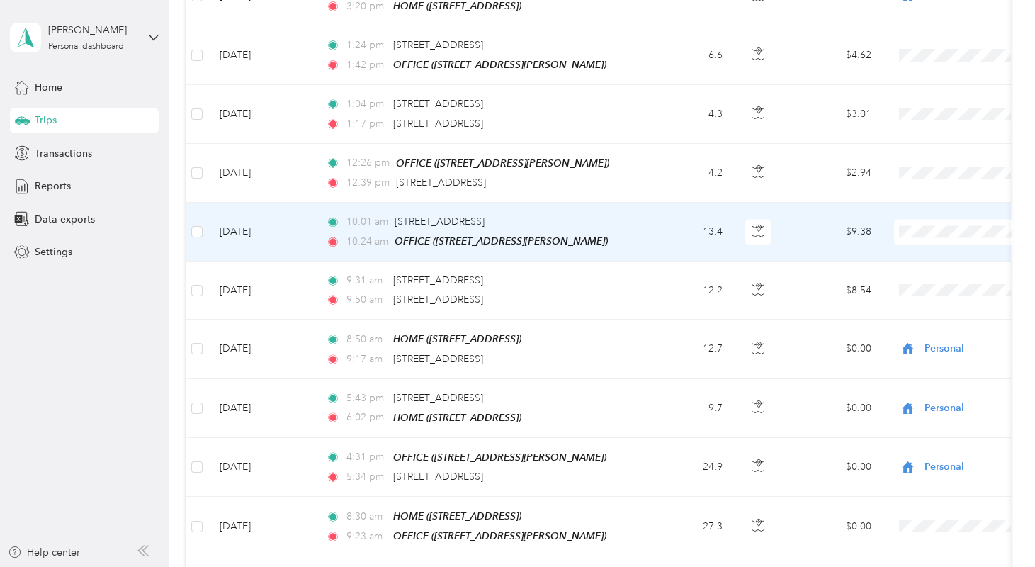
click at [922, 184] on span "Midwest Utility" at bounding box center [959, 188] width 131 height 15
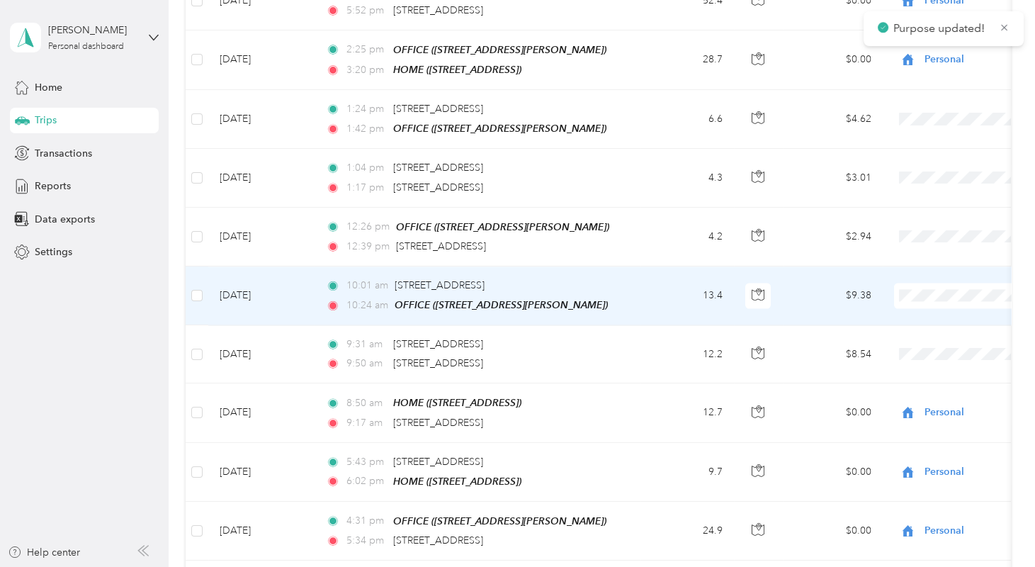
scroll to position [5336, 0]
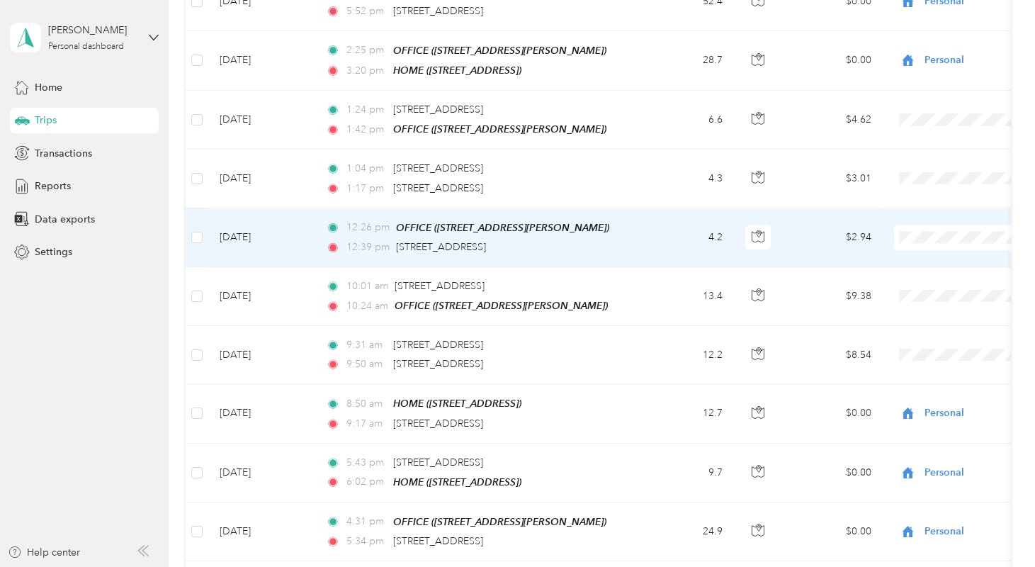
click at [917, 192] on span "Midwest Utility" at bounding box center [959, 195] width 131 height 15
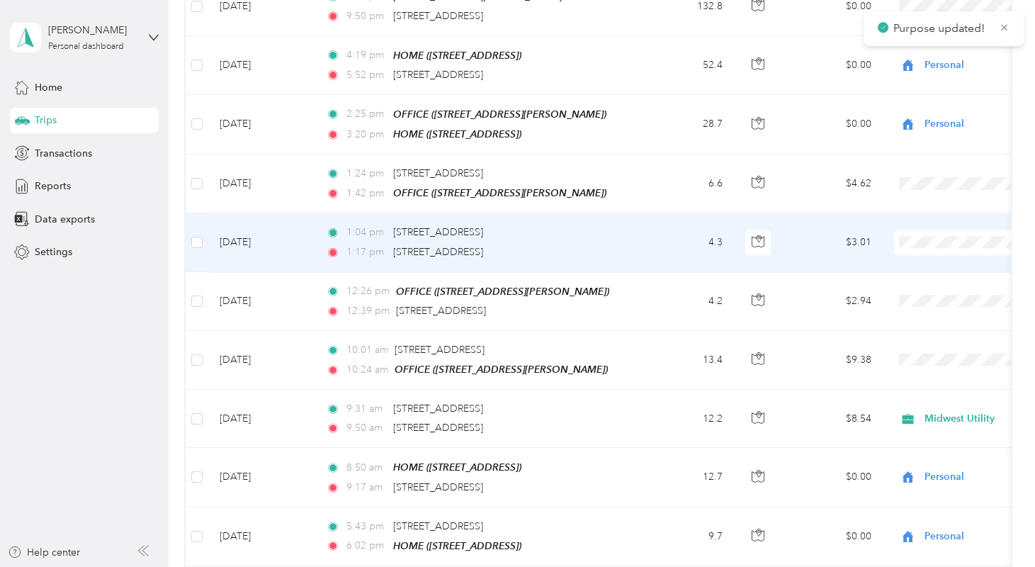
scroll to position [5272, 0]
click at [913, 197] on span "Midwest Utility" at bounding box center [959, 200] width 131 height 15
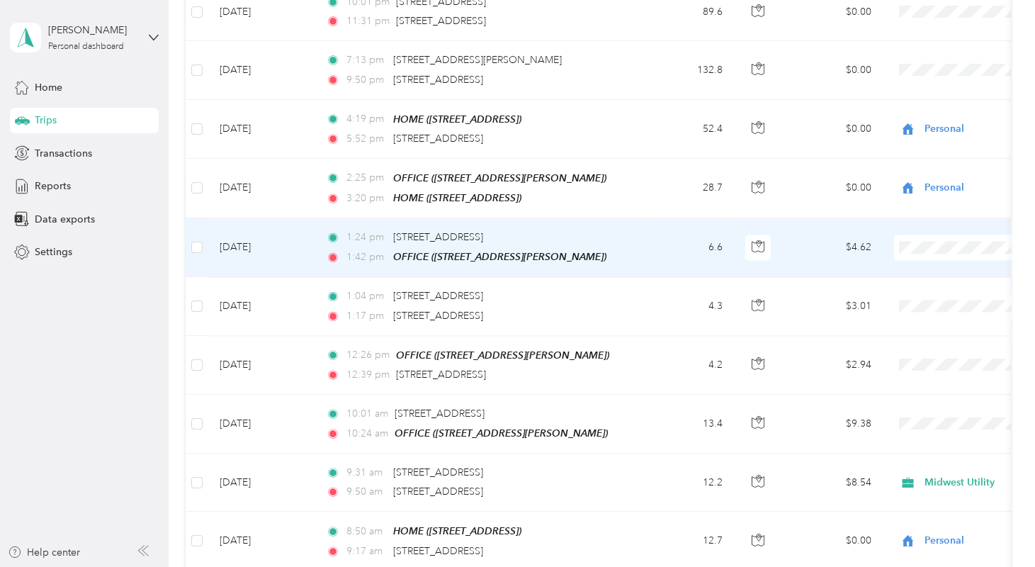
scroll to position [5208, 0]
click at [920, 202] on span "Midwest Utility" at bounding box center [959, 199] width 131 height 15
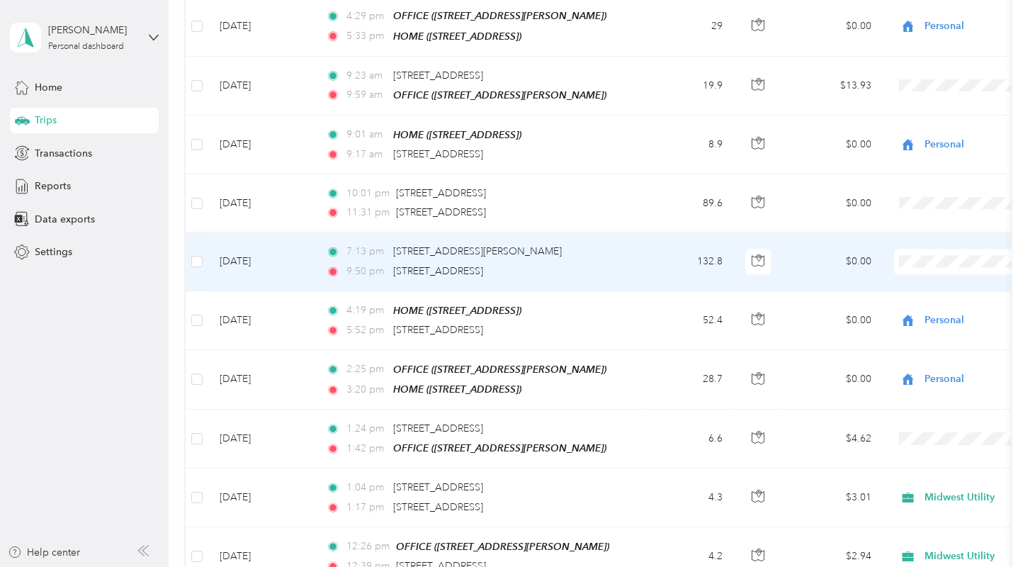
click at [939, 249] on span at bounding box center [982, 262] width 176 height 26
click at [921, 248] on span "Personal" at bounding box center [959, 249] width 131 height 15
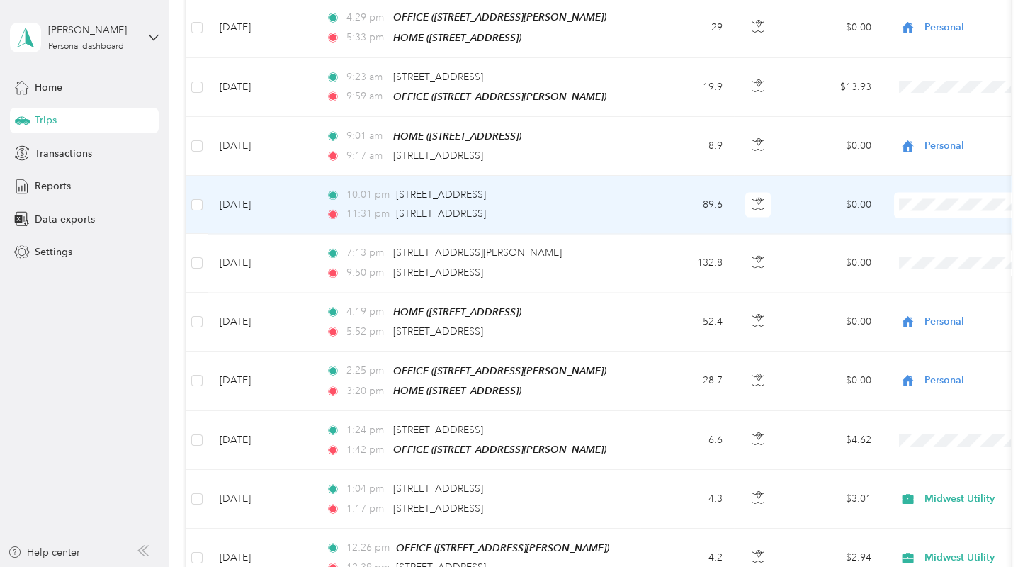
click at [914, 190] on span "Personal" at bounding box center [959, 189] width 131 height 15
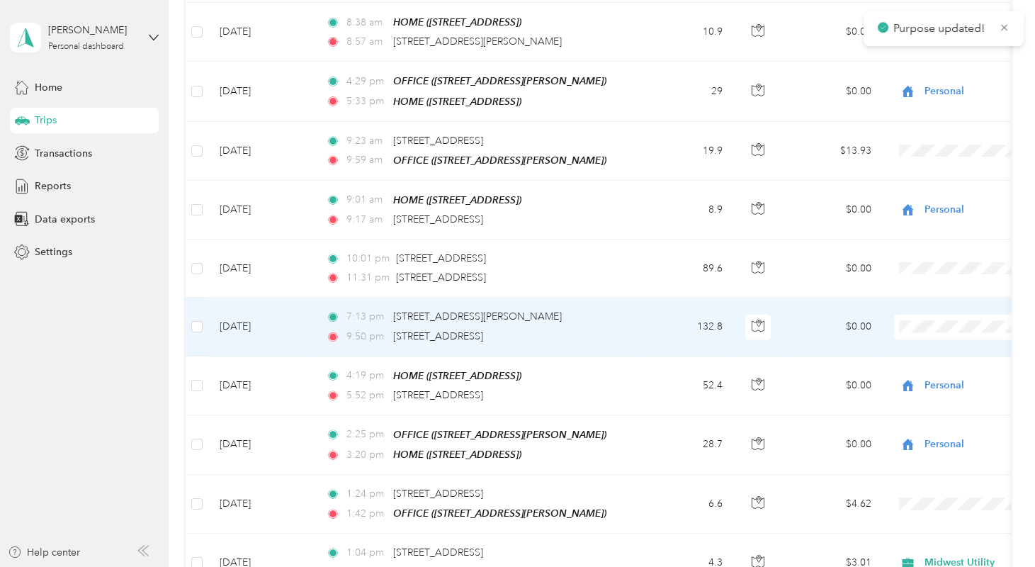
scroll to position [4952, 0]
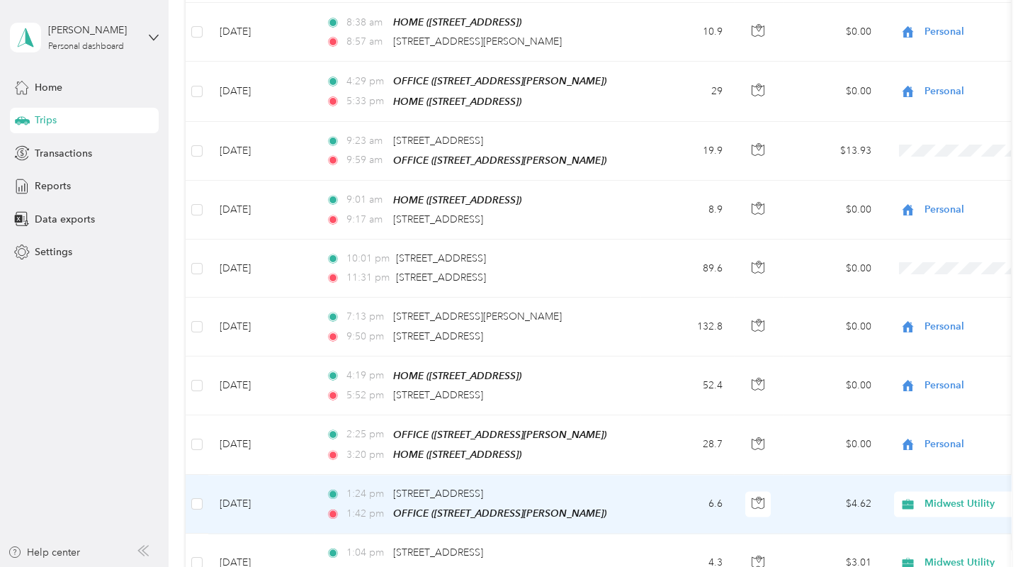
click at [914, 457] on span "Midwest Utility" at bounding box center [951, 456] width 115 height 15
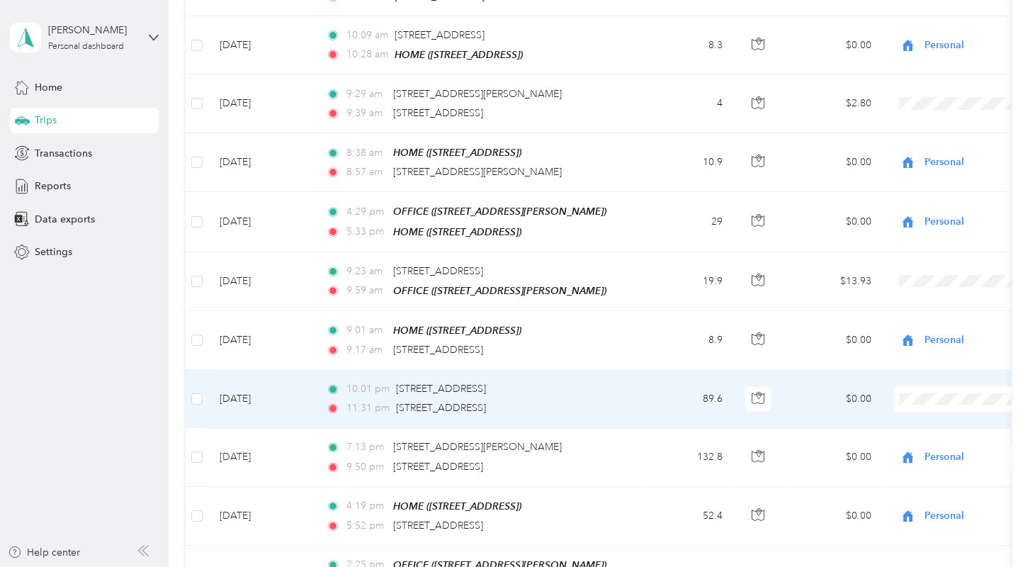
scroll to position [4823, 0]
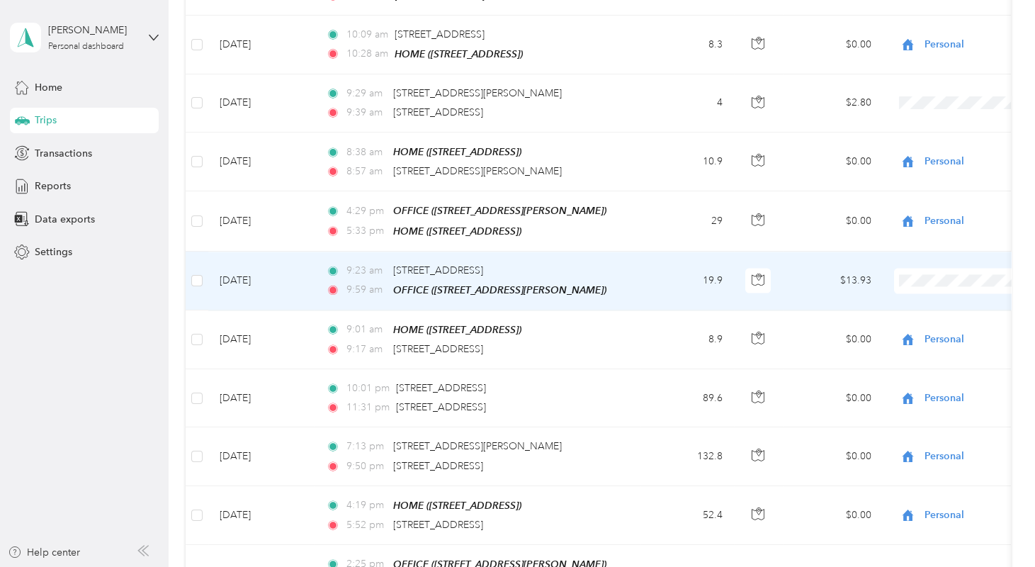
click at [926, 268] on span at bounding box center [982, 281] width 176 height 26
click at [915, 239] on span "Midwest Utility" at bounding box center [959, 243] width 131 height 15
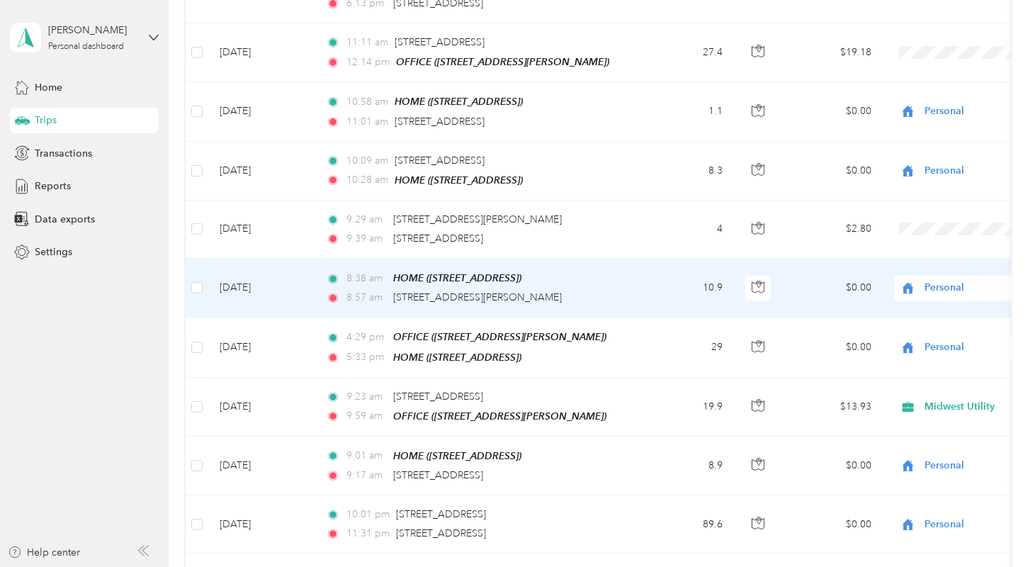
scroll to position [4696, 0]
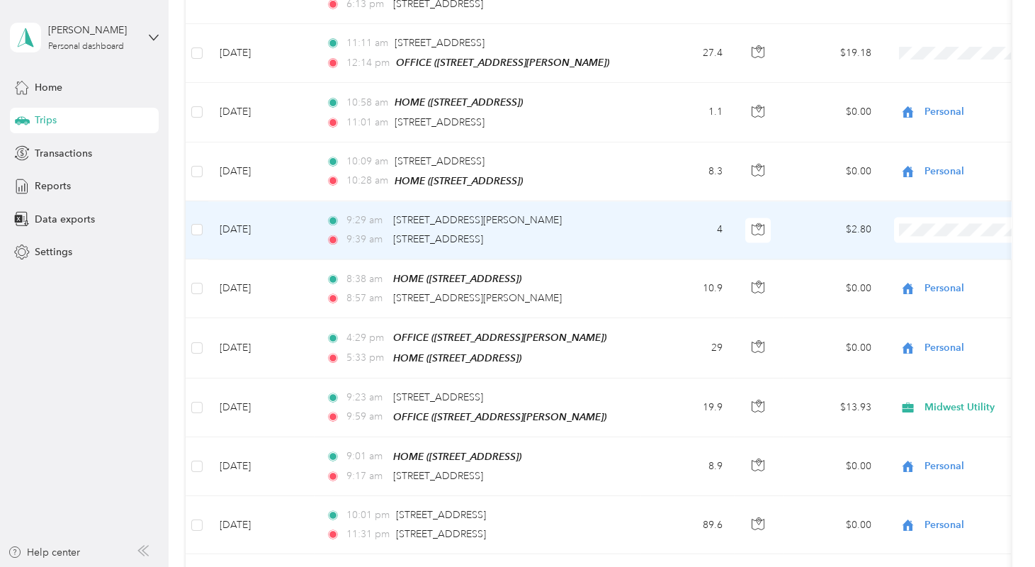
click at [928, 193] on span "Midwest Utility" at bounding box center [959, 195] width 131 height 15
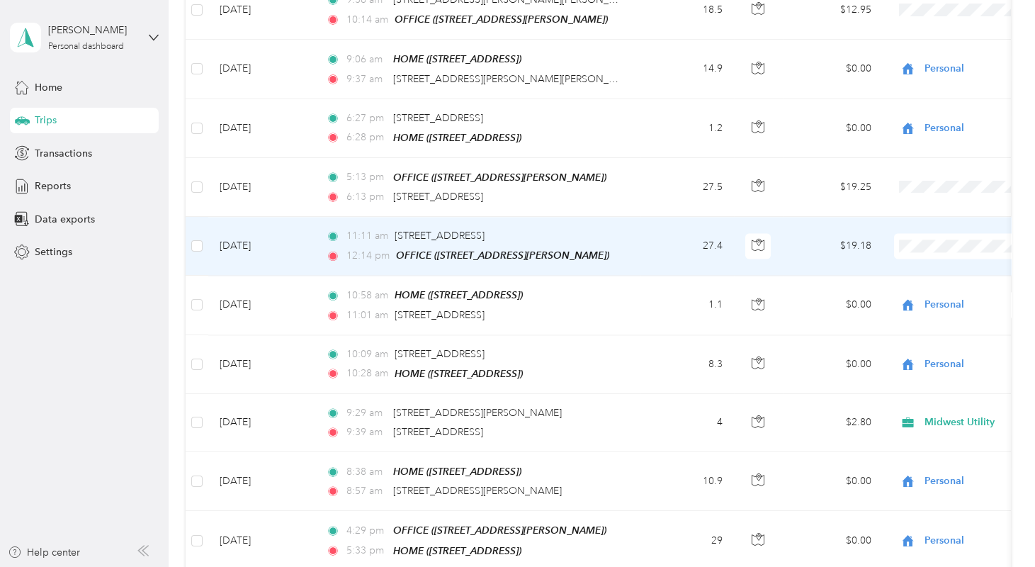
scroll to position [4502, 0]
click at [914, 240] on li "Personal" at bounding box center [947, 231] width 176 height 25
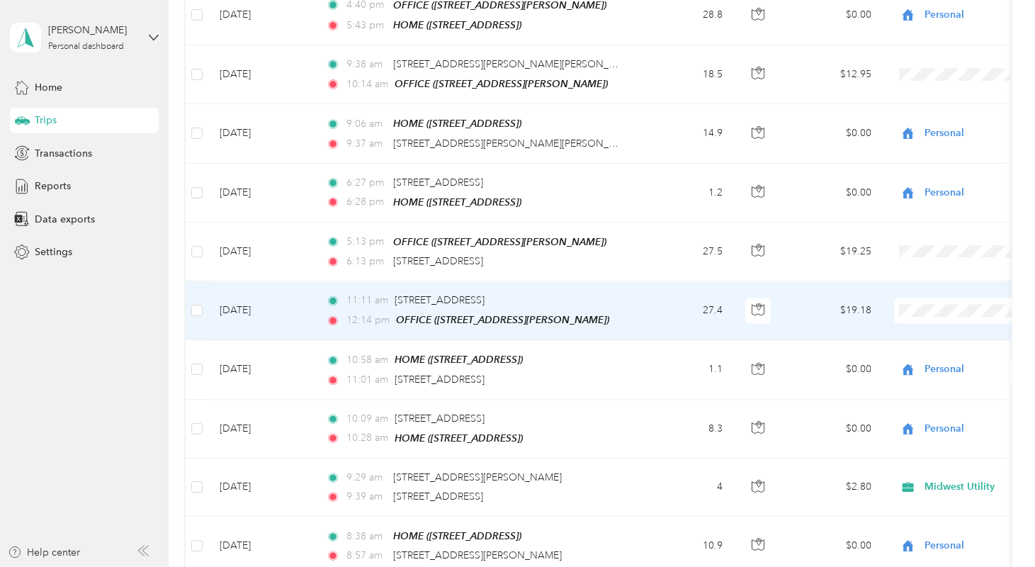
scroll to position [4438, 0]
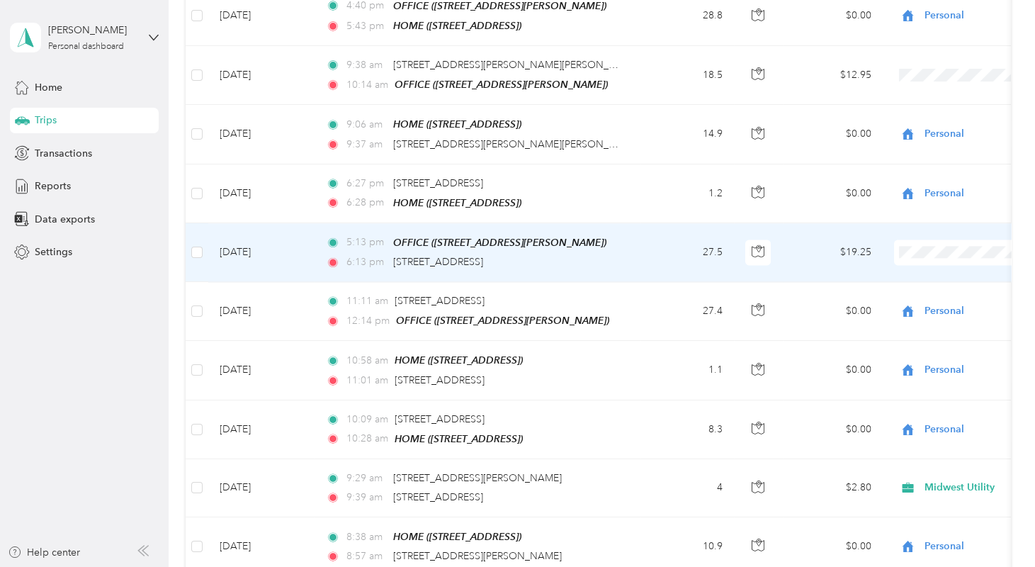
click at [913, 246] on span "Personal" at bounding box center [959, 245] width 131 height 15
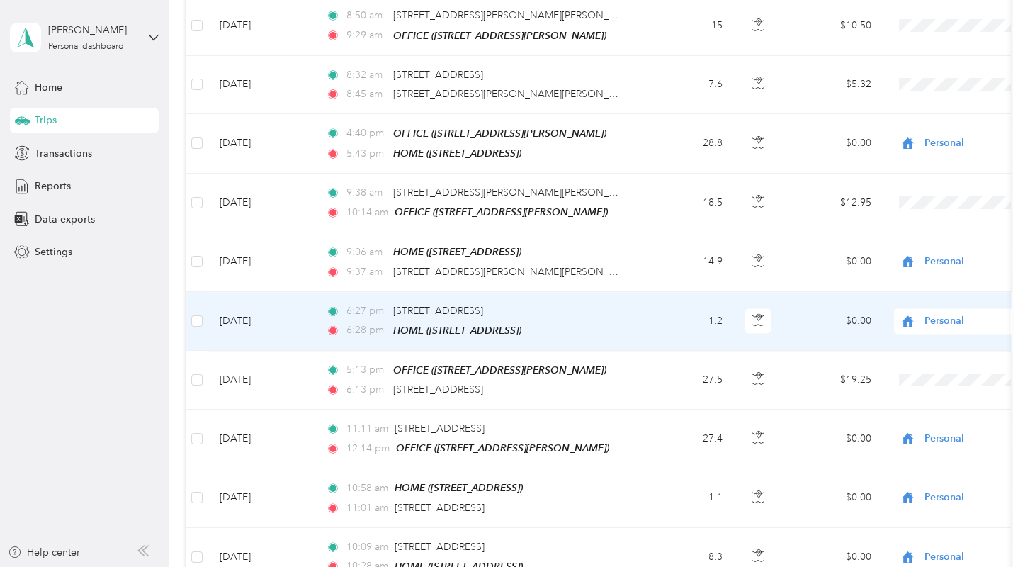
scroll to position [4310, 0]
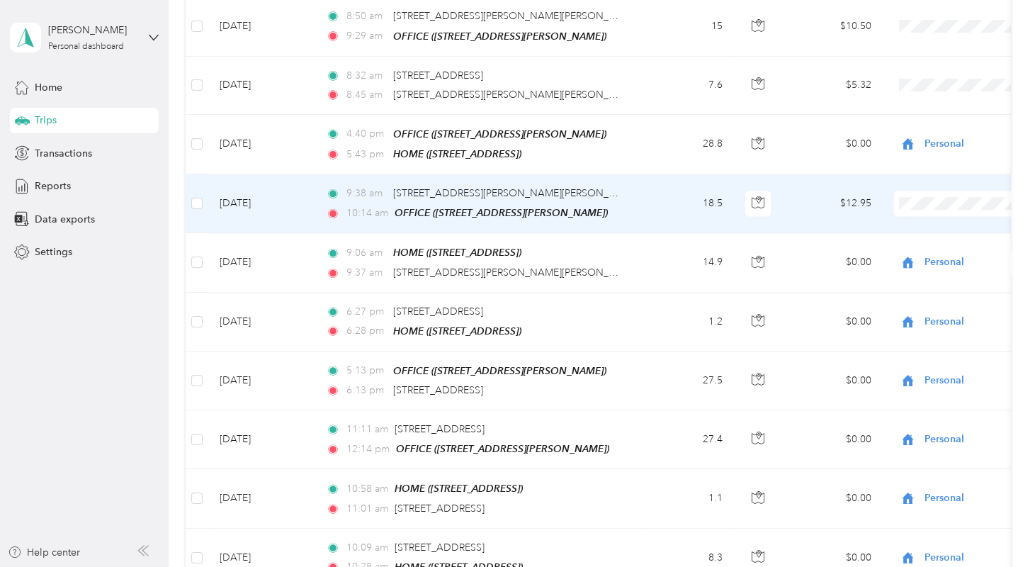
click at [913, 171] on span "Midwest Utility" at bounding box center [959, 173] width 131 height 15
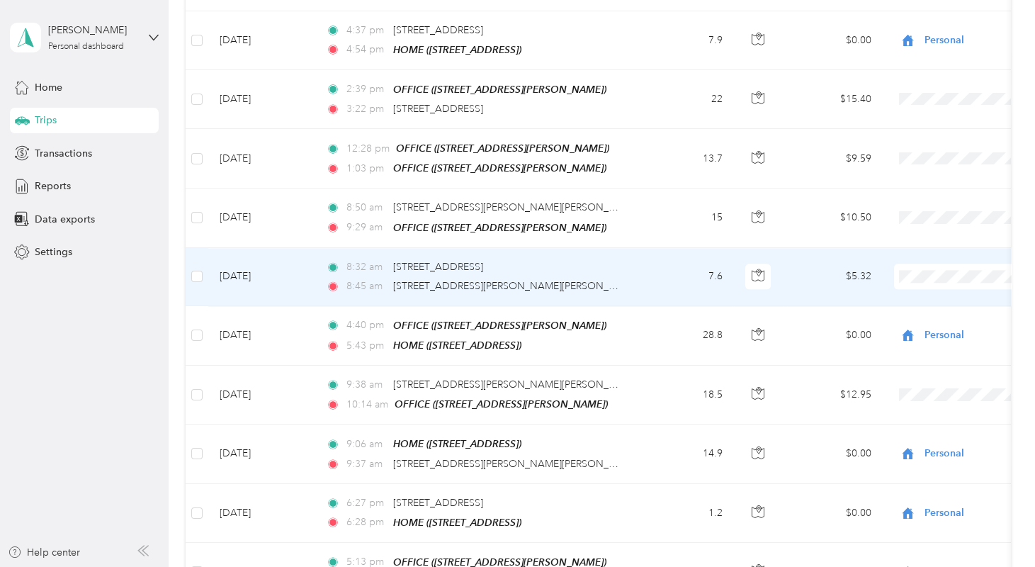
scroll to position [4118, 0]
click at [920, 269] on span "Personal" at bounding box center [959, 274] width 131 height 15
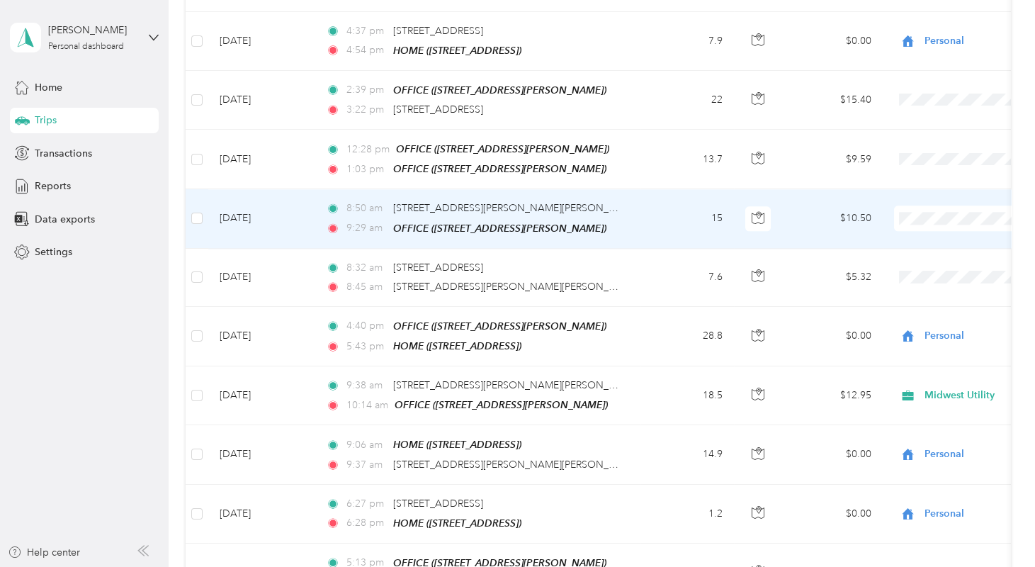
click at [908, 188] on span "Midwest Utility" at bounding box center [959, 191] width 131 height 15
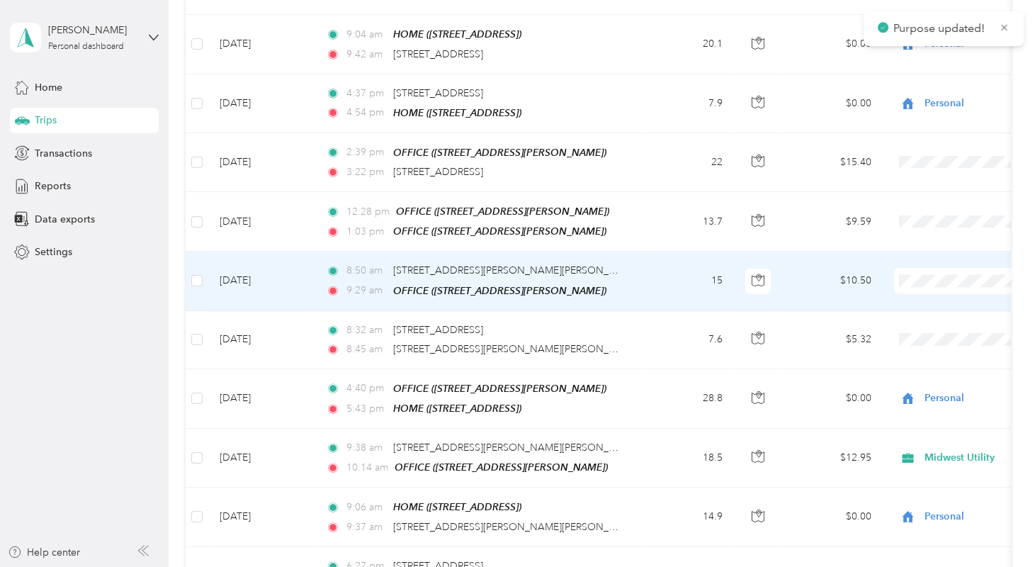
scroll to position [4054, 0]
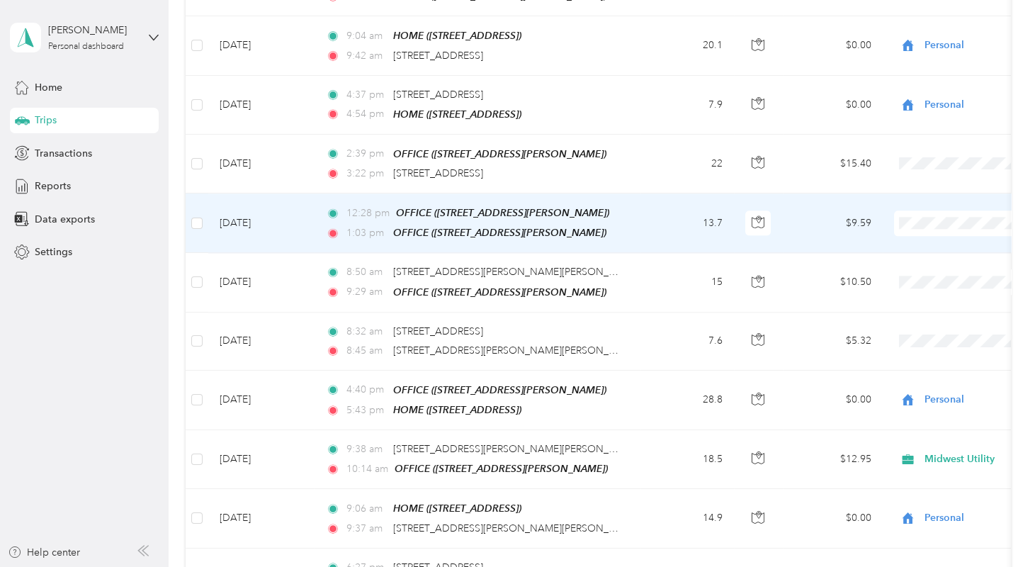
click at [911, 193] on span "Midwest Utility" at bounding box center [959, 196] width 131 height 15
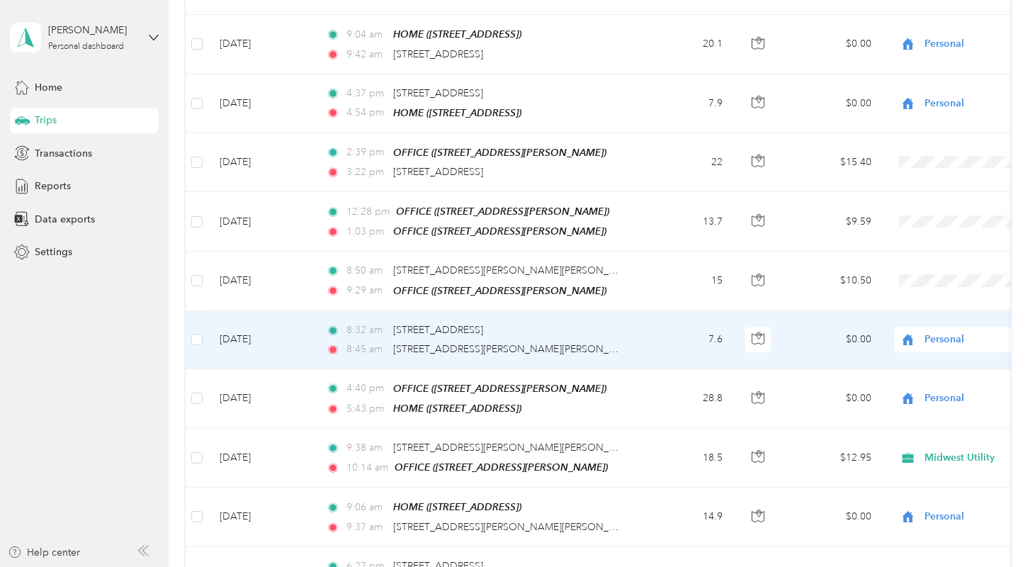
scroll to position [4055, 0]
click at [665, 312] on td "7.6" at bounding box center [687, 341] width 94 height 58
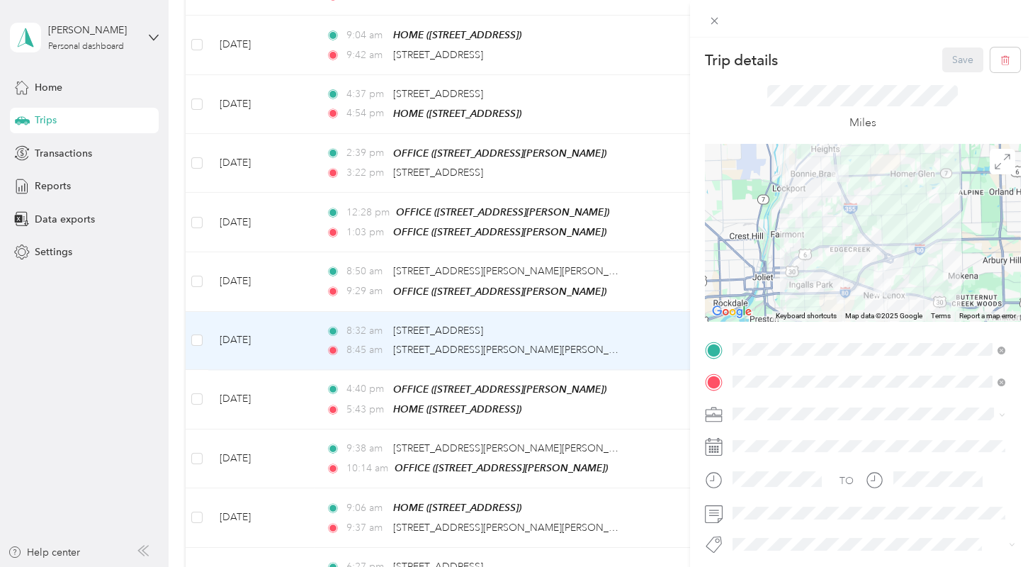
click at [774, 414] on div "Home (Garage) [STREET_ADDRESS][PERSON_NAME]" at bounding box center [843, 414] width 169 height 30
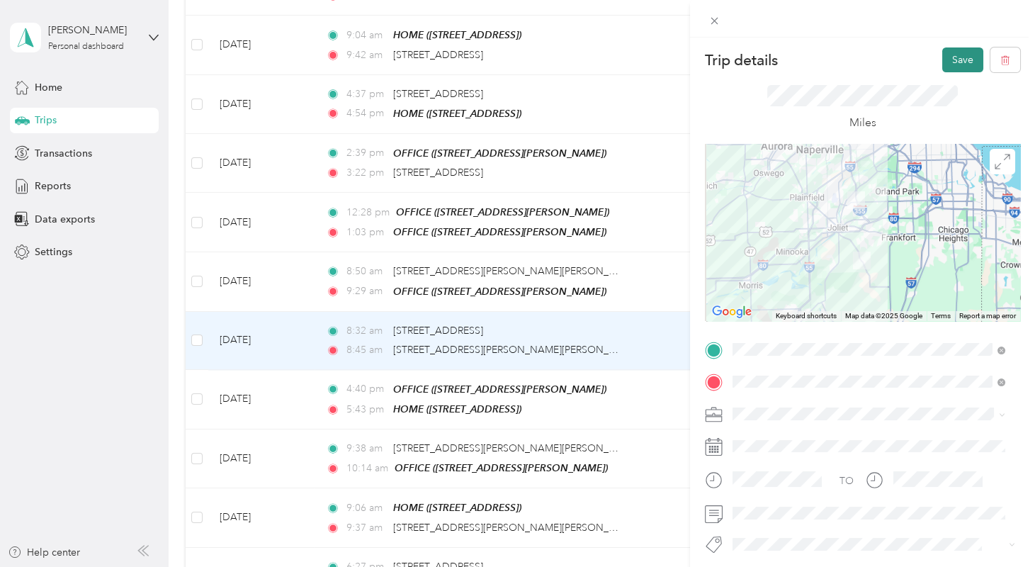
click at [947, 52] on button "Save" at bounding box center [962, 59] width 41 height 25
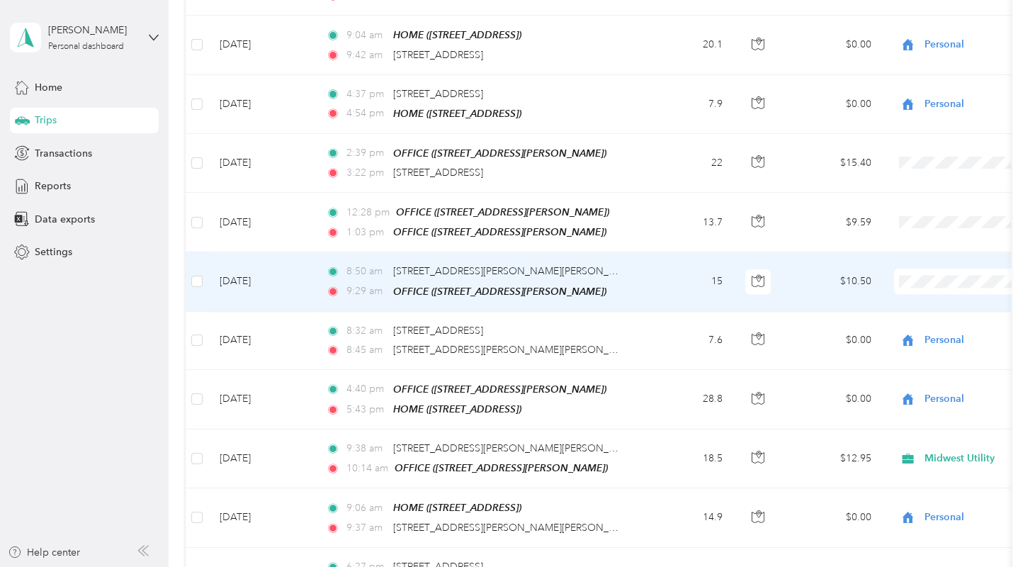
click at [910, 252] on span "Midwest Utility" at bounding box center [959, 252] width 131 height 15
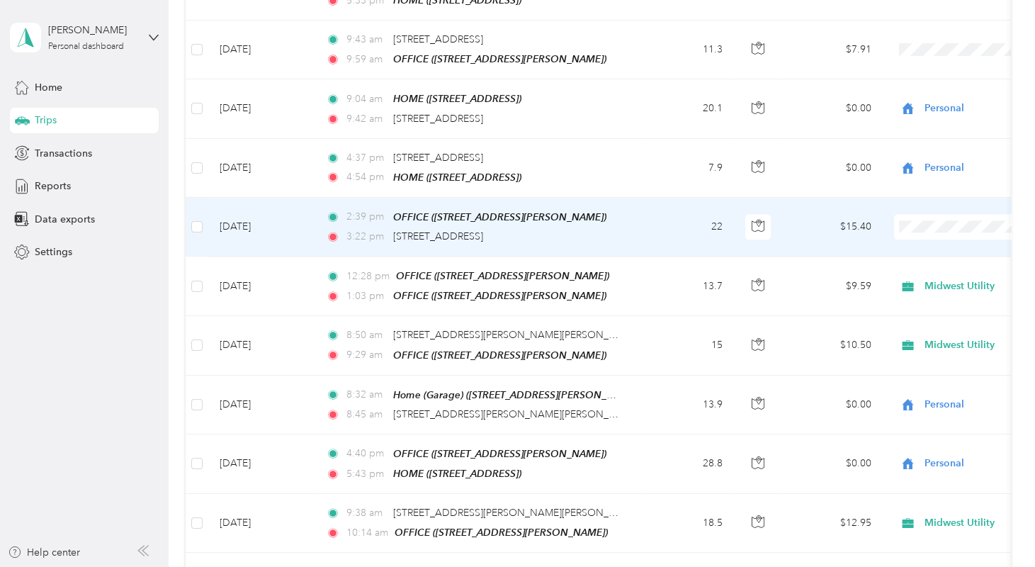
scroll to position [3990, 0]
click at [903, 231] on li "Personal" at bounding box center [947, 219] width 176 height 25
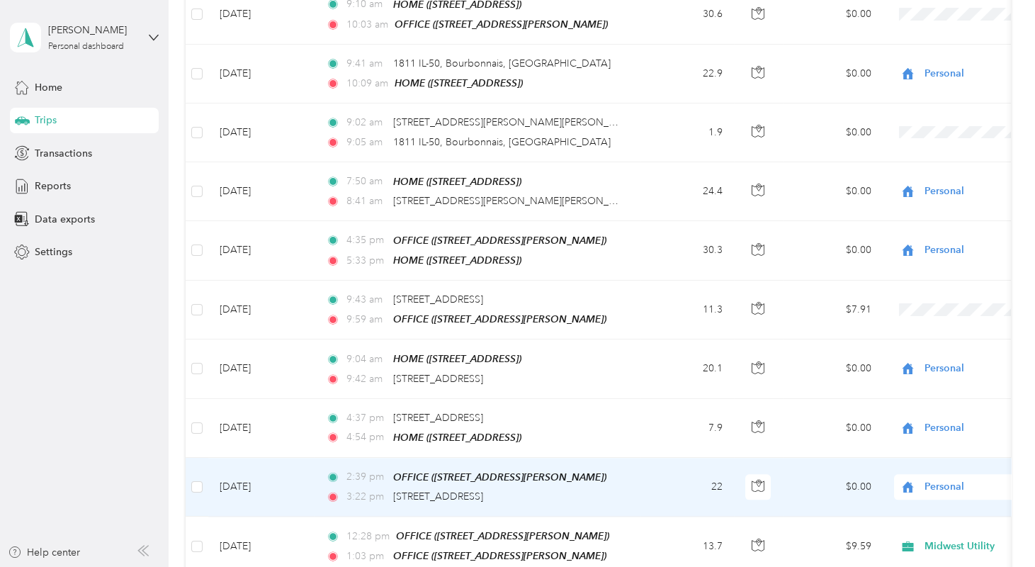
scroll to position [3730, 0]
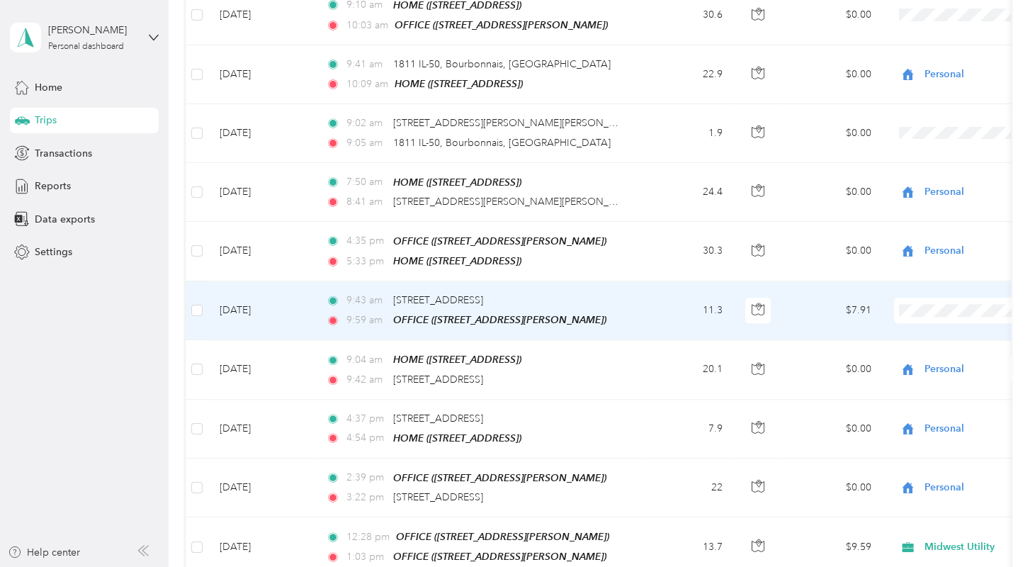
click at [894, 286] on span "Midwest Utility" at bounding box center [959, 283] width 131 height 15
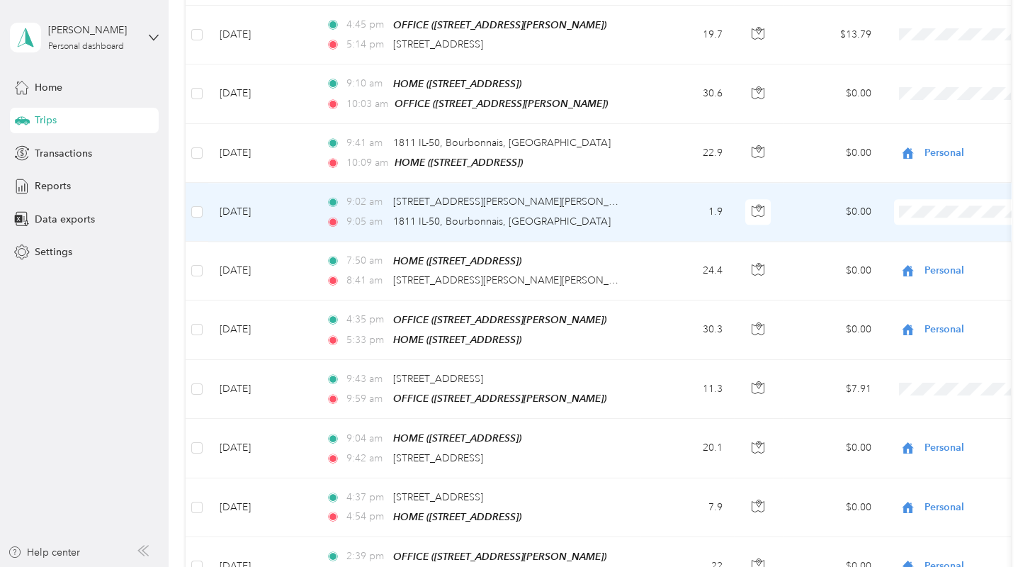
scroll to position [3651, 0]
click at [917, 218] on li "Personal" at bounding box center [947, 217] width 176 height 25
click at [905, 200] on span at bounding box center [982, 213] width 176 height 26
click at [910, 218] on li "Personal" at bounding box center [947, 217] width 176 height 25
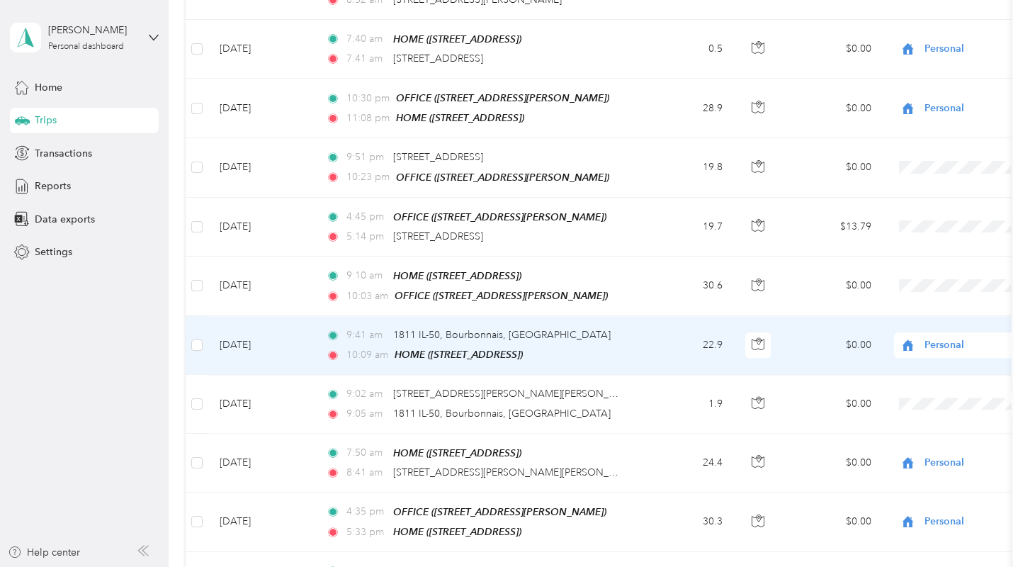
scroll to position [3459, 0]
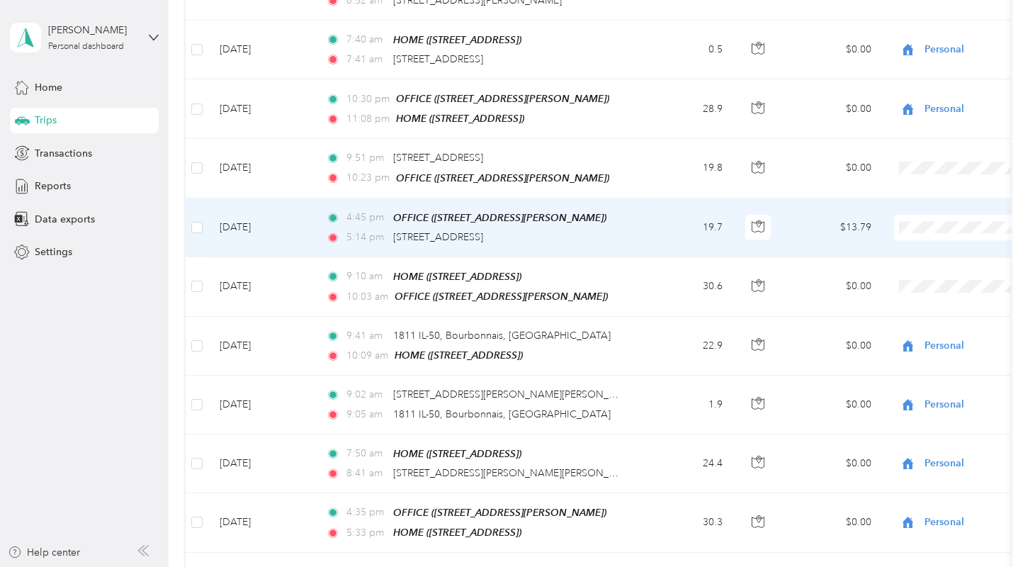
click at [906, 227] on span "Personal" at bounding box center [959, 228] width 131 height 15
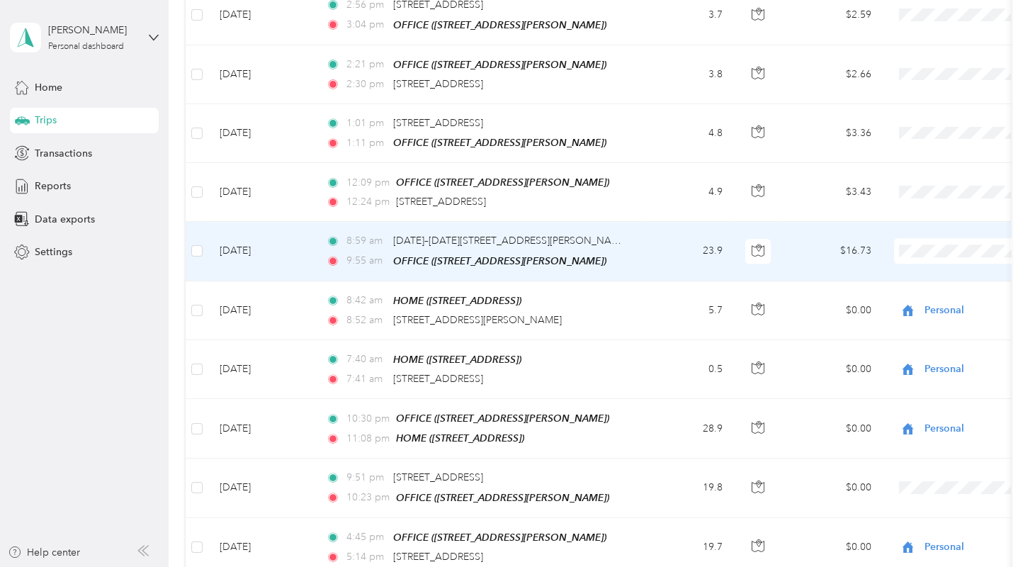
scroll to position [3139, 0]
click at [913, 234] on span "Midwest Utility" at bounding box center [959, 239] width 131 height 15
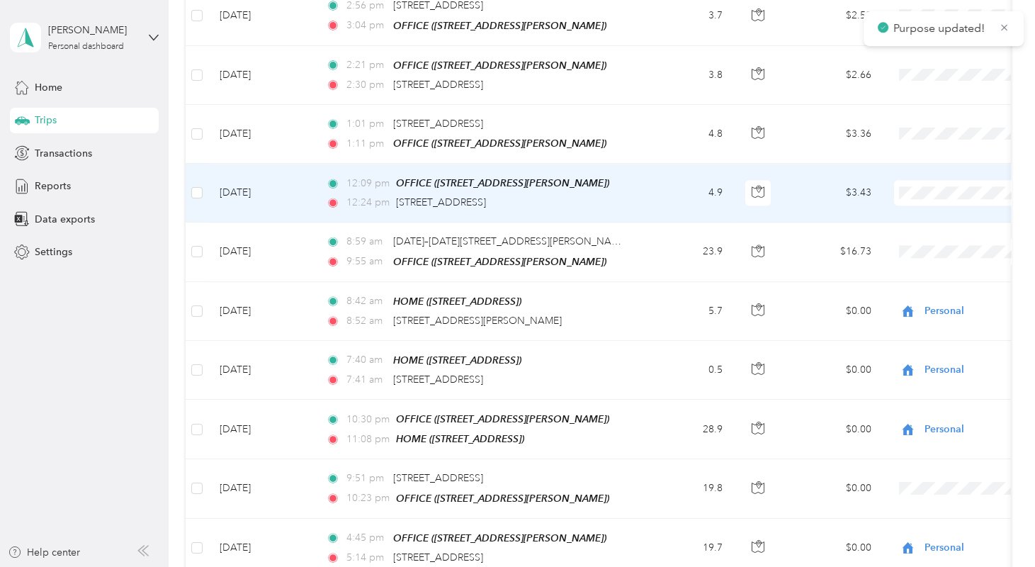
click at [903, 175] on span "Midwest Utility" at bounding box center [959, 181] width 131 height 15
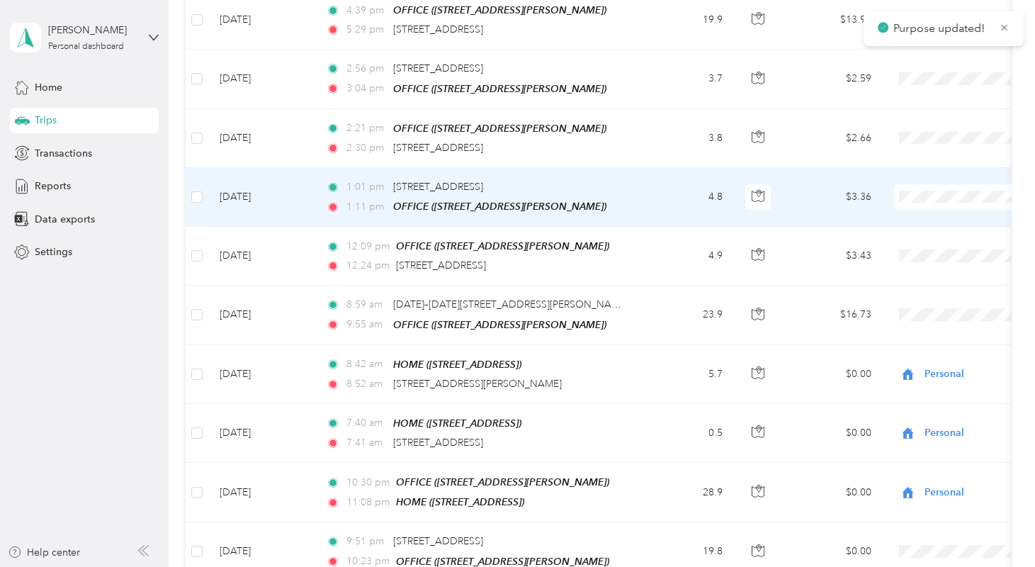
scroll to position [3075, 0]
click at [930, 184] on span "Midwest Utility" at bounding box center [959, 185] width 131 height 15
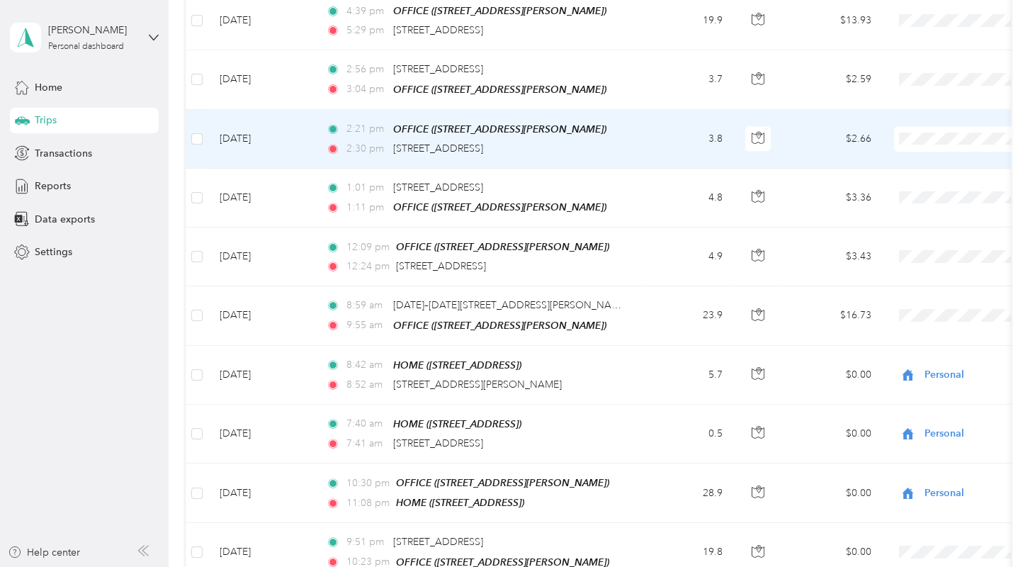
click at [900, 122] on span "Midwest Utility" at bounding box center [959, 128] width 131 height 15
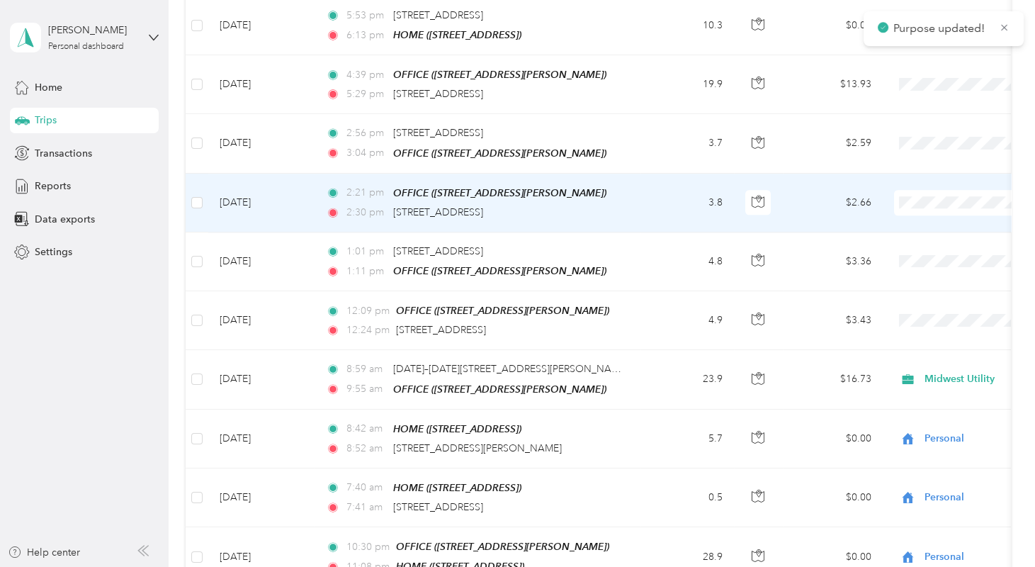
scroll to position [3011, 0]
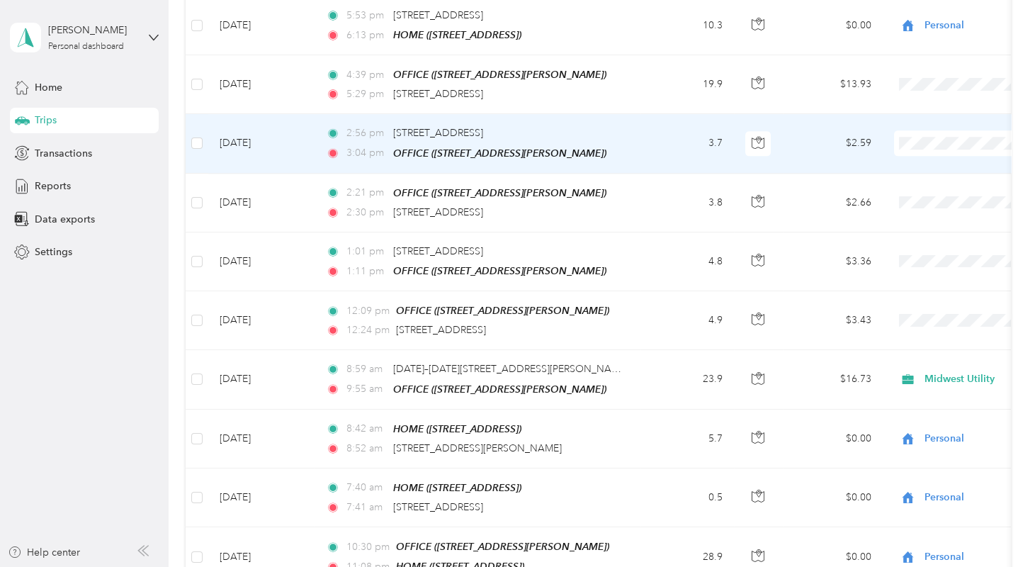
click at [913, 134] on span "Midwest Utility" at bounding box center [959, 130] width 131 height 15
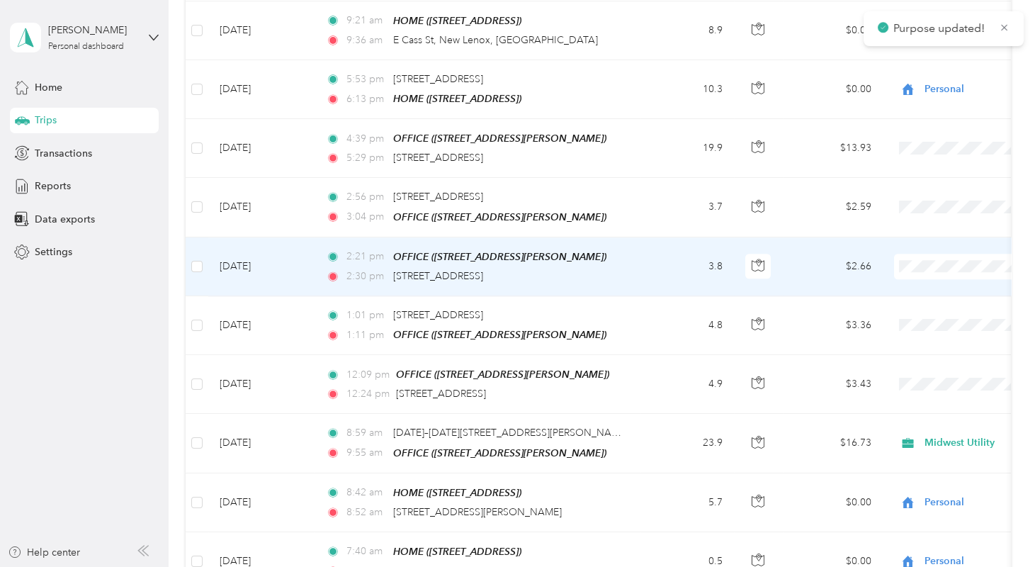
scroll to position [2947, 0]
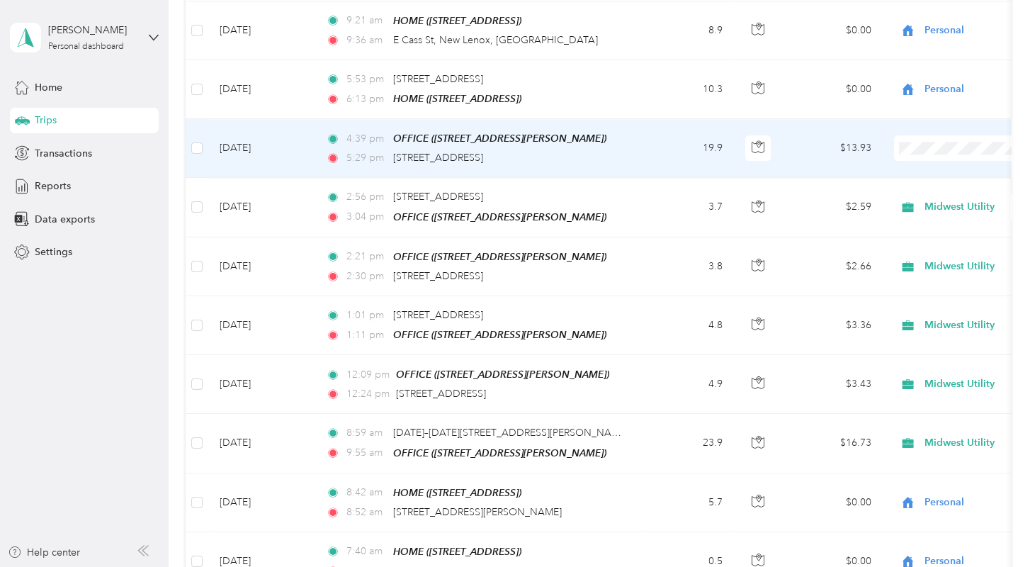
click at [912, 162] on span "Personal" at bounding box center [959, 164] width 131 height 15
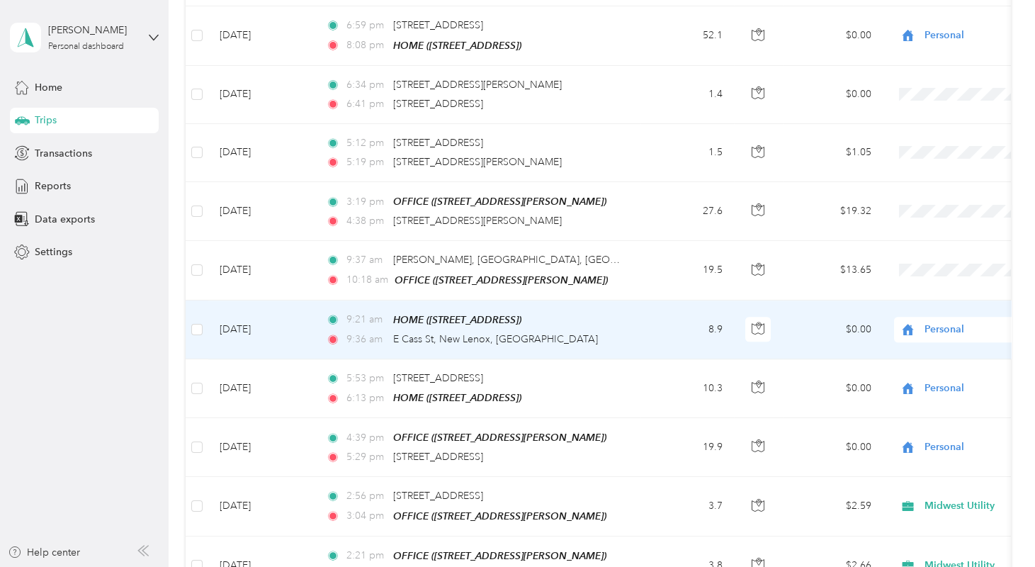
scroll to position [2648, 0]
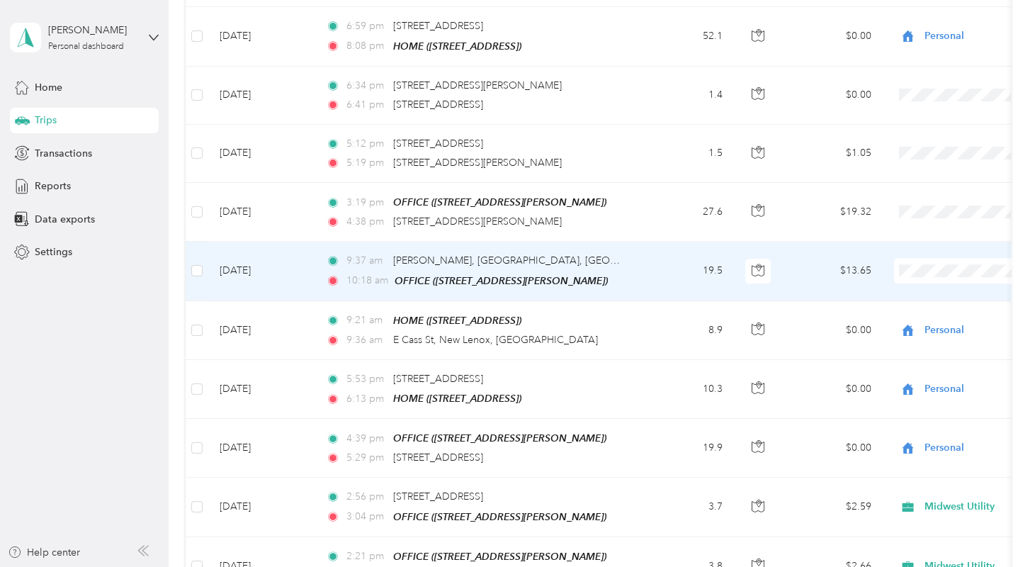
click at [926, 261] on span "Midwest Utility" at bounding box center [959, 265] width 131 height 15
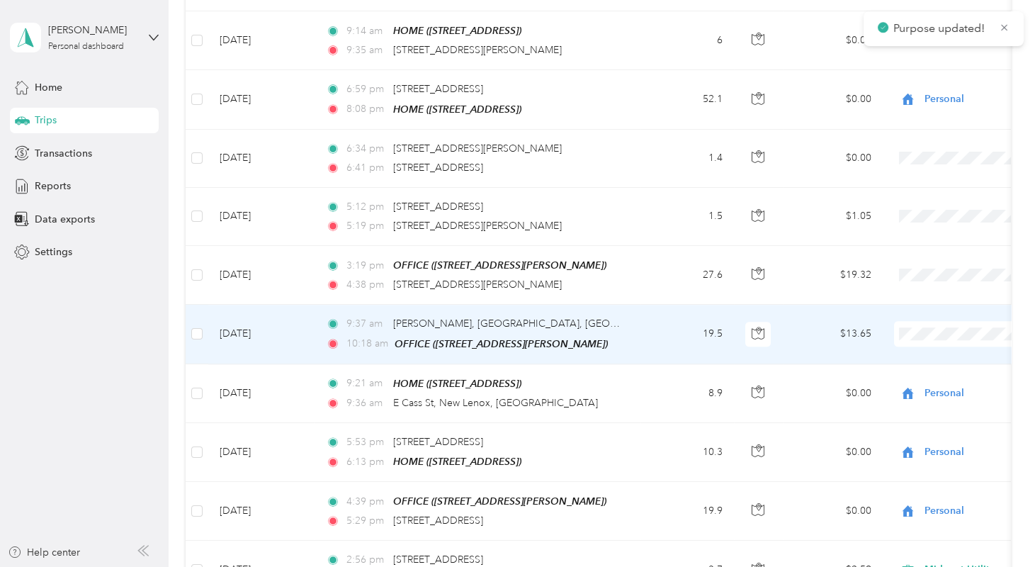
scroll to position [2584, 0]
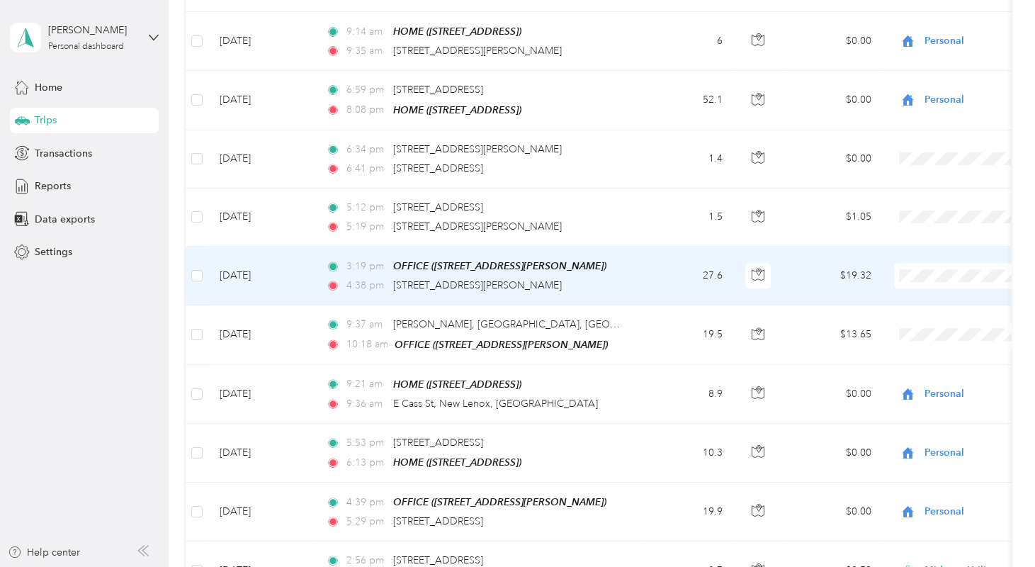
click at [896, 292] on span "Personal" at bounding box center [959, 295] width 131 height 15
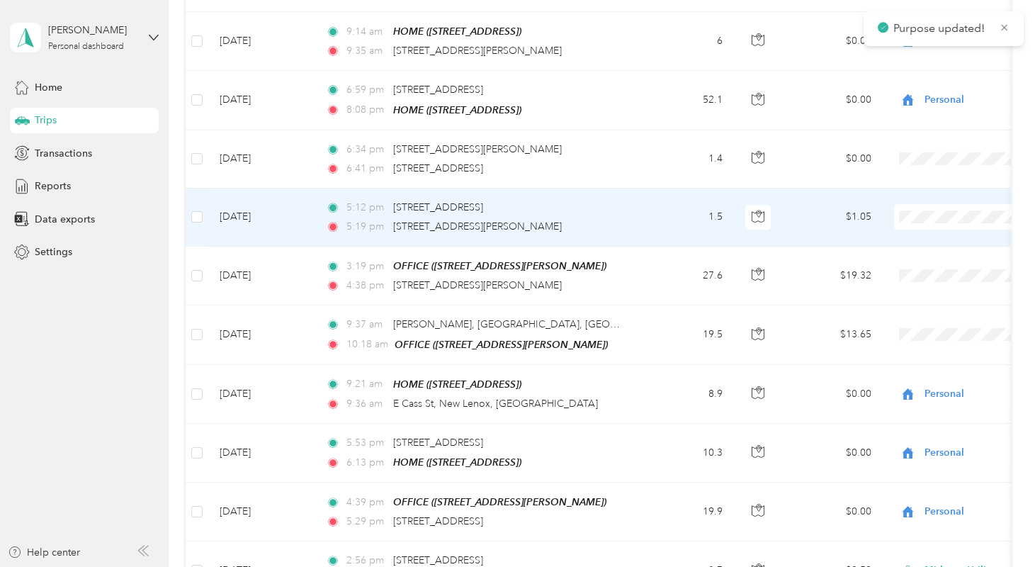
click at [911, 235] on span "Personal" at bounding box center [959, 234] width 131 height 15
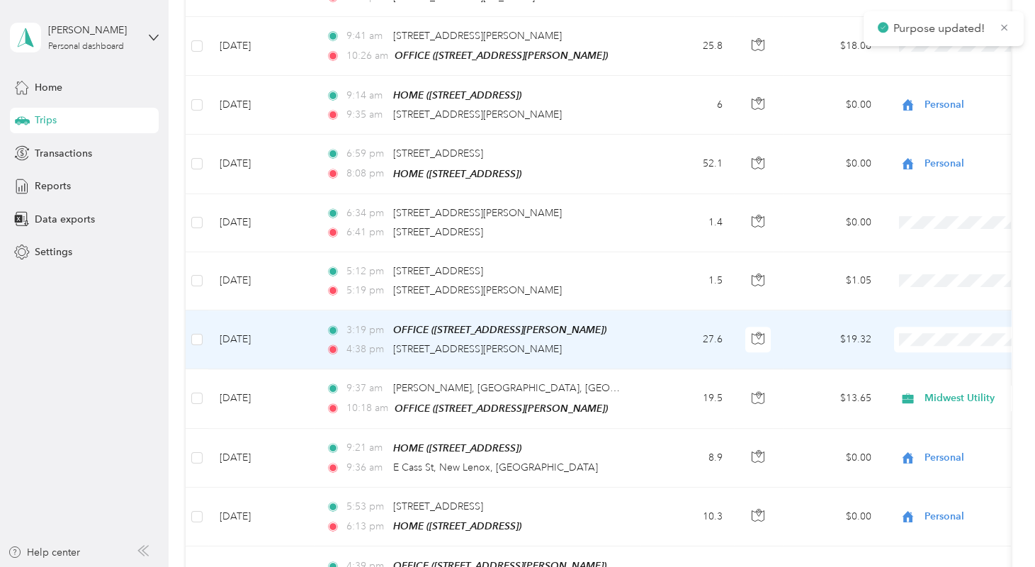
scroll to position [2519, 0]
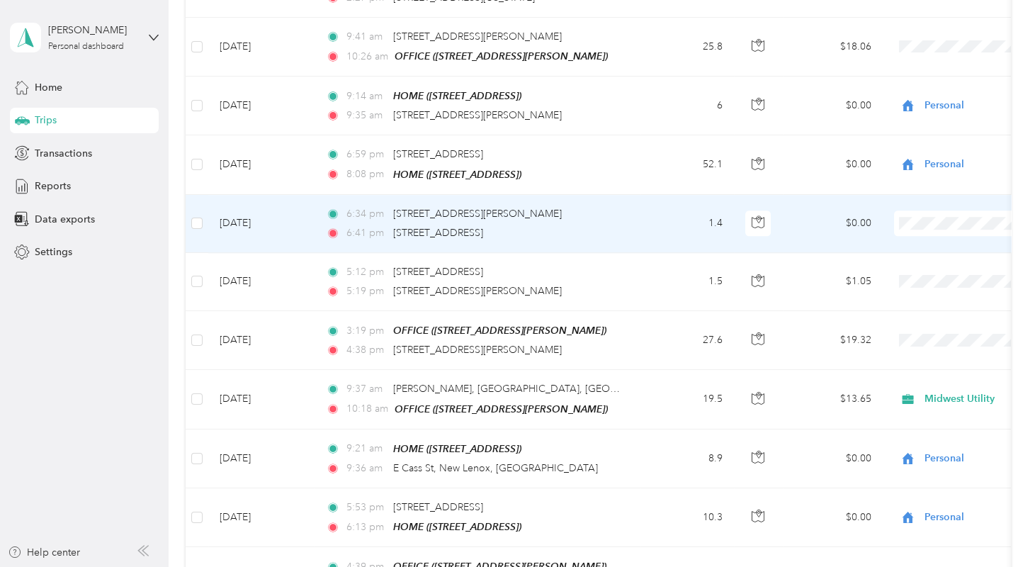
click at [900, 237] on span "Personal" at bounding box center [959, 239] width 131 height 15
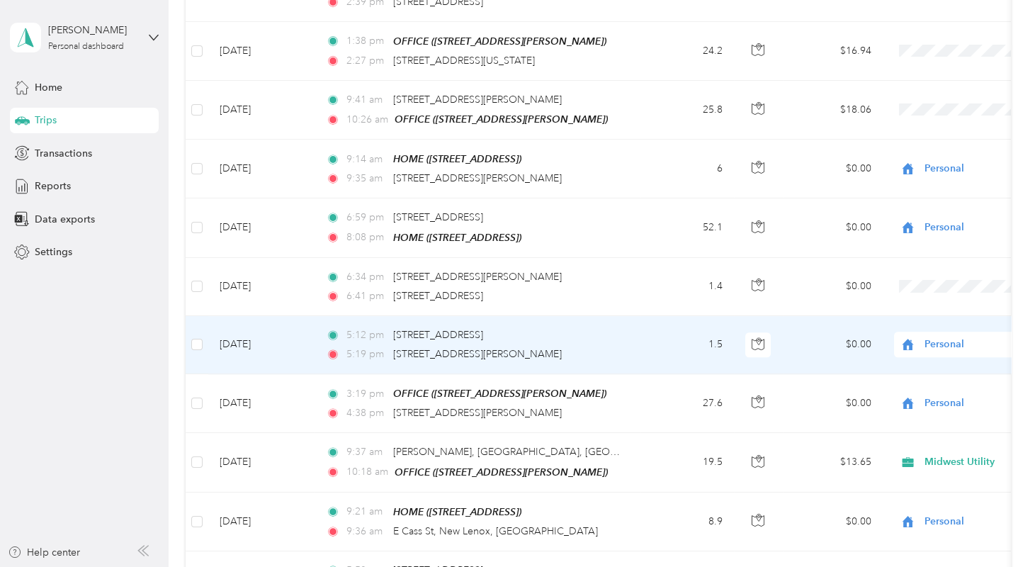
scroll to position [2456, 0]
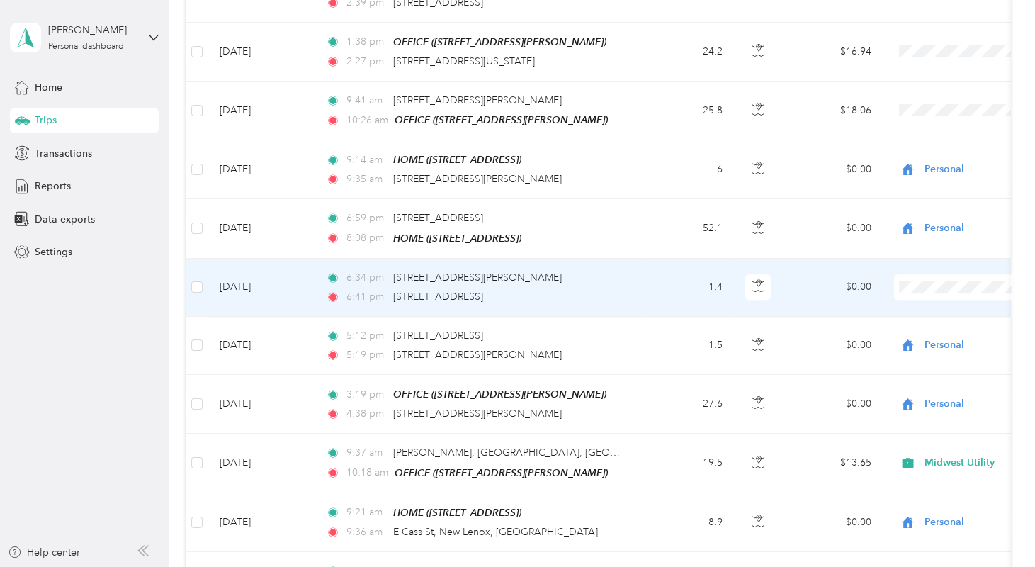
click at [909, 305] on span "Personal" at bounding box center [959, 300] width 131 height 15
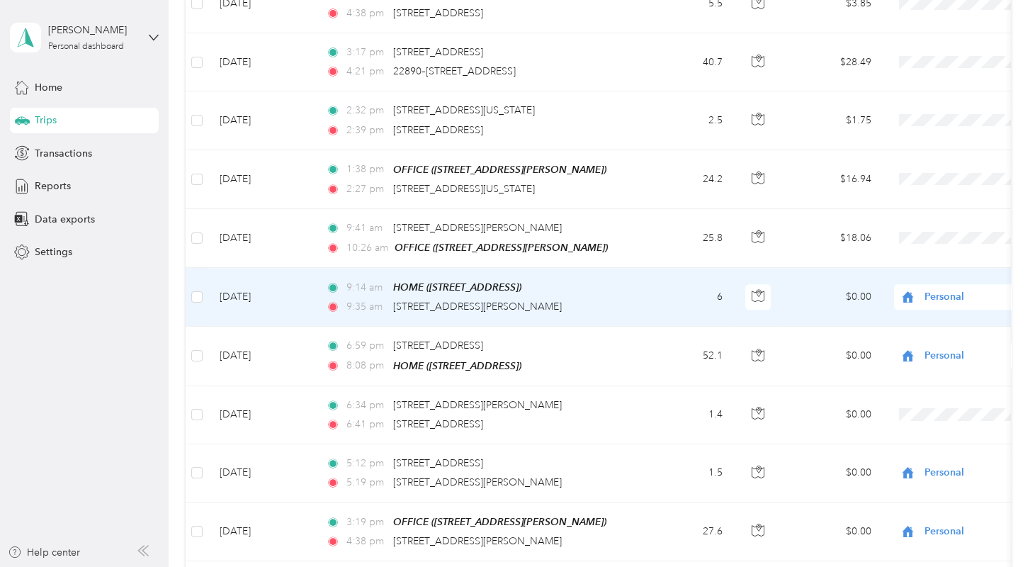
scroll to position [2327, 0]
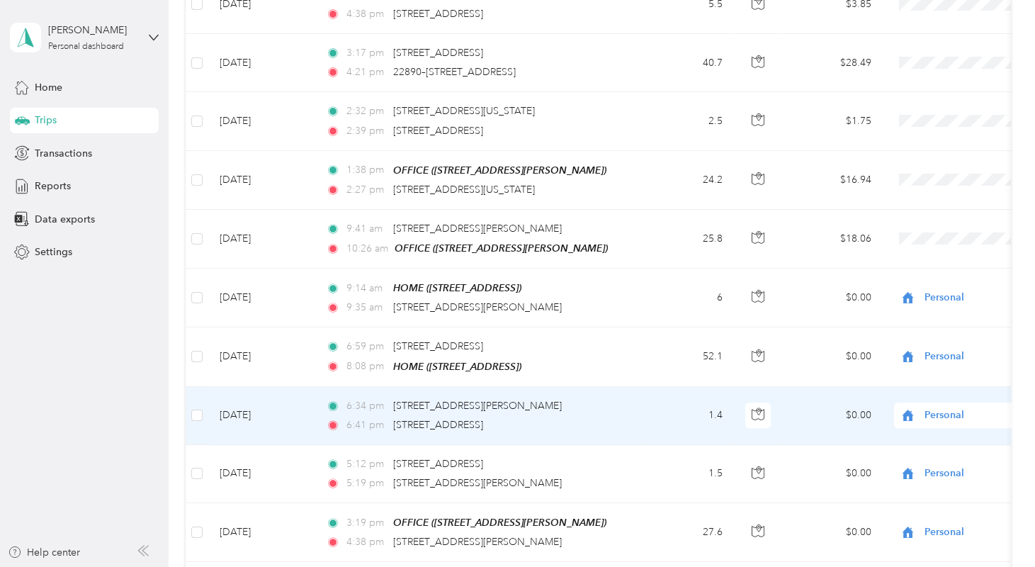
click at [914, 410] on icon at bounding box center [908, 415] width 18 height 11
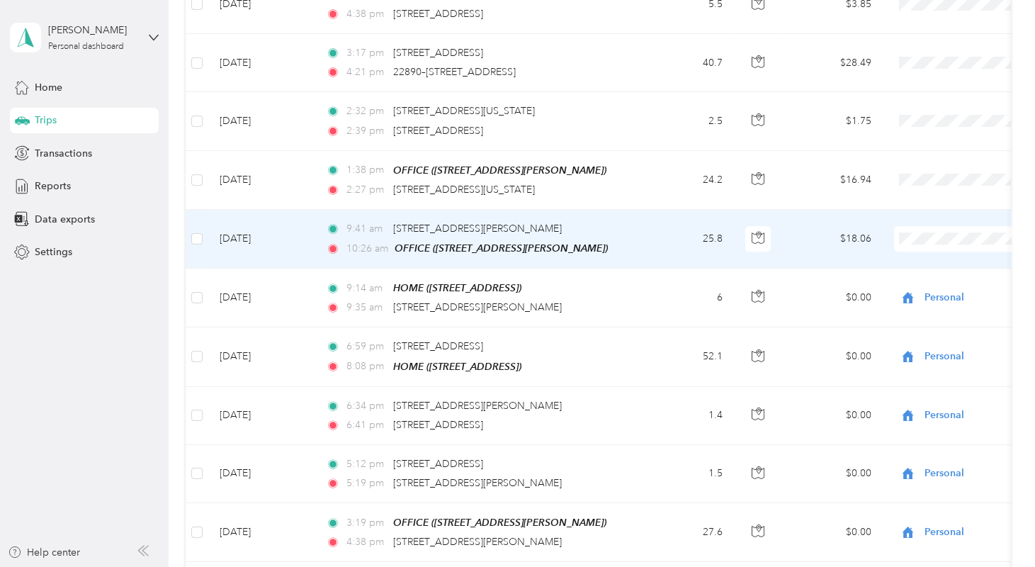
click at [915, 234] on span "Midwest Utility" at bounding box center [959, 234] width 131 height 15
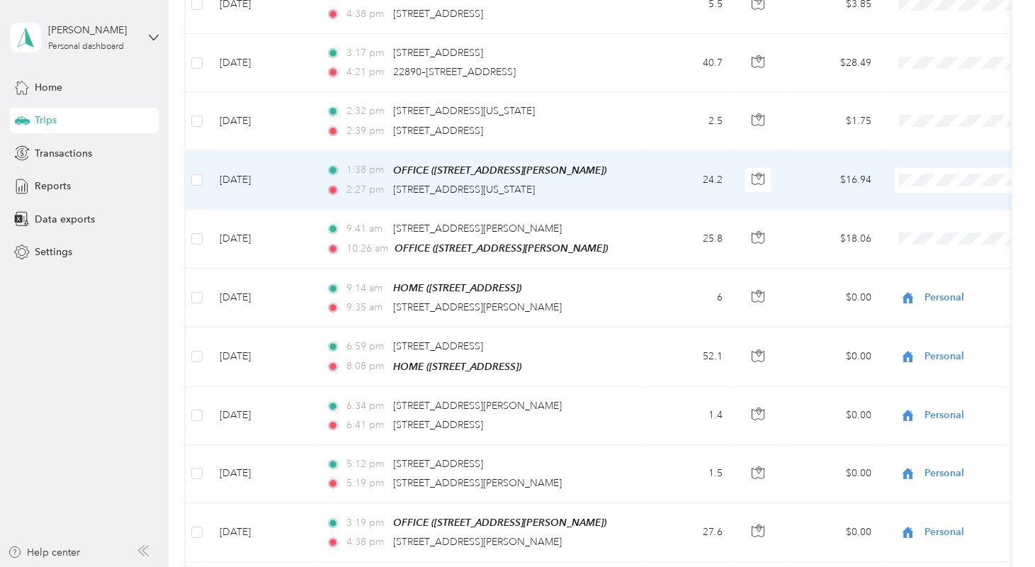
click at [913, 174] on span "Midwest Utility" at bounding box center [959, 177] width 131 height 15
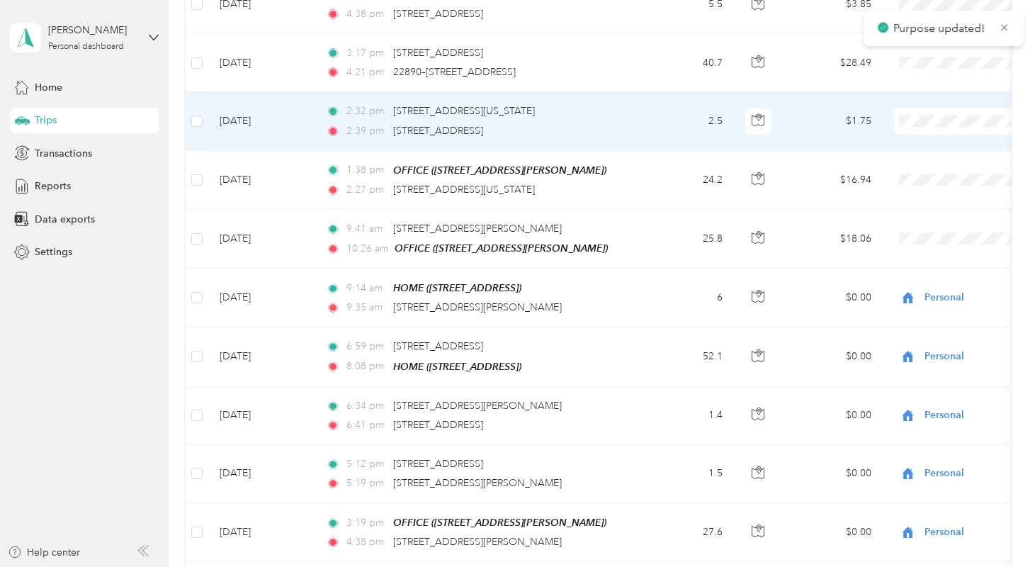
click at [915, 117] on span "Midwest Utility" at bounding box center [959, 119] width 131 height 15
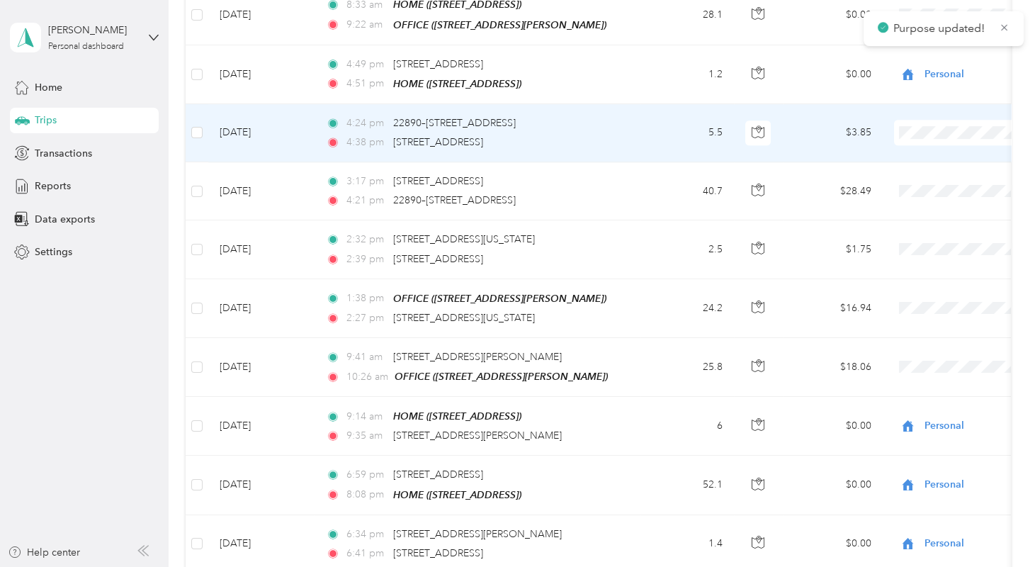
scroll to position [2198, 0]
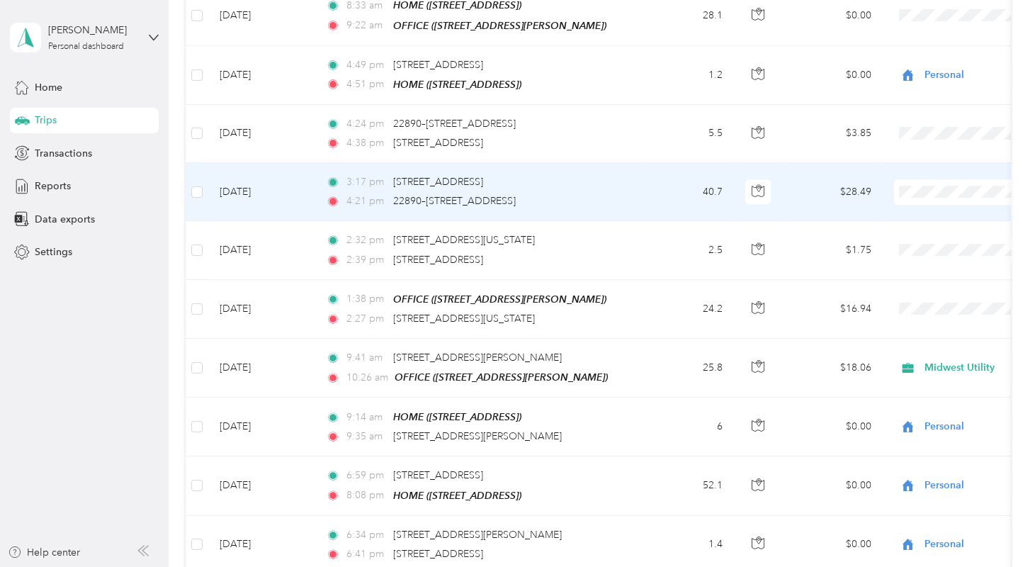
click at [905, 187] on span "Midwest Utility" at bounding box center [959, 184] width 131 height 15
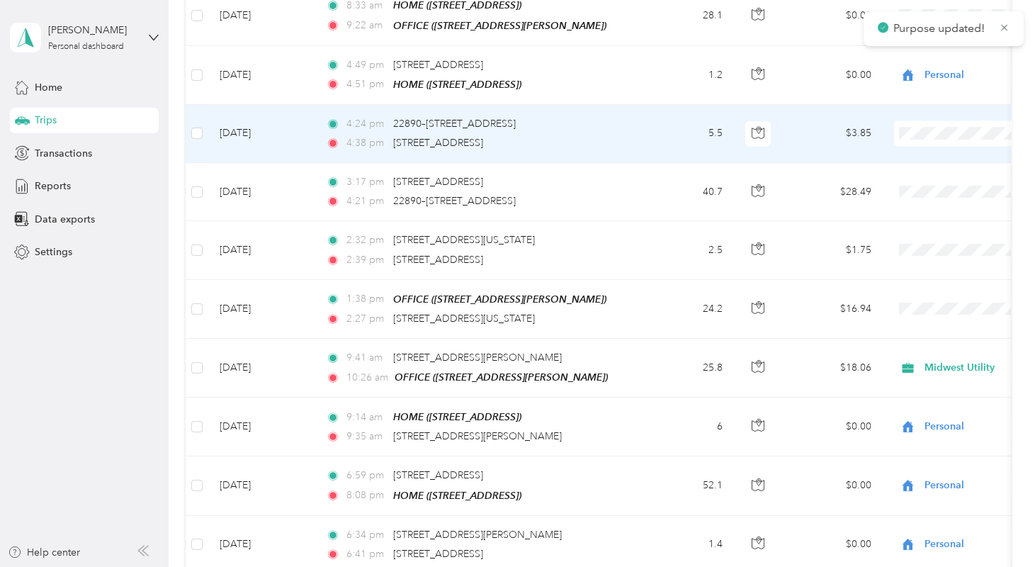
click at [906, 157] on span "Personal" at bounding box center [959, 156] width 131 height 15
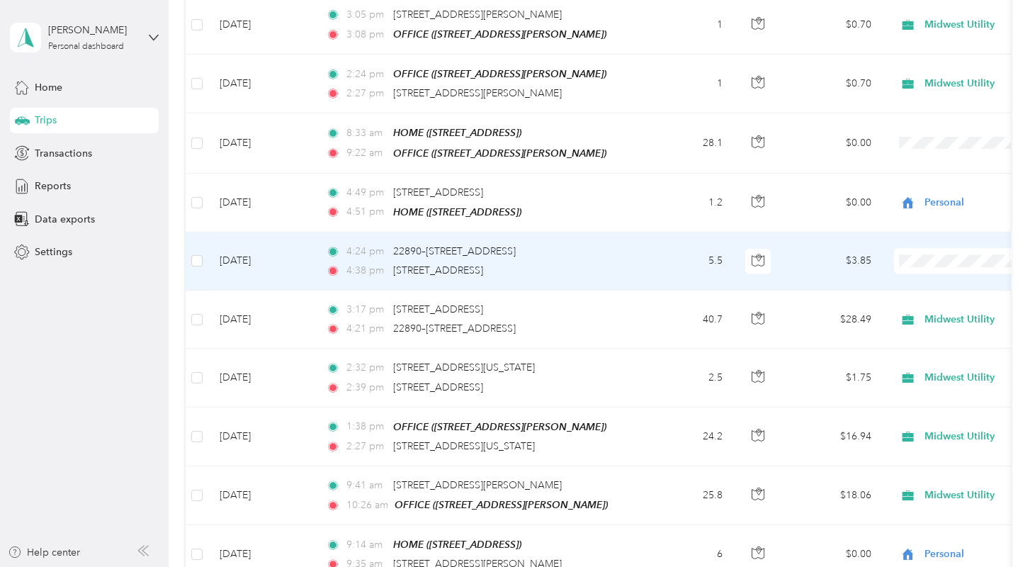
scroll to position [2070, 0]
click at [906, 255] on span "Midwest Utility" at bounding box center [959, 260] width 131 height 15
click at [898, 282] on span "Personal" at bounding box center [959, 285] width 131 height 15
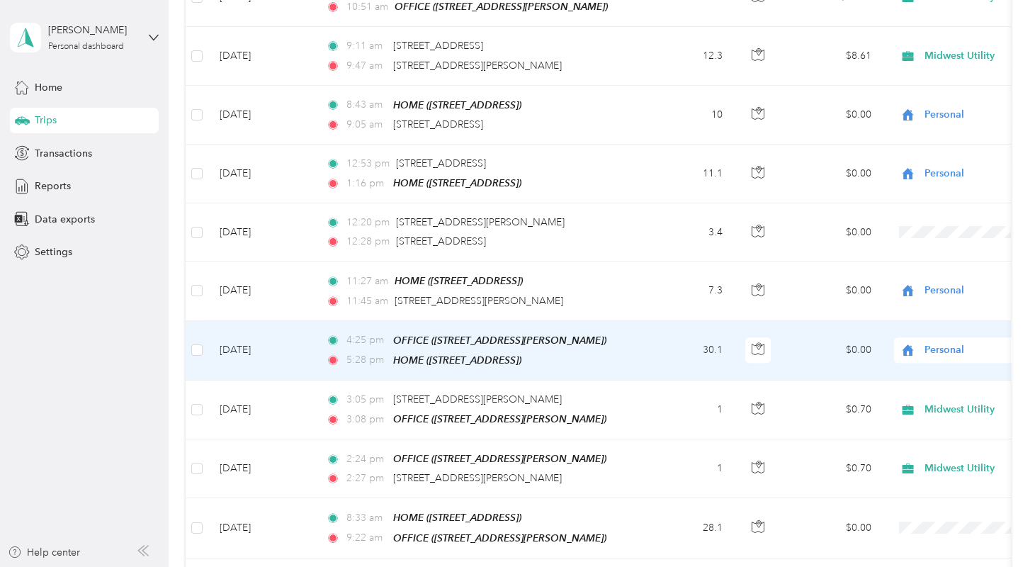
scroll to position [1686, 0]
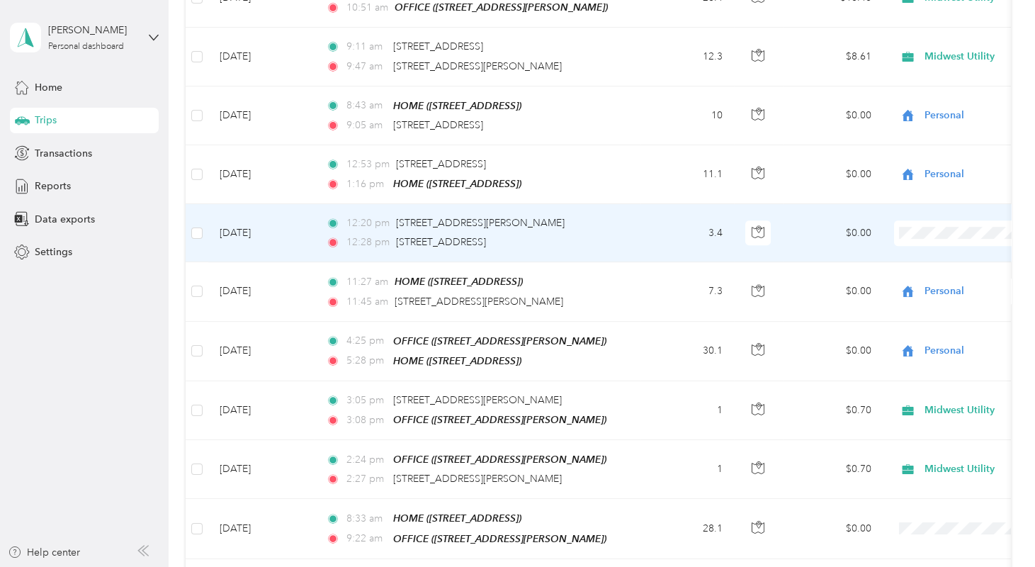
click at [898, 259] on span "Personal" at bounding box center [959, 262] width 131 height 15
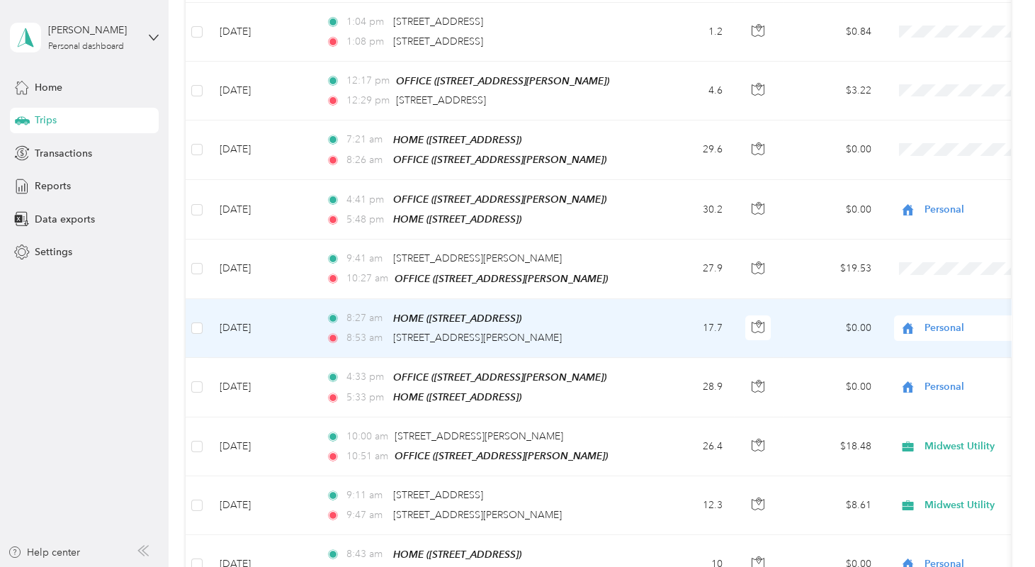
scroll to position [1236, 0]
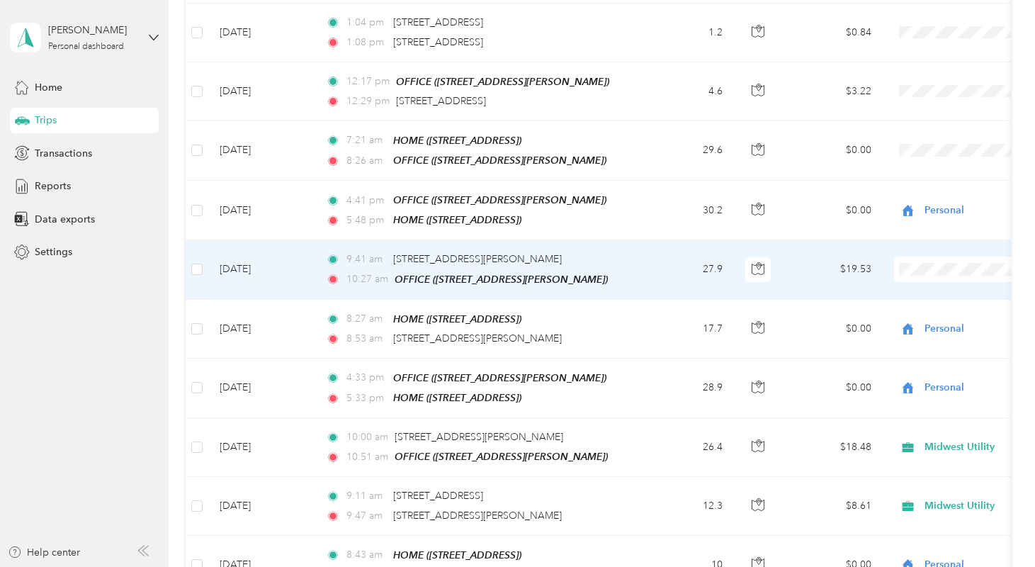
click at [914, 277] on span "Midwest Utility" at bounding box center [959, 279] width 131 height 15
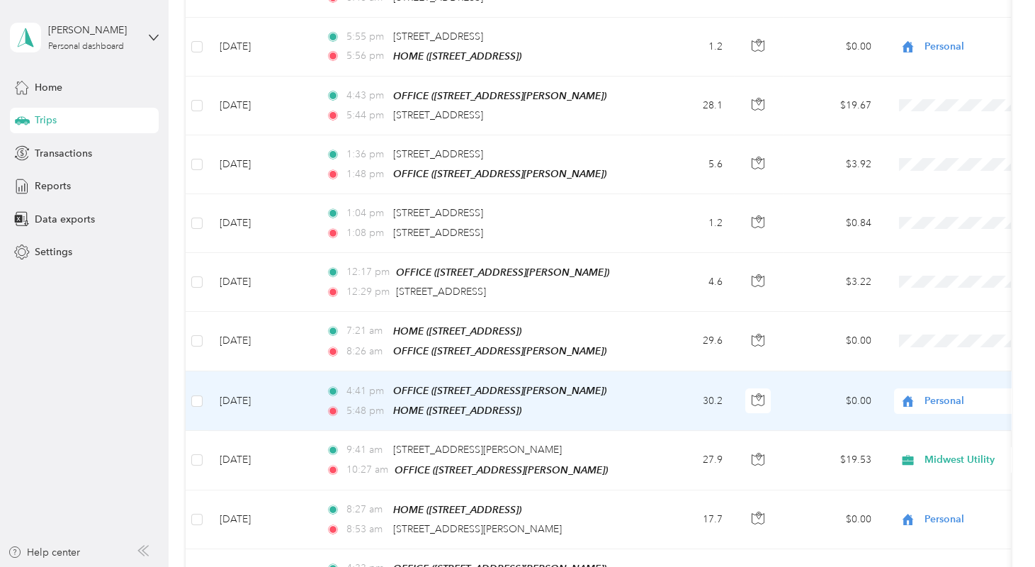
scroll to position [1044, 0]
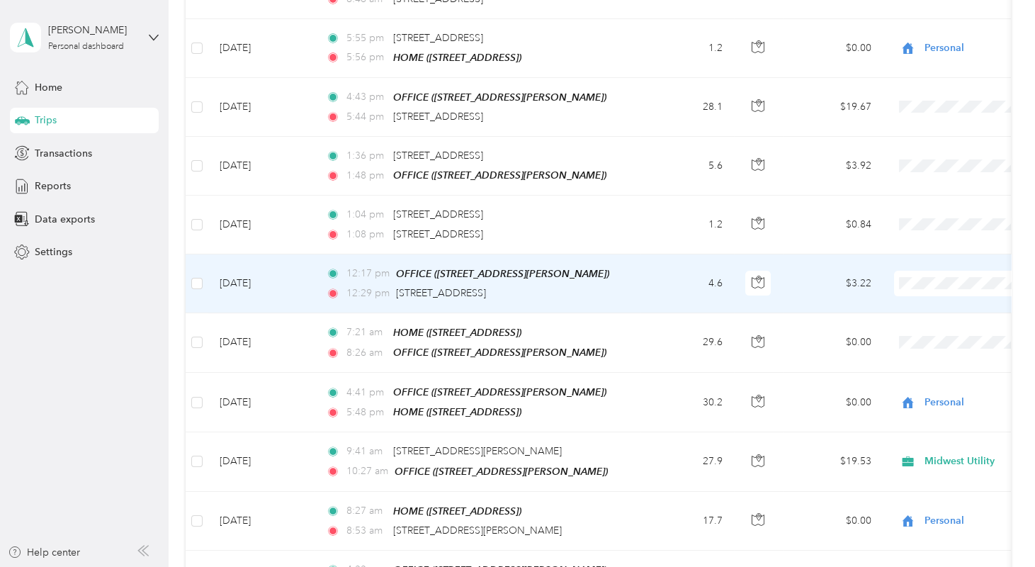
click at [908, 295] on span "Midwest Utility" at bounding box center [959, 296] width 131 height 15
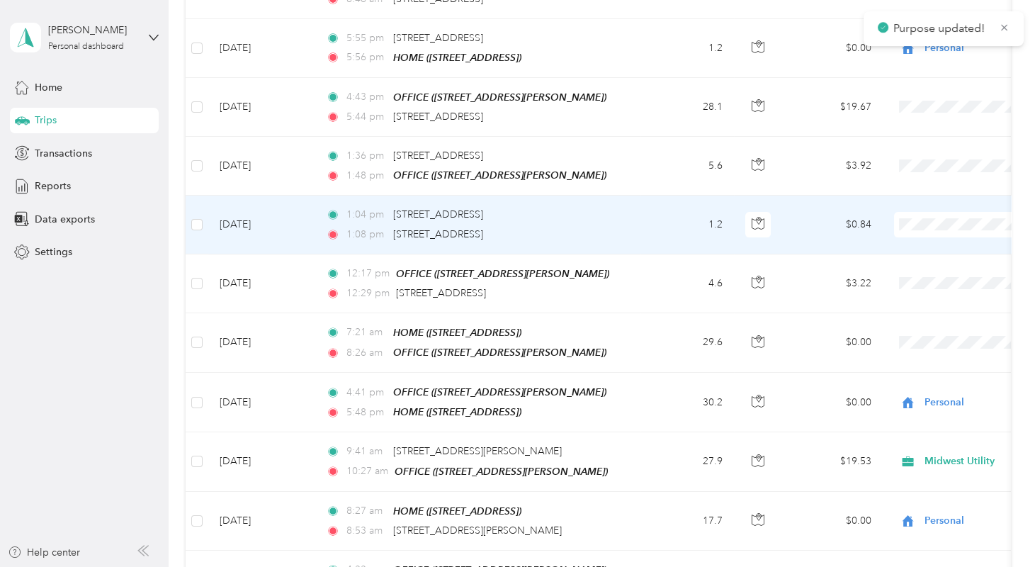
click at [913, 234] on span "Midwest Utility" at bounding box center [959, 236] width 131 height 15
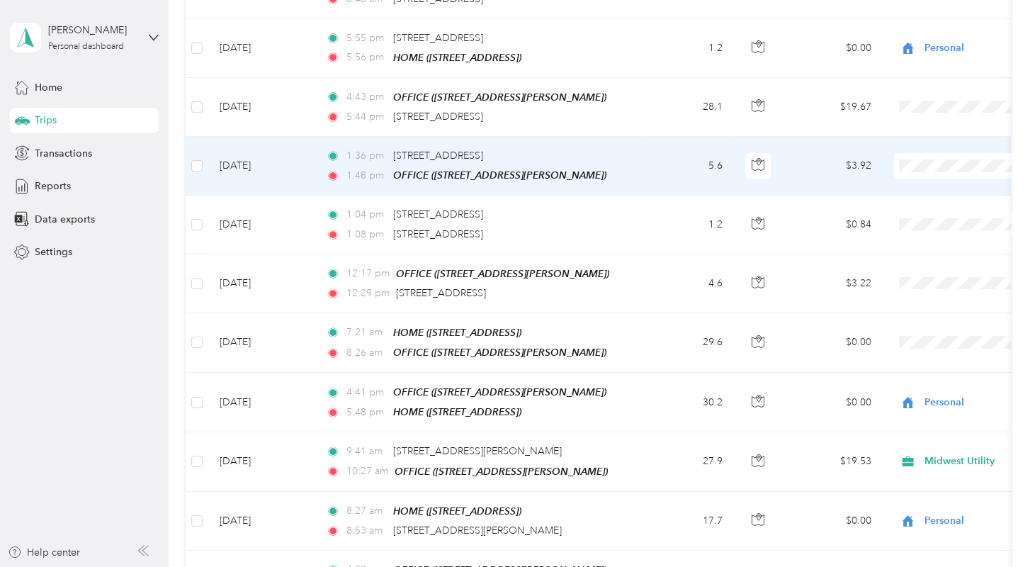
click at [922, 175] on span "Midwest Utility" at bounding box center [959, 180] width 131 height 15
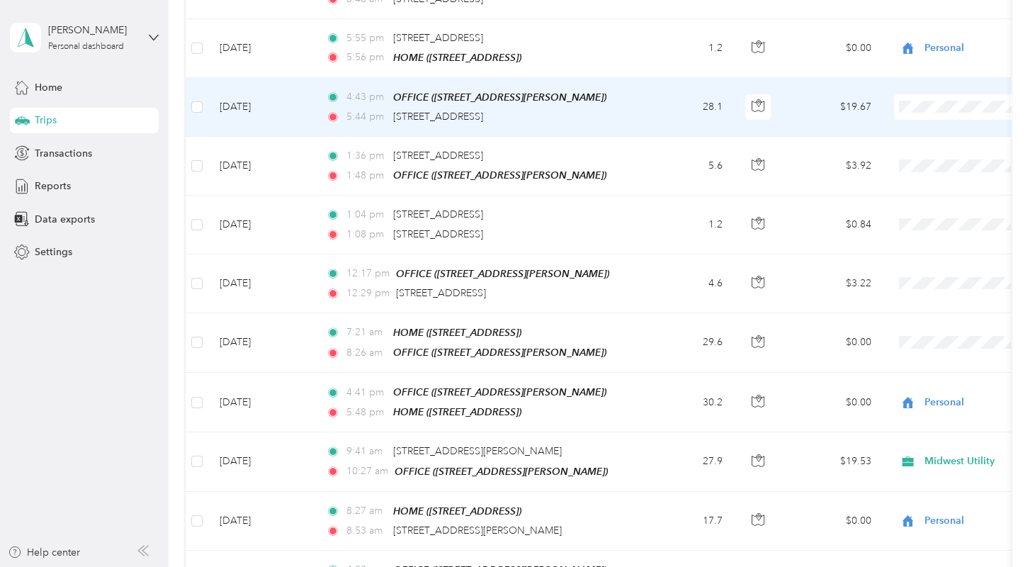
click at [903, 144] on span "Personal" at bounding box center [959, 147] width 131 height 15
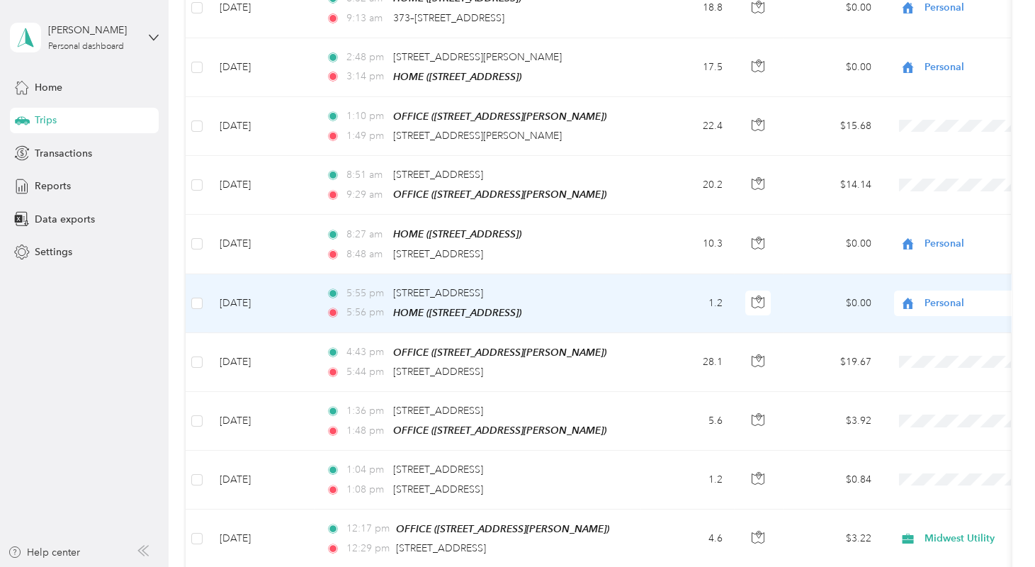
scroll to position [789, 0]
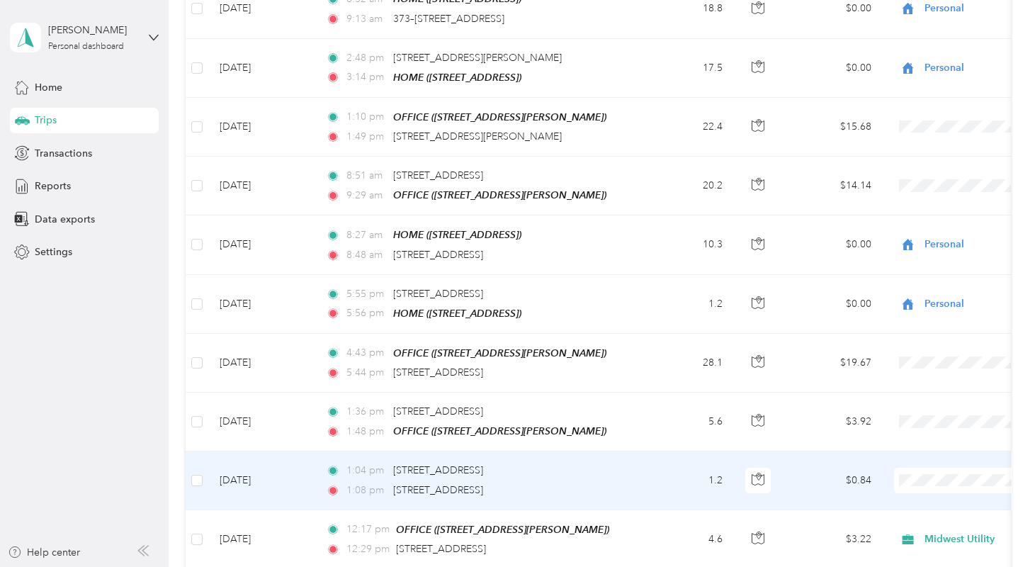
click at [915, 495] on li "Midwest Utility" at bounding box center [947, 486] width 176 height 25
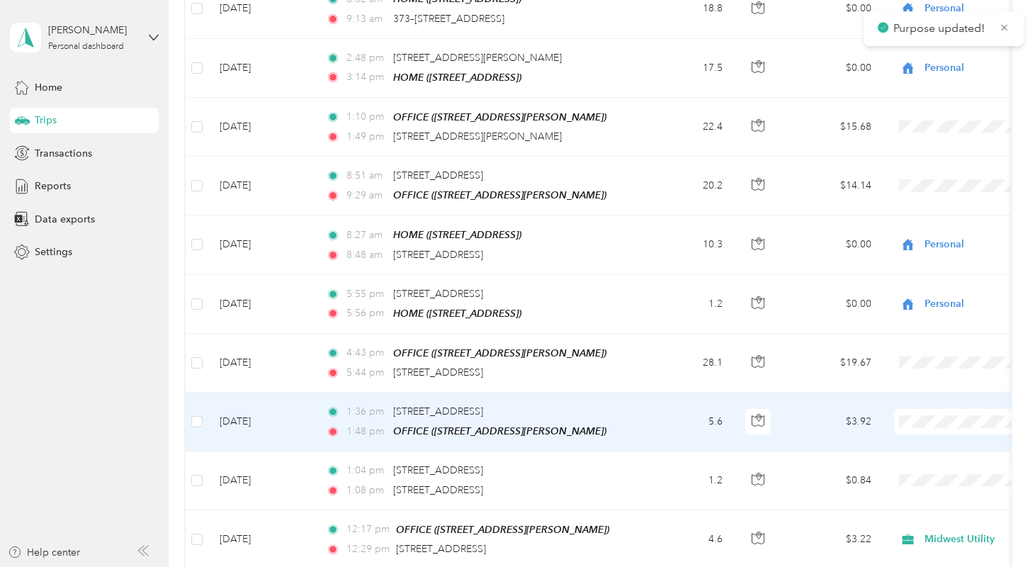
click at [922, 416] on span at bounding box center [982, 422] width 176 height 26
click at [921, 415] on span at bounding box center [982, 422] width 176 height 26
click at [904, 431] on span "Midwest Utility" at bounding box center [959, 436] width 131 height 15
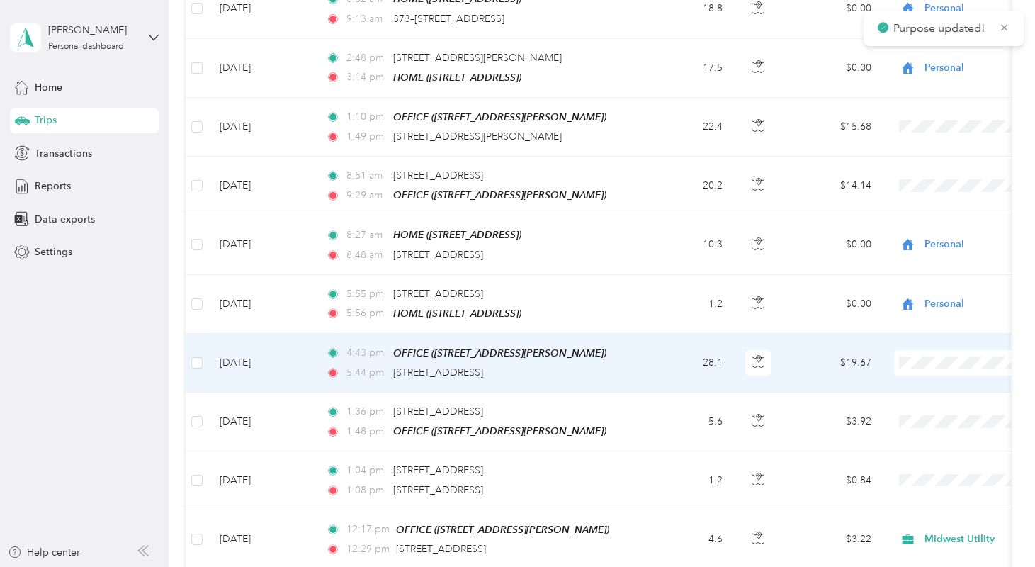
click at [900, 376] on span "Midwest Utility" at bounding box center [959, 378] width 131 height 15
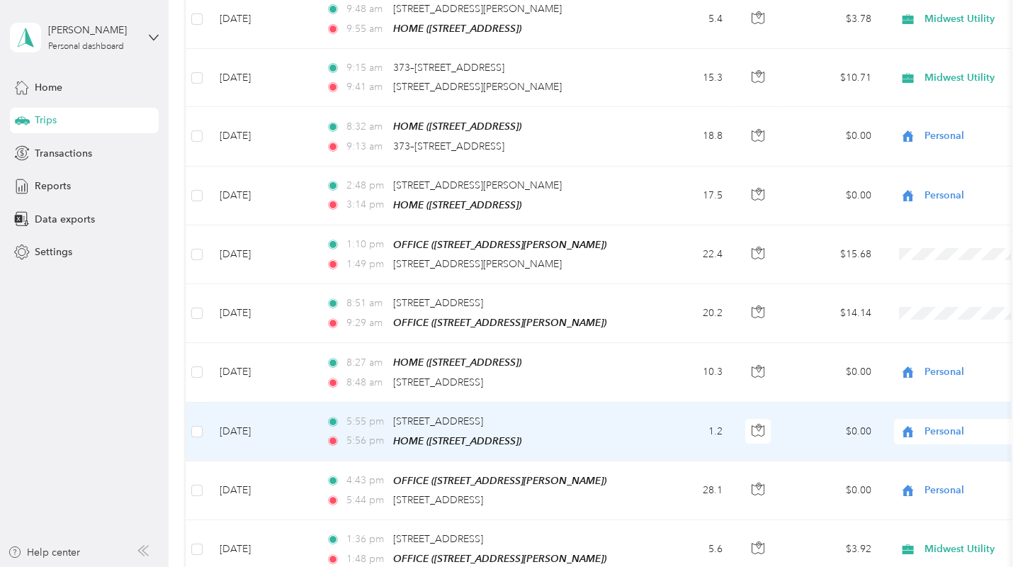
scroll to position [660, 0]
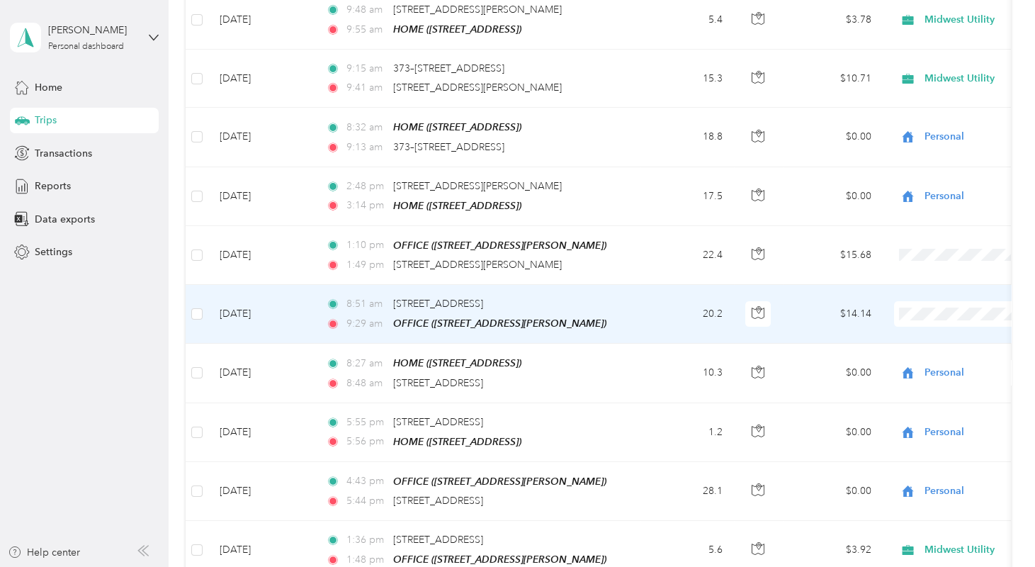
click at [919, 325] on span "Midwest Utility" at bounding box center [959, 331] width 131 height 15
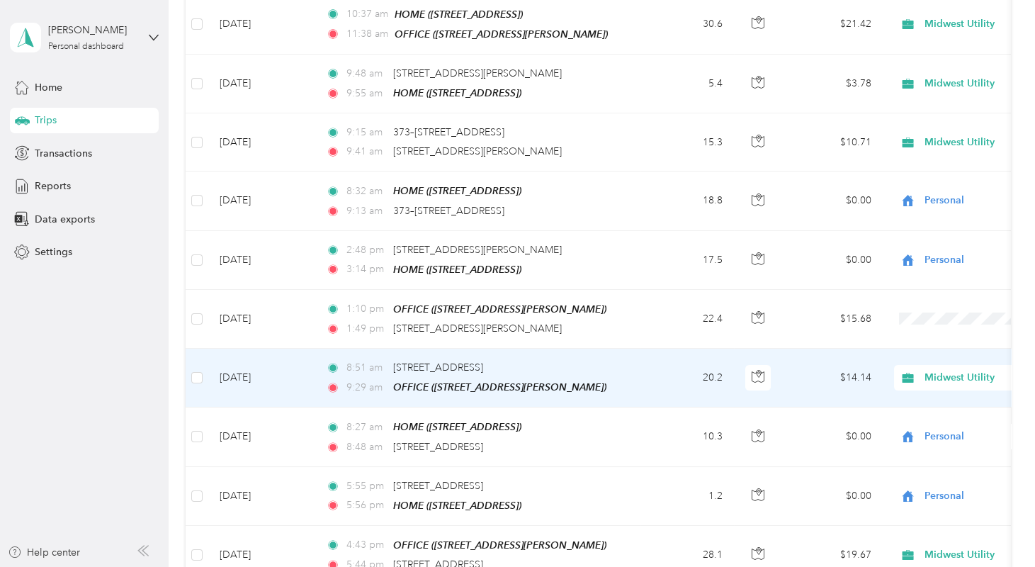
scroll to position [596, 0]
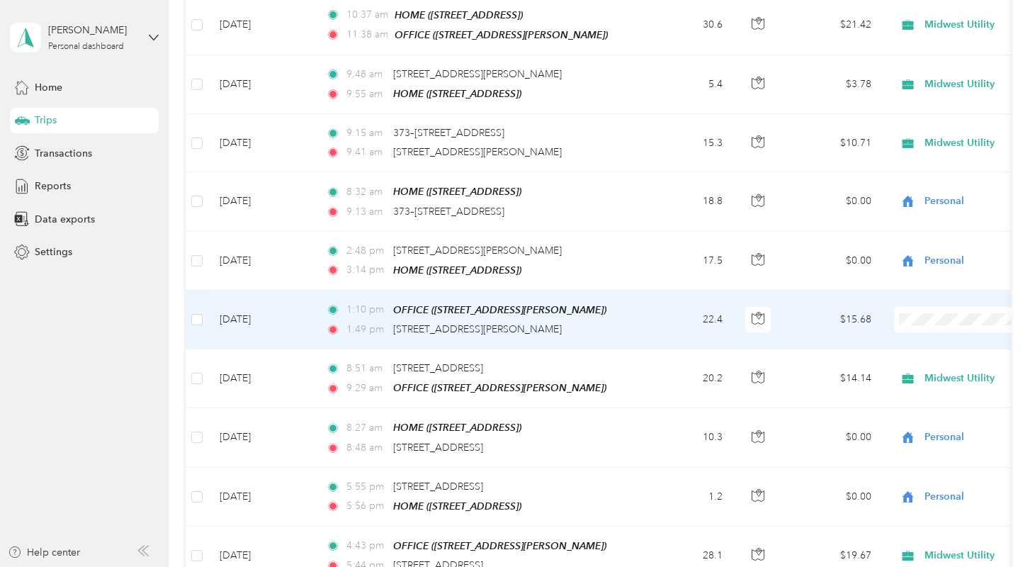
click at [911, 359] on span "Personal" at bounding box center [959, 362] width 131 height 15
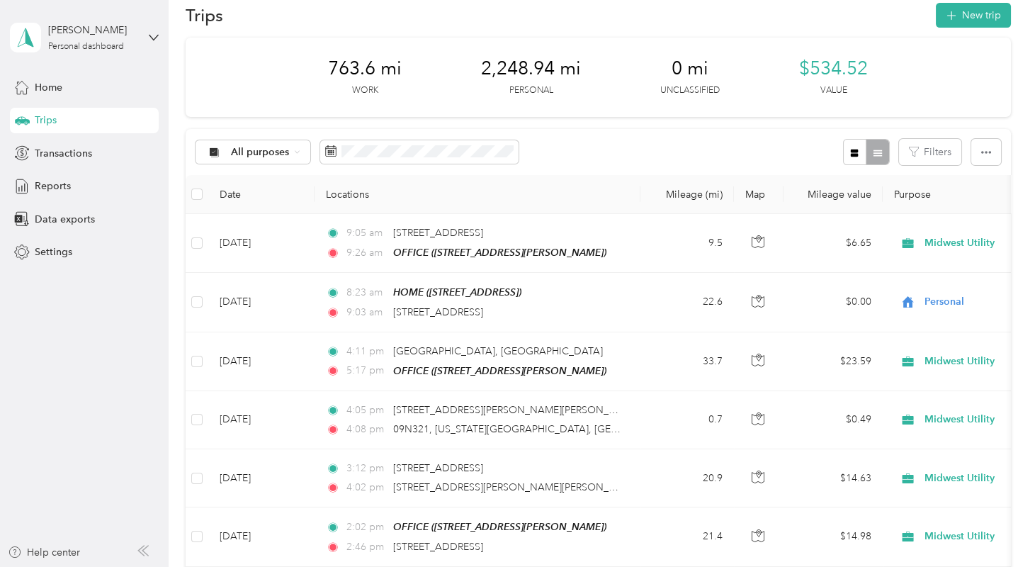
scroll to position [0, 0]
